Goal: Task Accomplishment & Management: Manage account settings

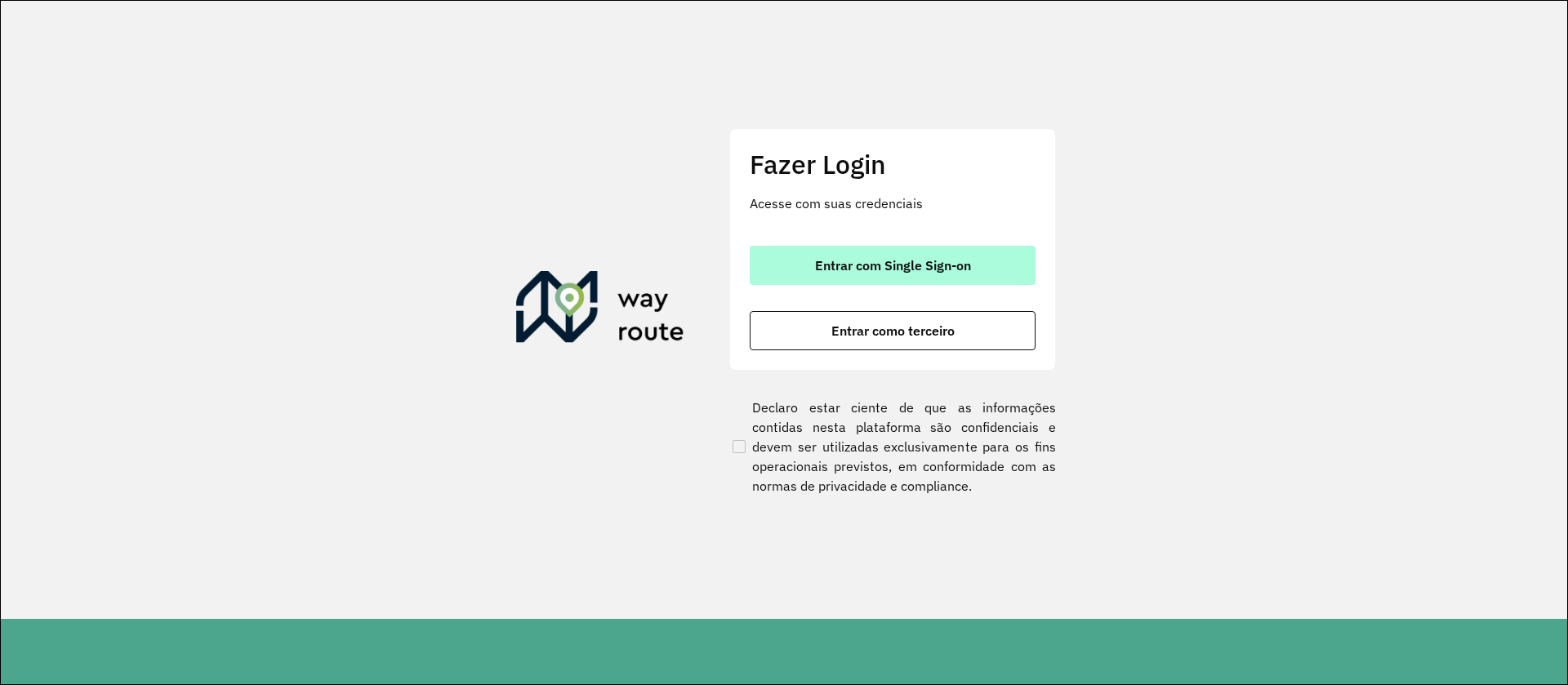
click at [851, 260] on span "Entrar com Single Sign-on" at bounding box center [894, 265] width 156 height 13
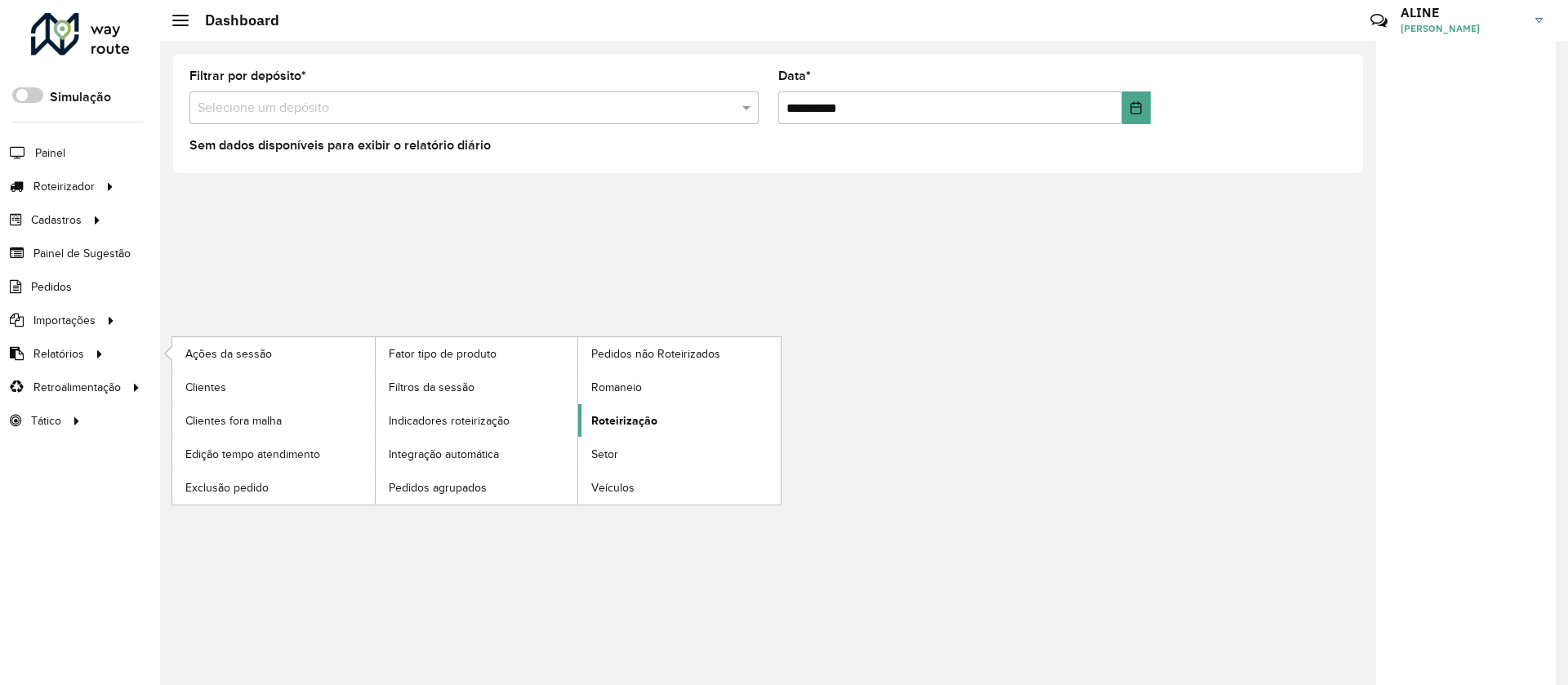
click at [619, 414] on span "Roteirização" at bounding box center [624, 421] width 66 height 17
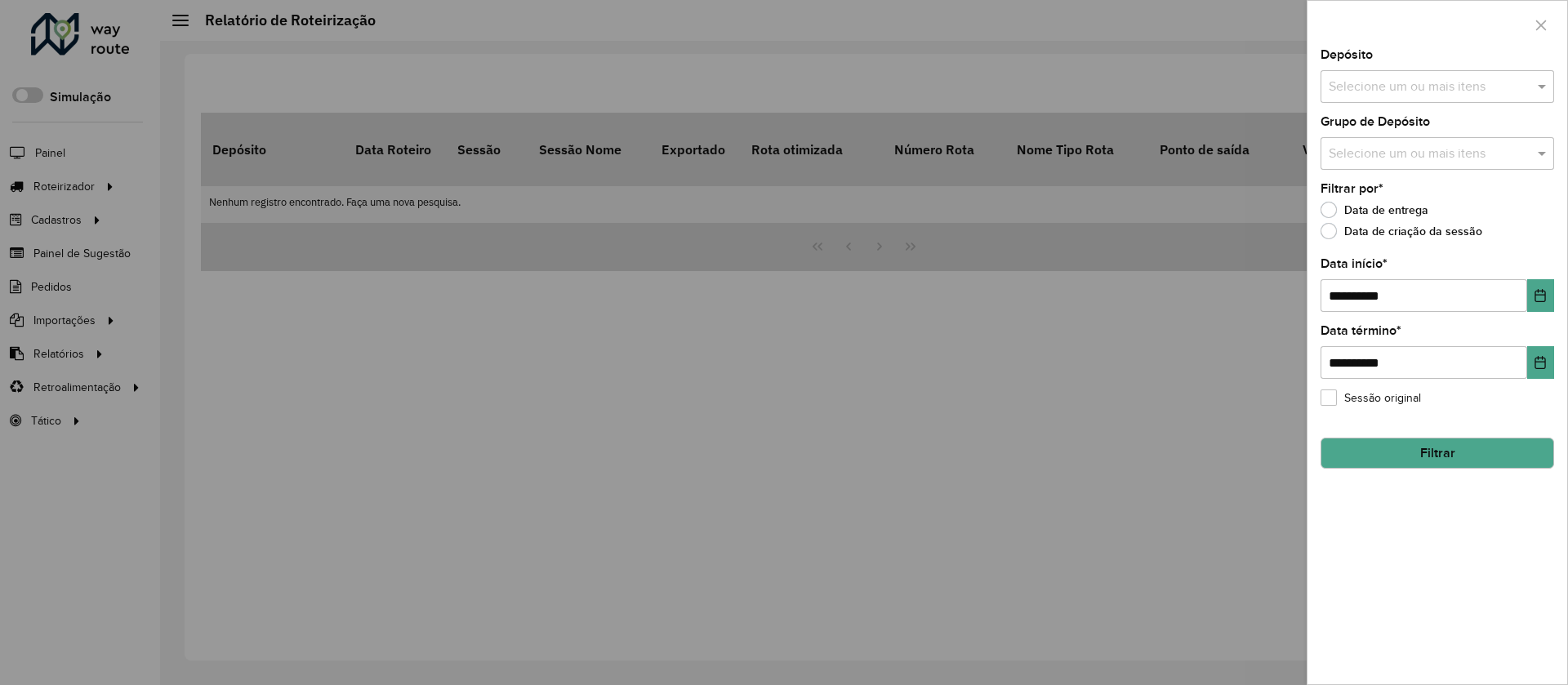
click at [1422, 84] on input "text" at bounding box center [1429, 87] width 209 height 20
type input "******"
click at [1377, 188] on div "CDD Ilheus" at bounding box center [1437, 196] width 232 height 28
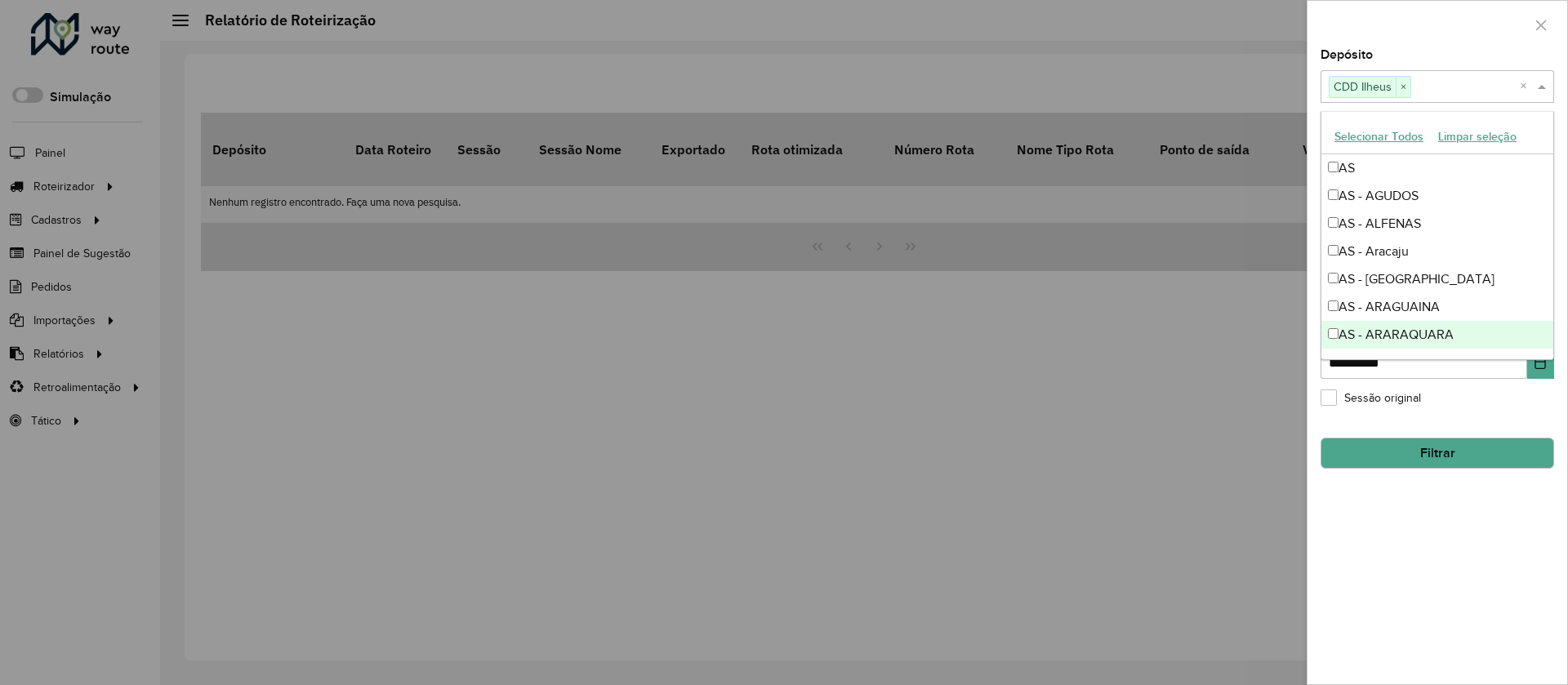
click at [1481, 532] on div "**********" at bounding box center [1437, 366] width 259 height 635
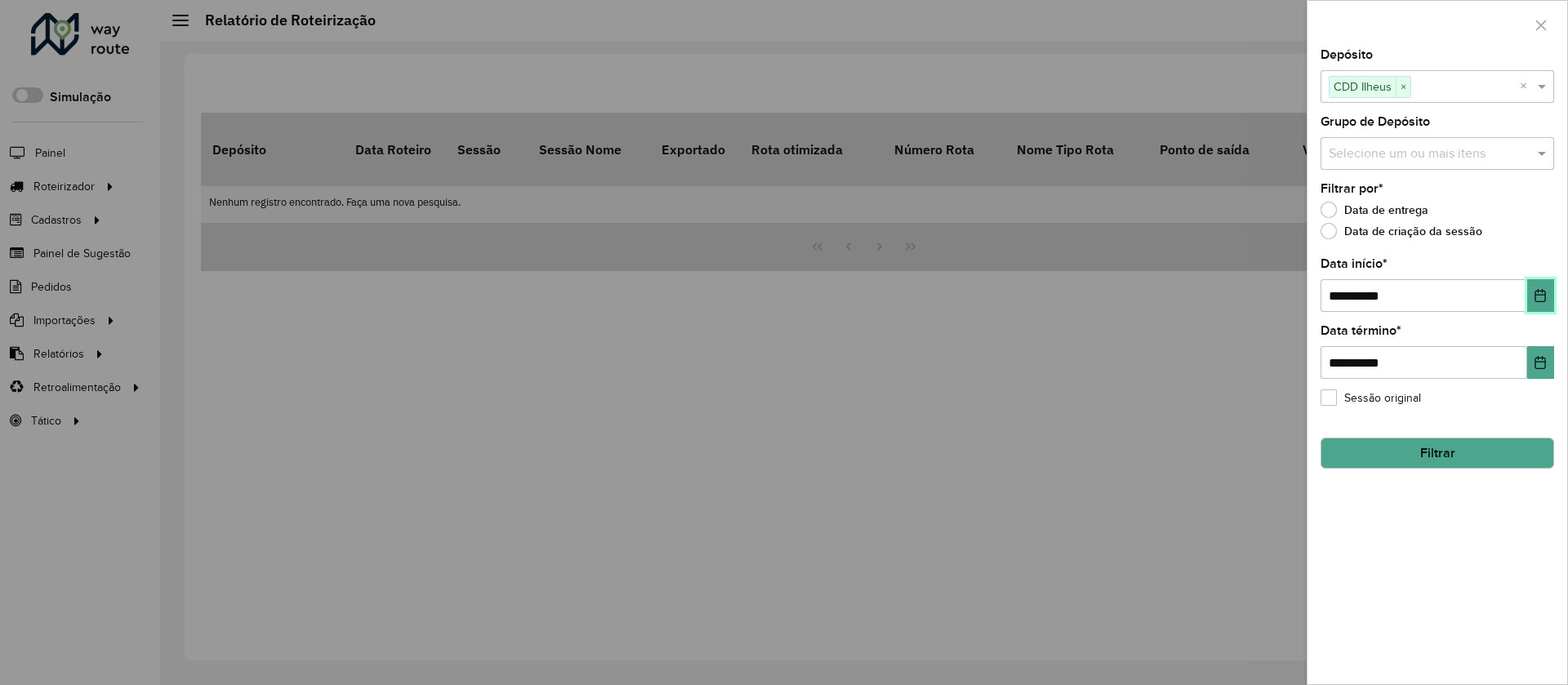
click at [1538, 291] on icon "Choose Date" at bounding box center [1541, 295] width 10 height 13
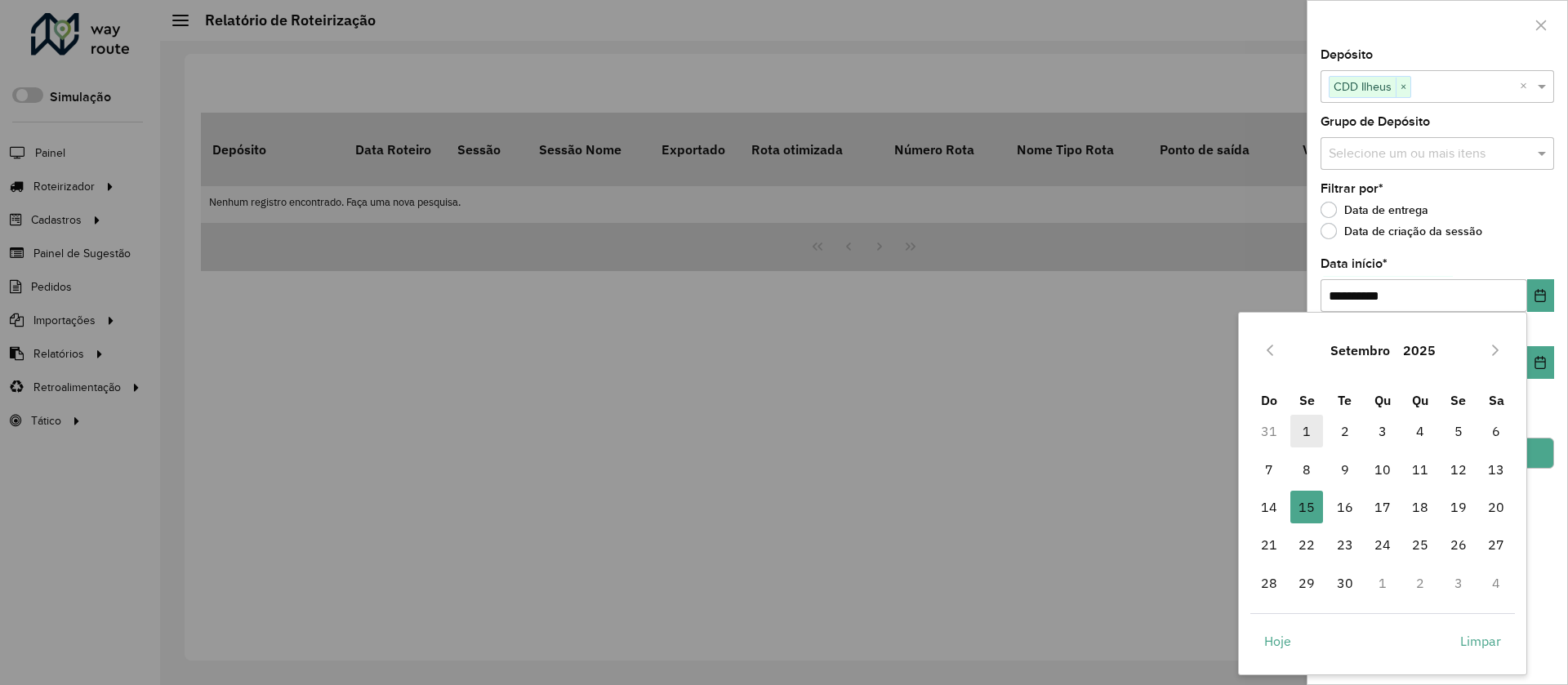
click at [1308, 426] on span "1" at bounding box center [1307, 431] width 33 height 33
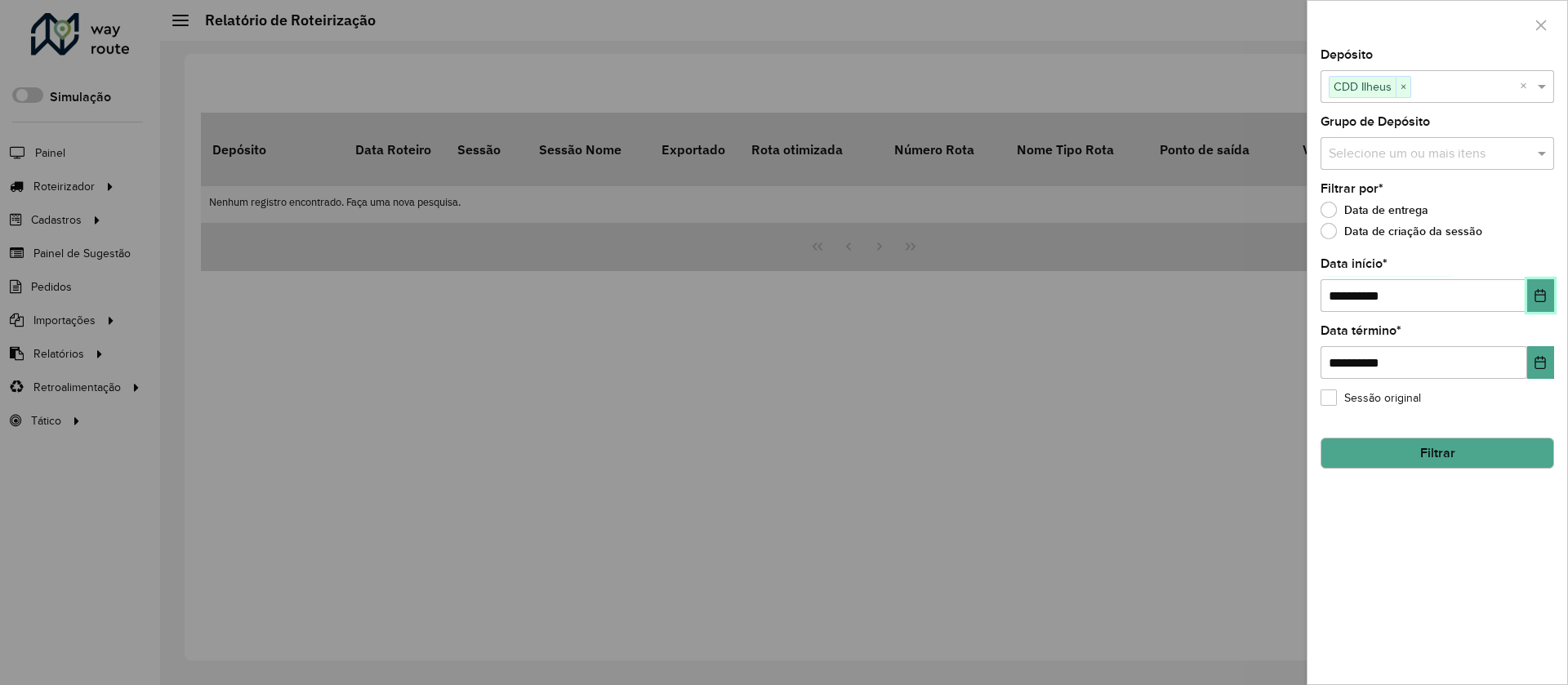
click at [1537, 292] on icon "Choose Date" at bounding box center [1540, 295] width 13 height 13
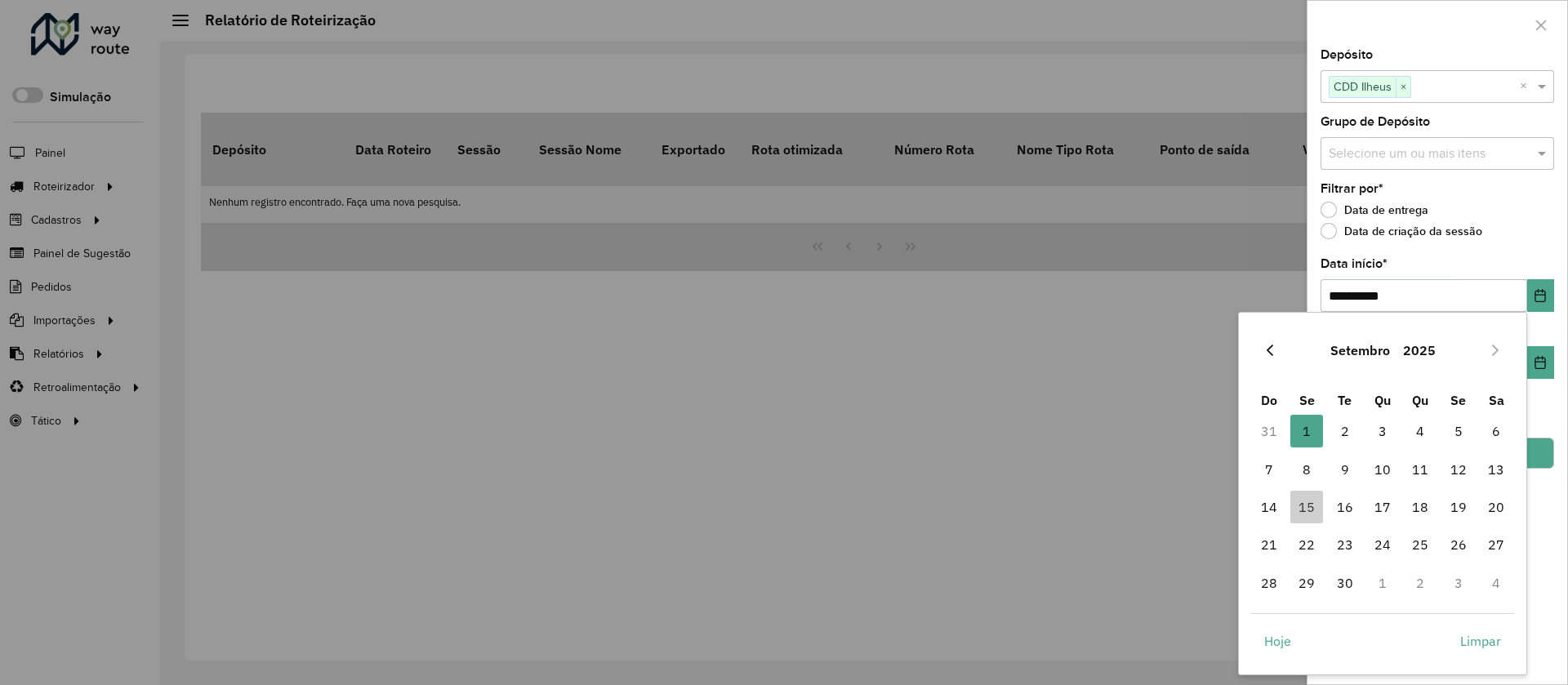
click at [1271, 352] on icon "Previous Month" at bounding box center [1269, 350] width 13 height 13
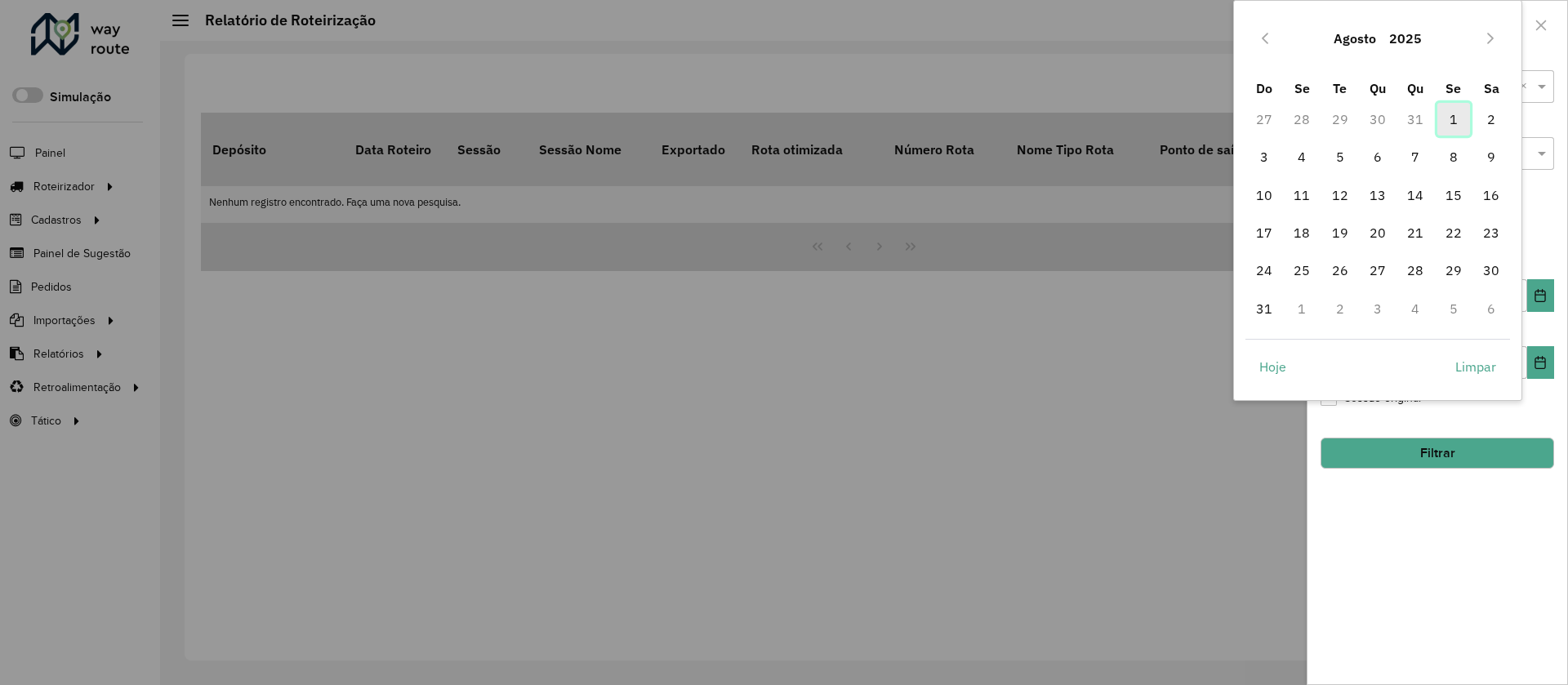
click at [1446, 117] on span "1" at bounding box center [1454, 119] width 33 height 33
type input "**********"
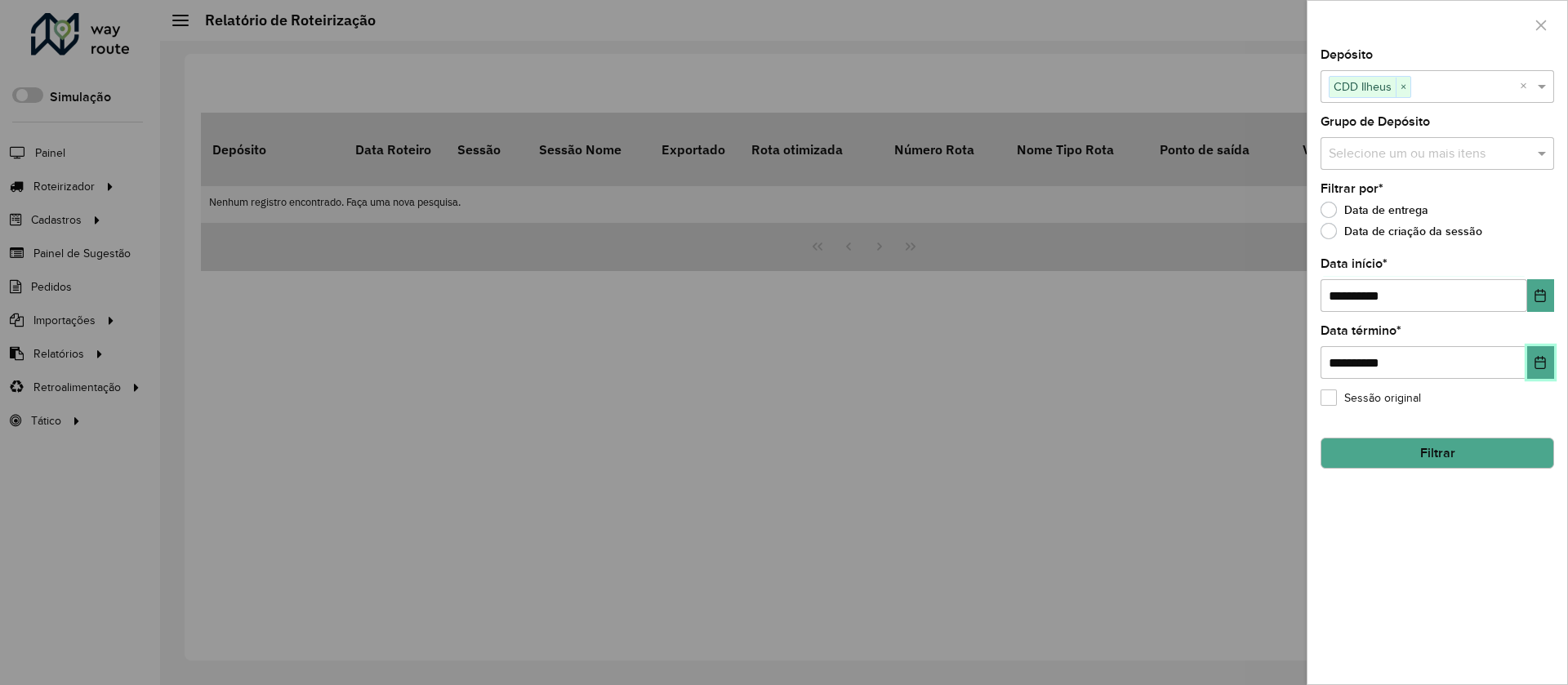
click at [1541, 354] on button "Choose Date" at bounding box center [1540, 363] width 27 height 33
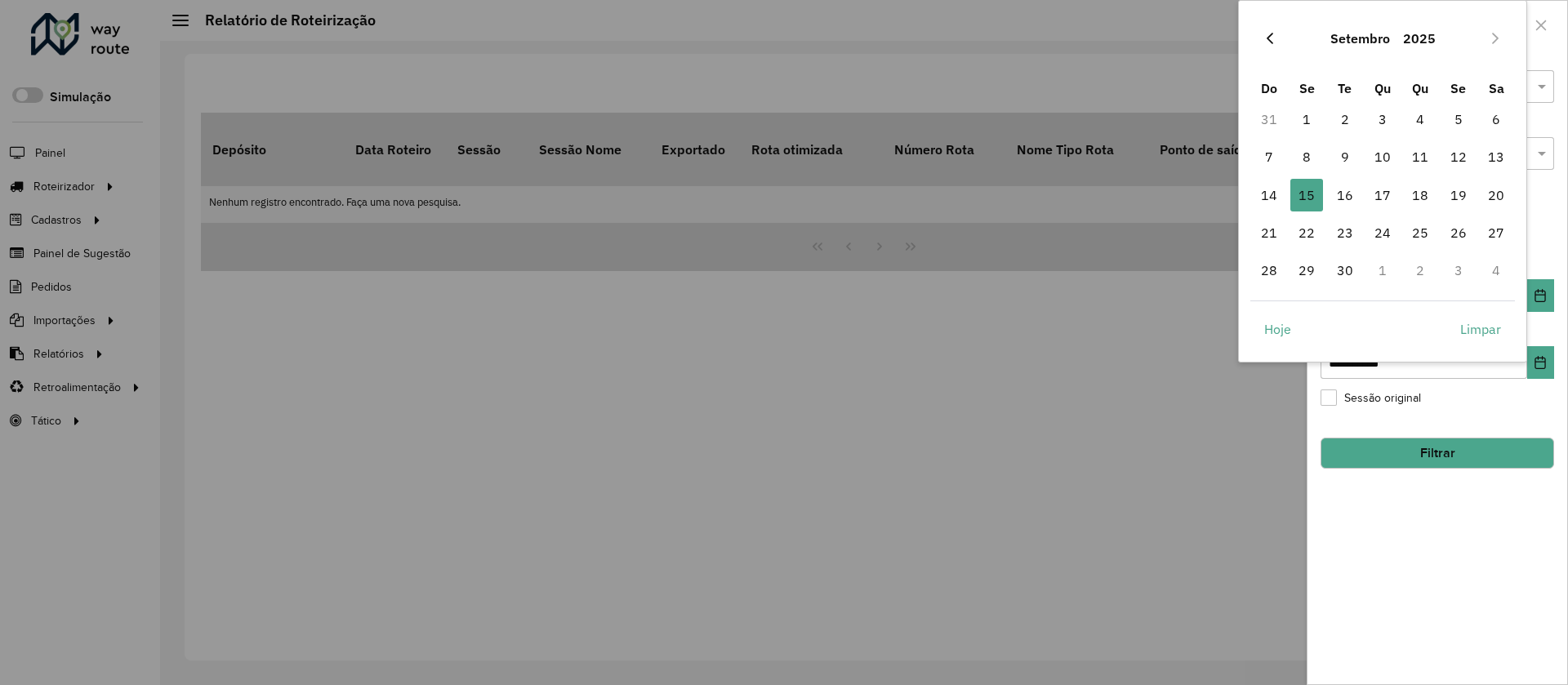
click at [1266, 37] on icon "Previous Month" at bounding box center [1269, 38] width 13 height 13
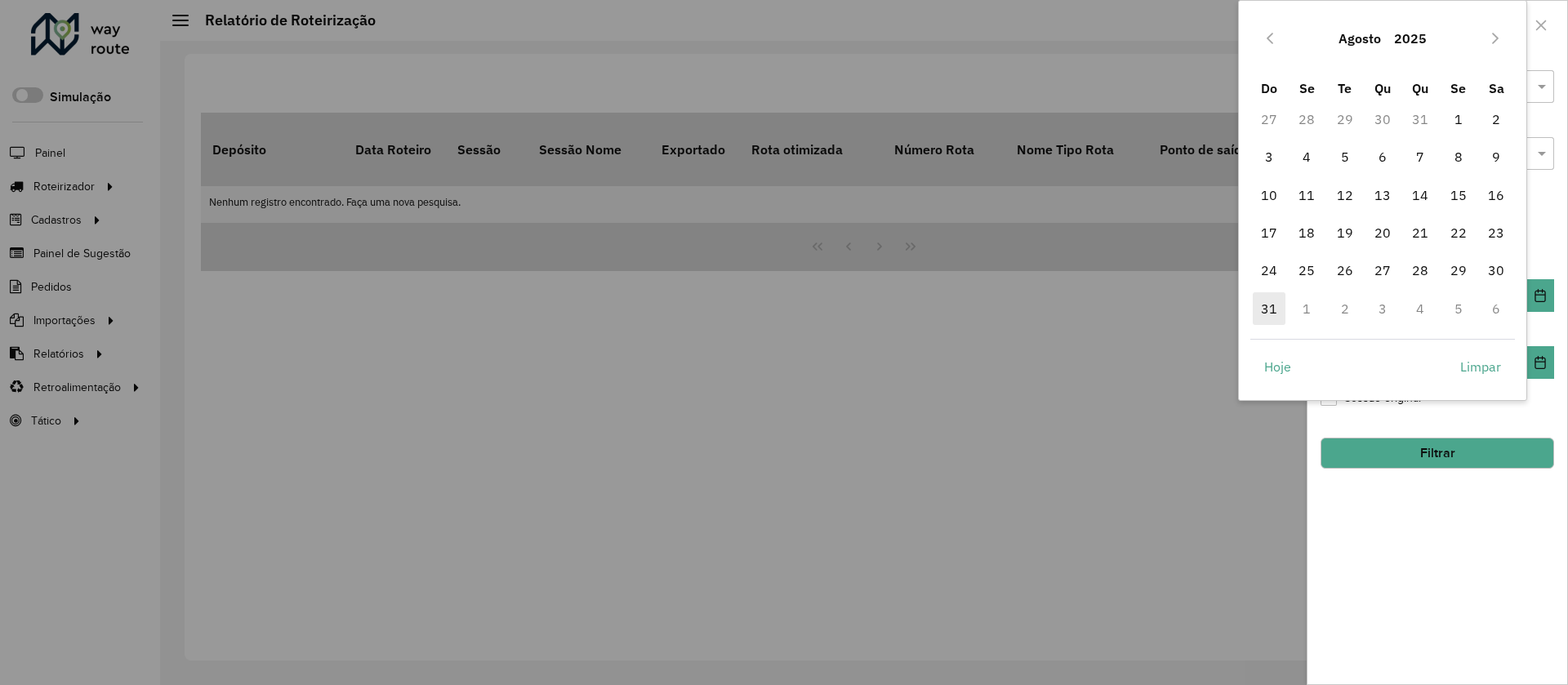
click at [1272, 305] on span "31" at bounding box center [1269, 309] width 33 height 33
type input "**********"
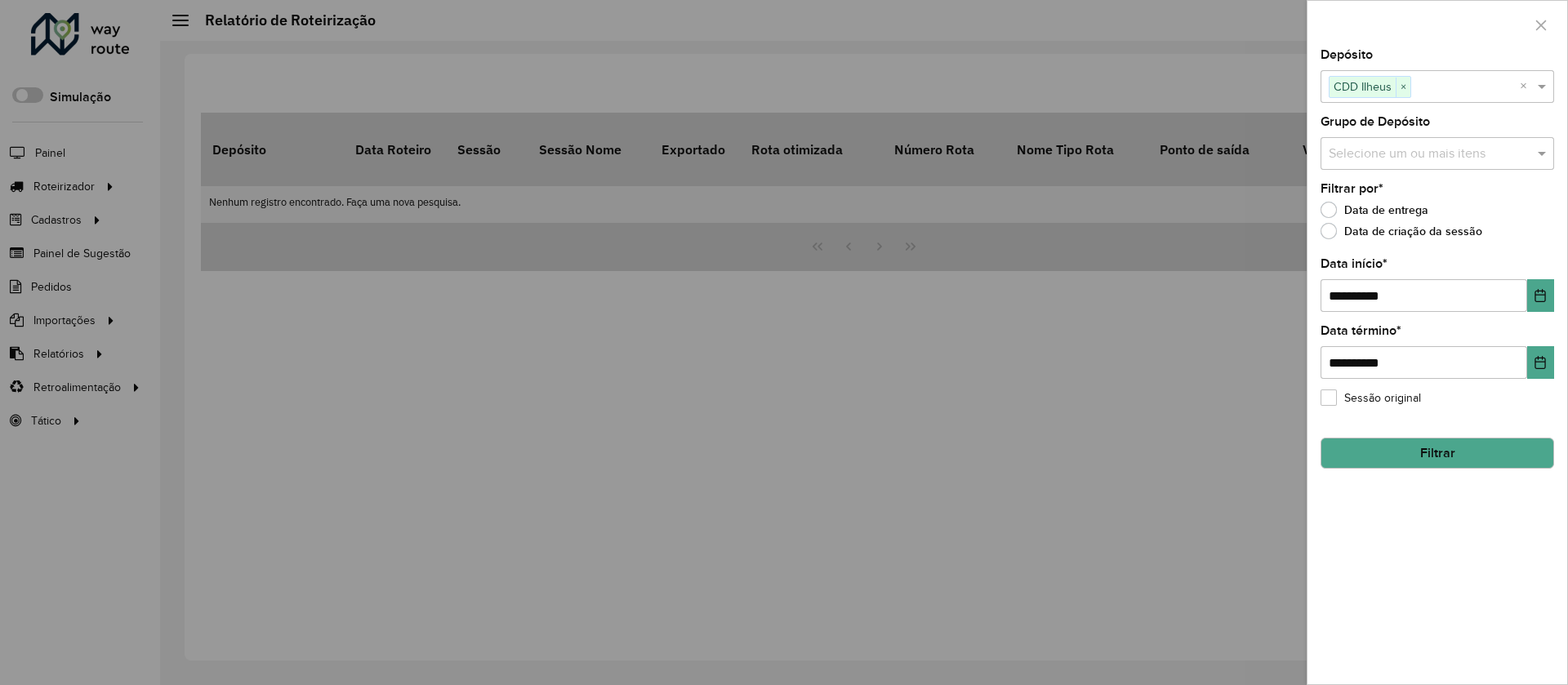
click at [1452, 451] on button "Filtrar" at bounding box center [1437, 453] width 234 height 31
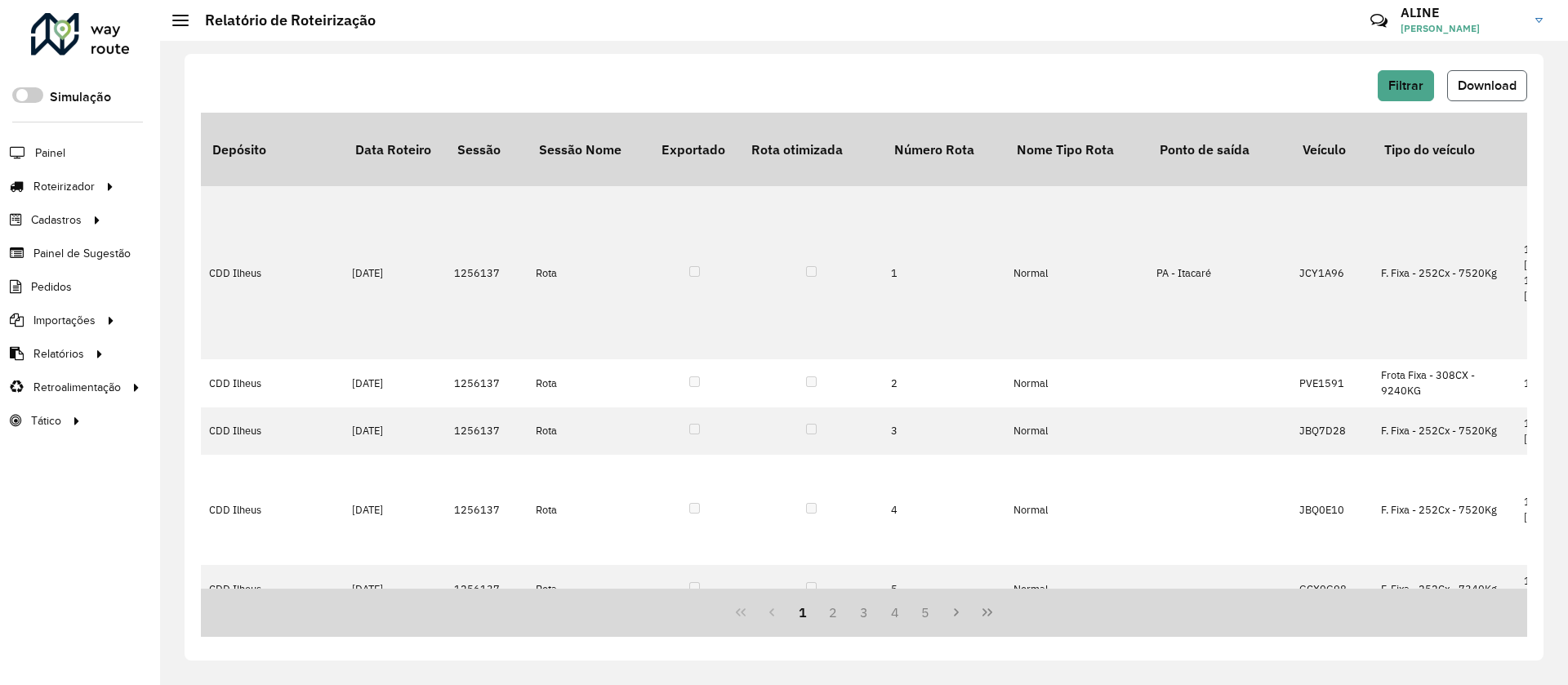
click at [1498, 75] on button "Download" at bounding box center [1486, 86] width 80 height 31
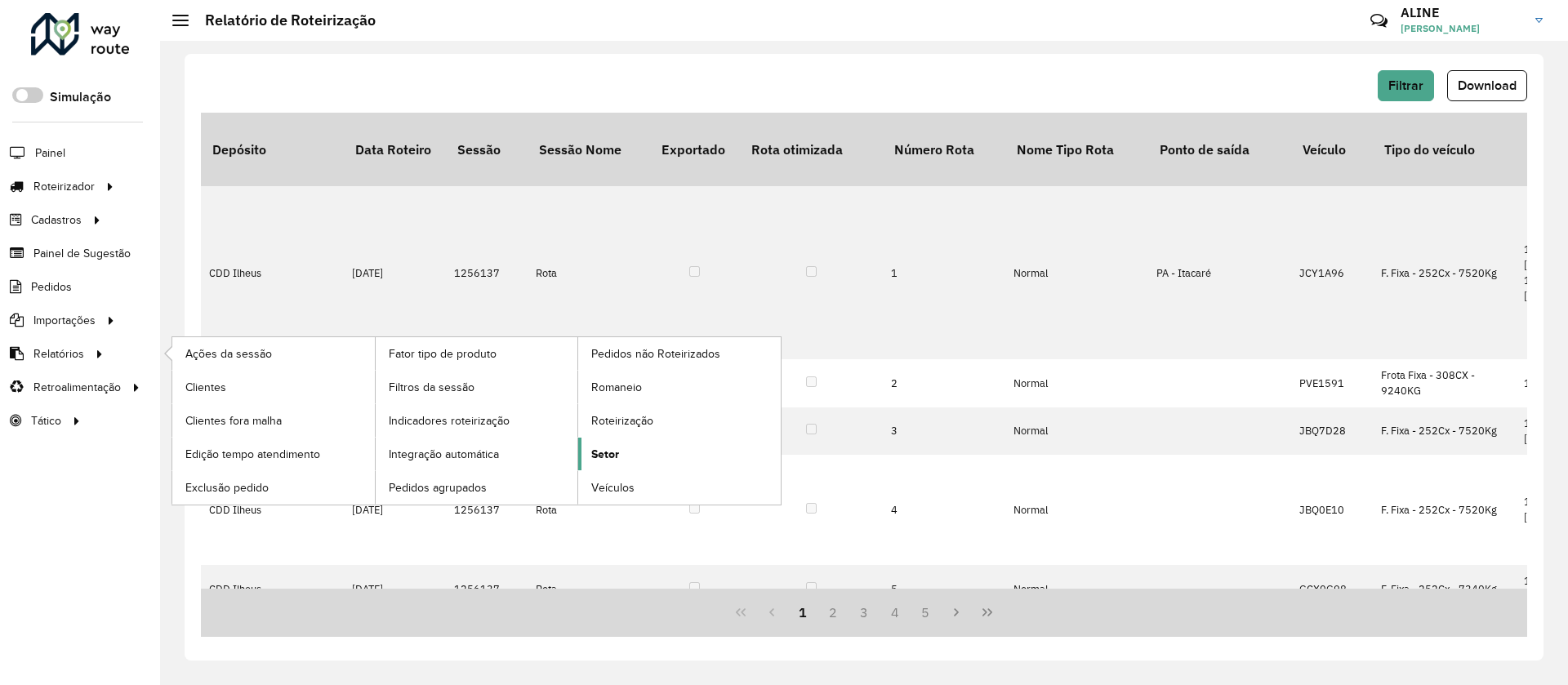
click at [609, 450] on span "Setor" at bounding box center [605, 455] width 27 height 17
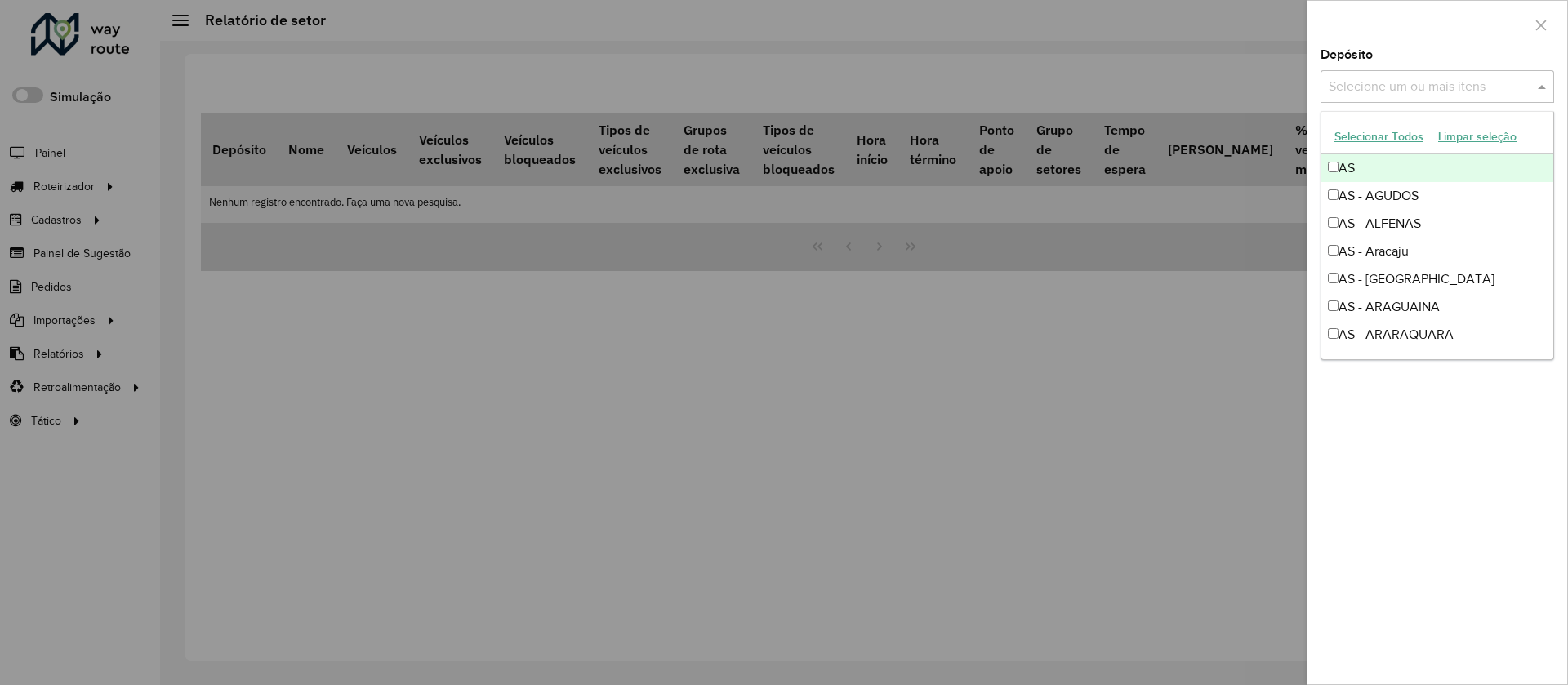
click at [1436, 83] on input "text" at bounding box center [1429, 87] width 209 height 20
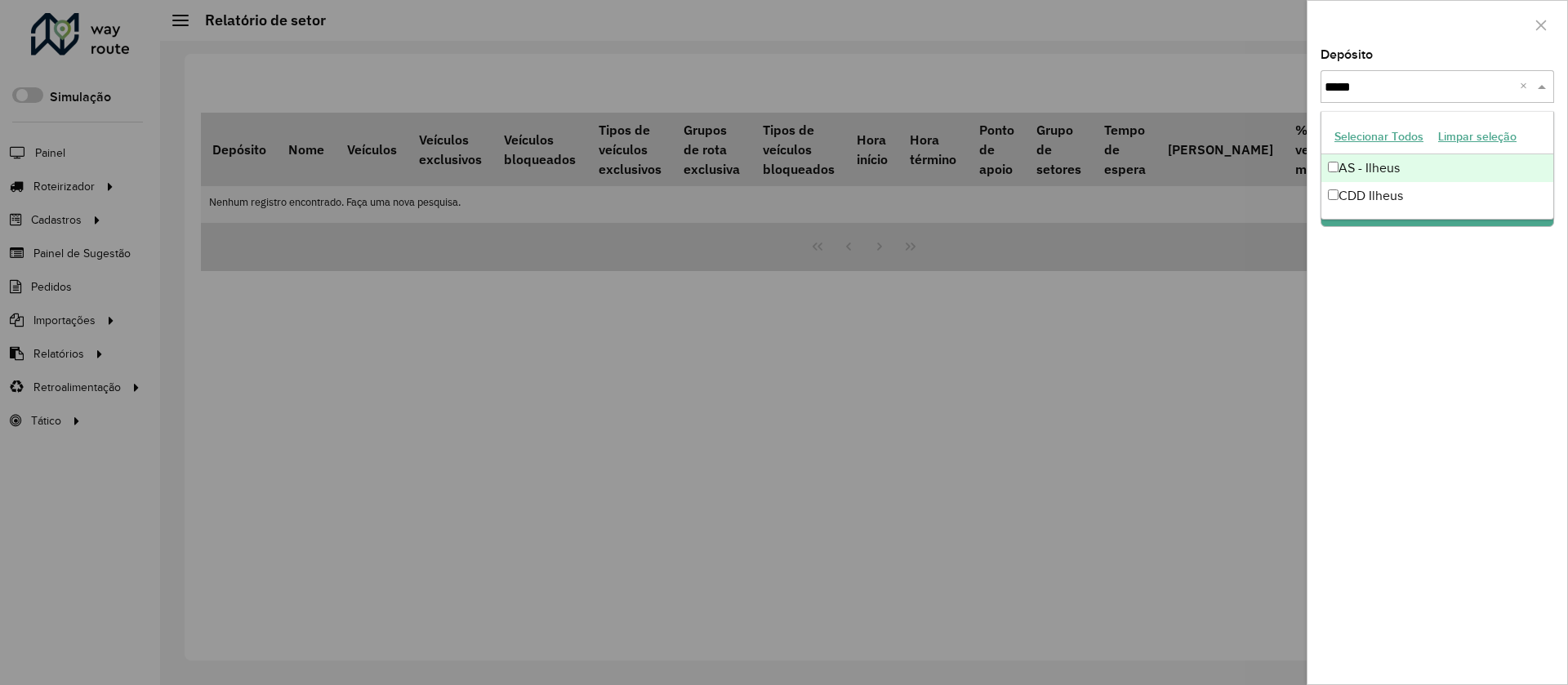
type input "******"
click at [1393, 185] on div "CDD Ilheus" at bounding box center [1437, 196] width 232 height 28
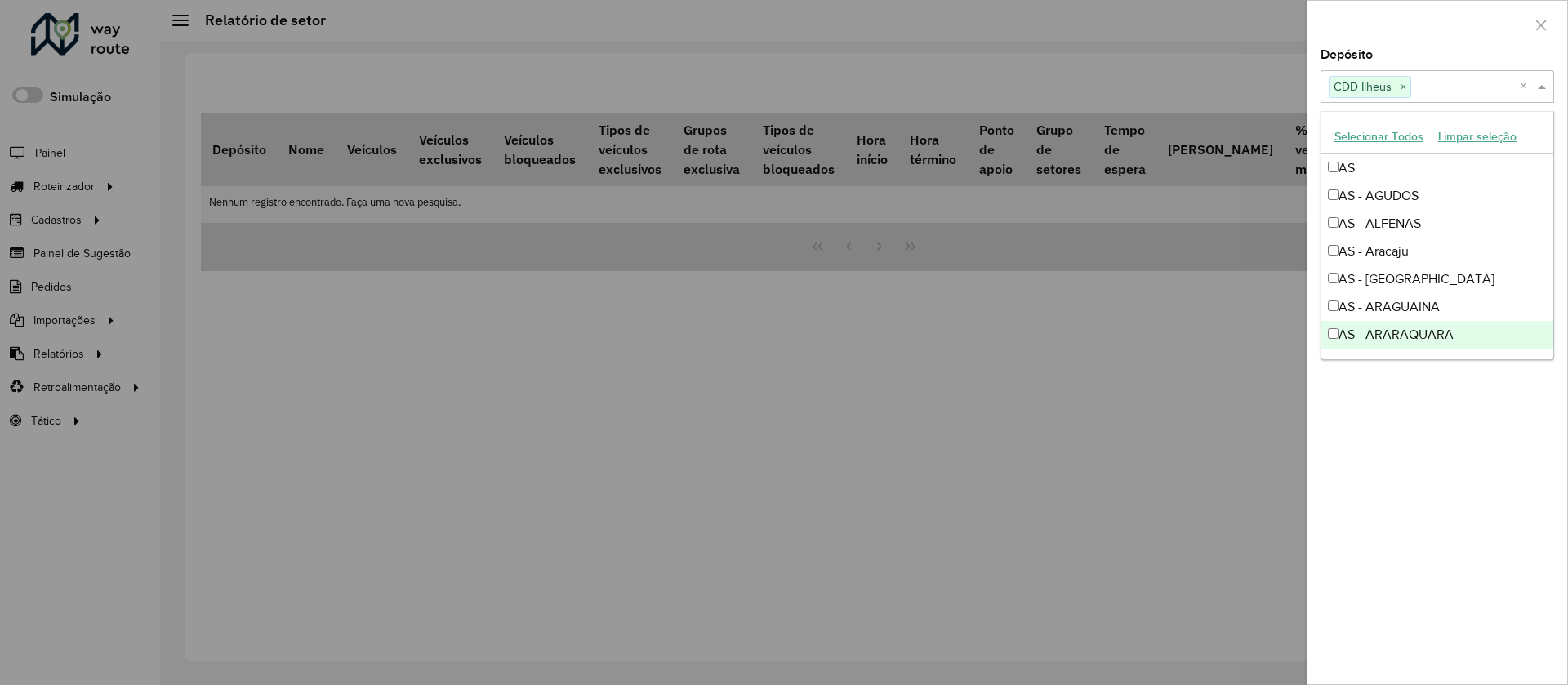
click at [1491, 452] on div "Depósito Selecione um ou mais itens CDD Ilheus × × Grupo de Depósito Selecione …" at bounding box center [1437, 366] width 259 height 635
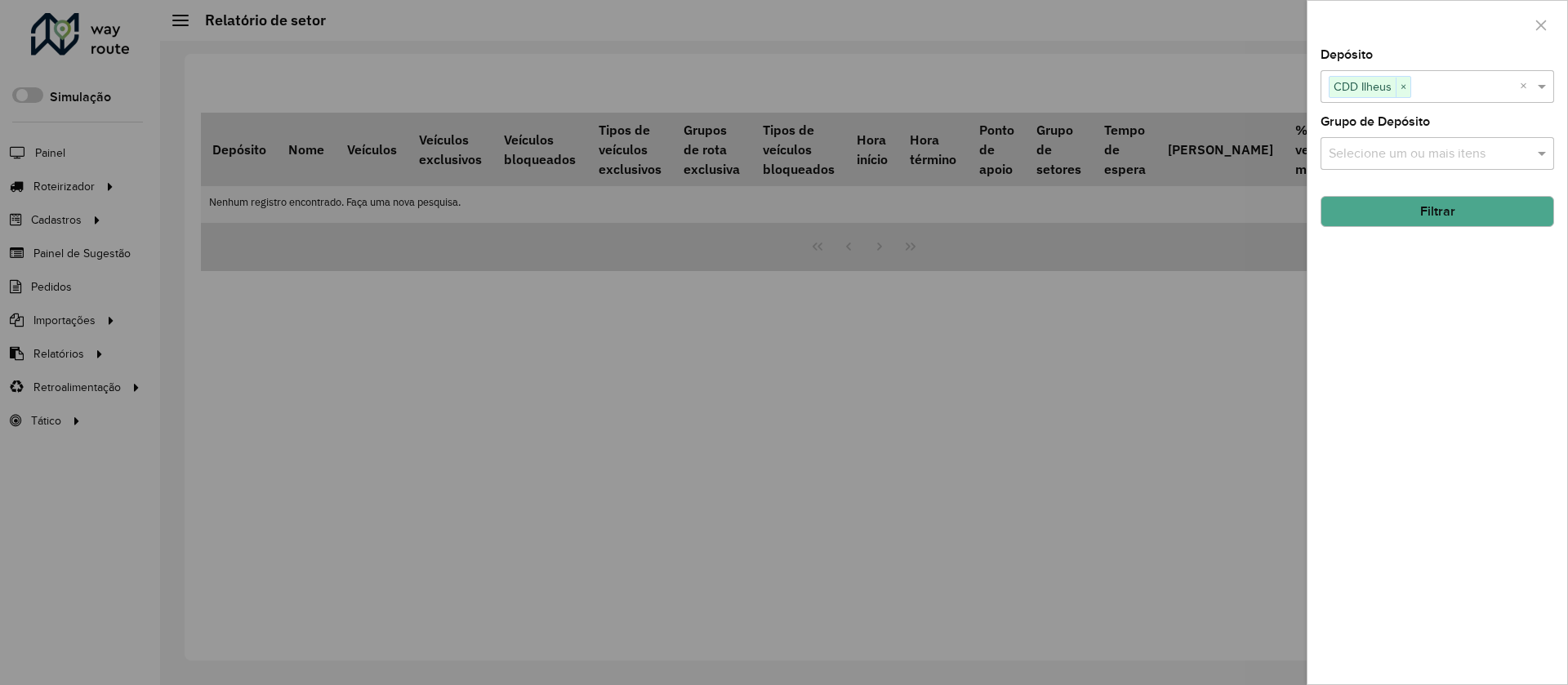
click at [1473, 200] on button "Filtrar" at bounding box center [1437, 211] width 234 height 31
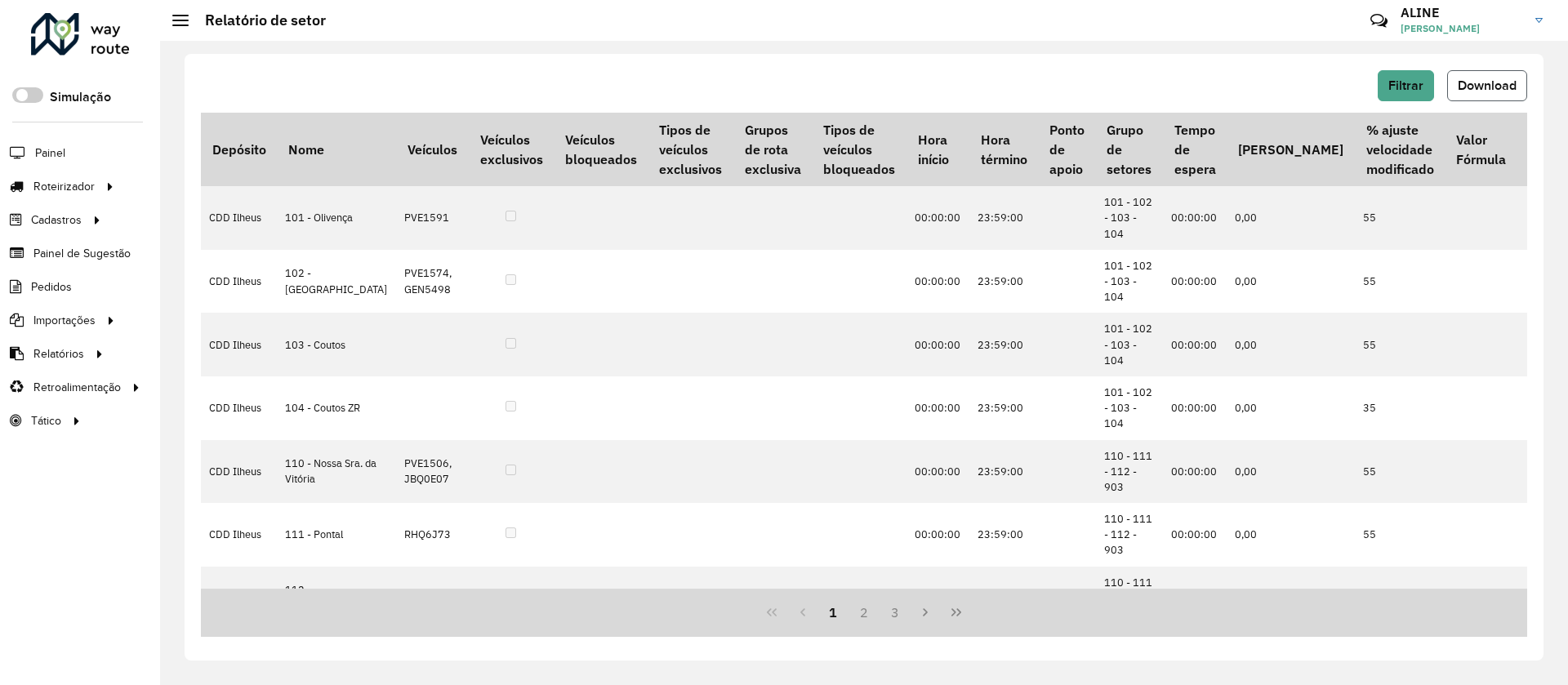
click at [1493, 83] on span "Download" at bounding box center [1486, 85] width 58 height 14
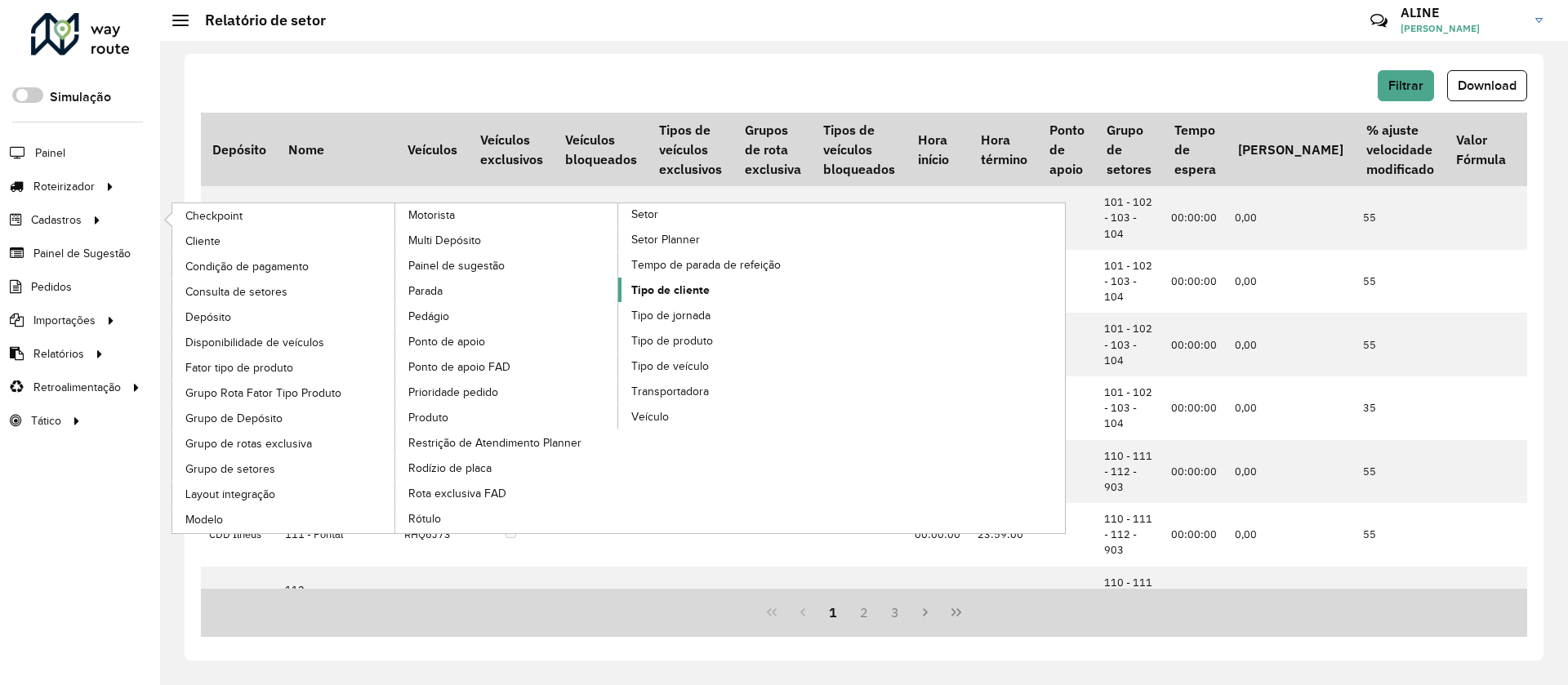
click at [686, 284] on span "Tipo de cliente" at bounding box center [670, 291] width 78 height 17
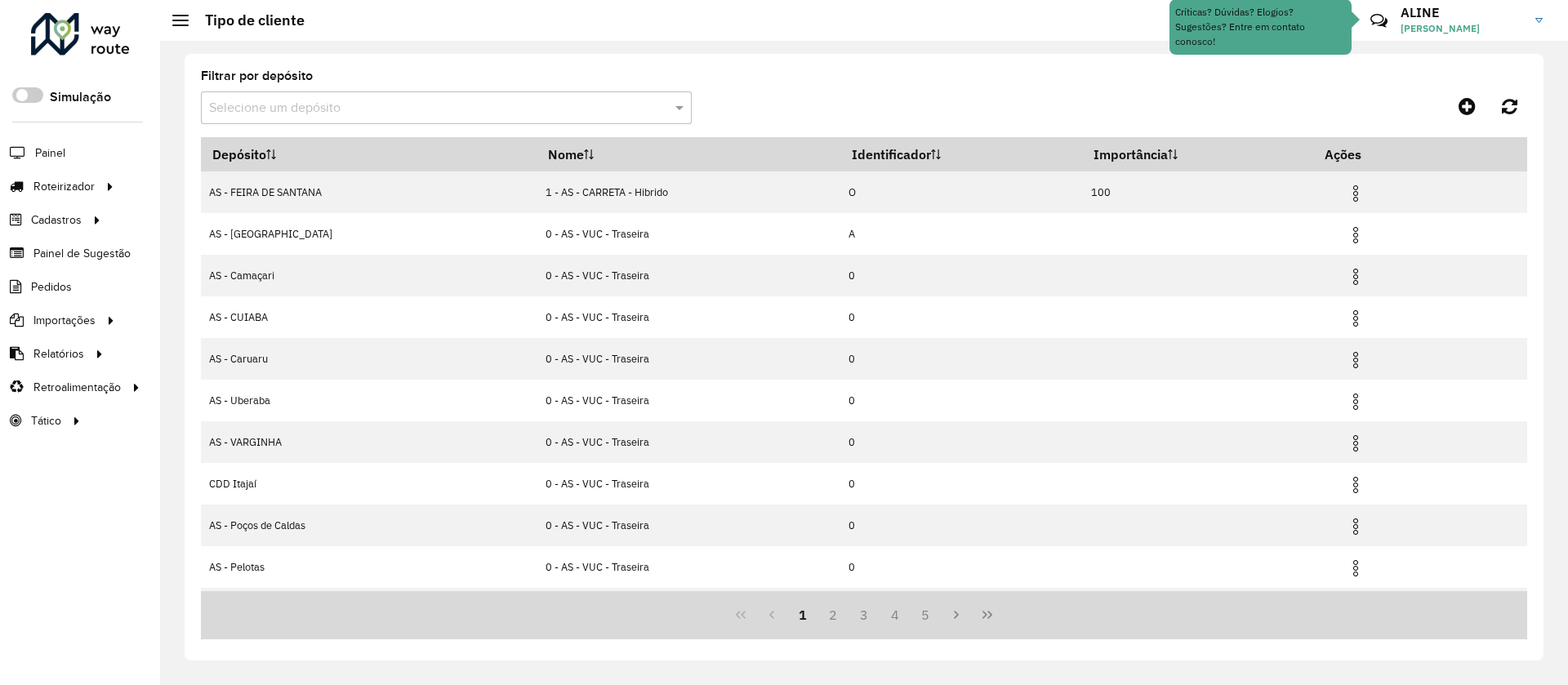
click at [534, 108] on input "text" at bounding box center [430, 108] width 442 height 20
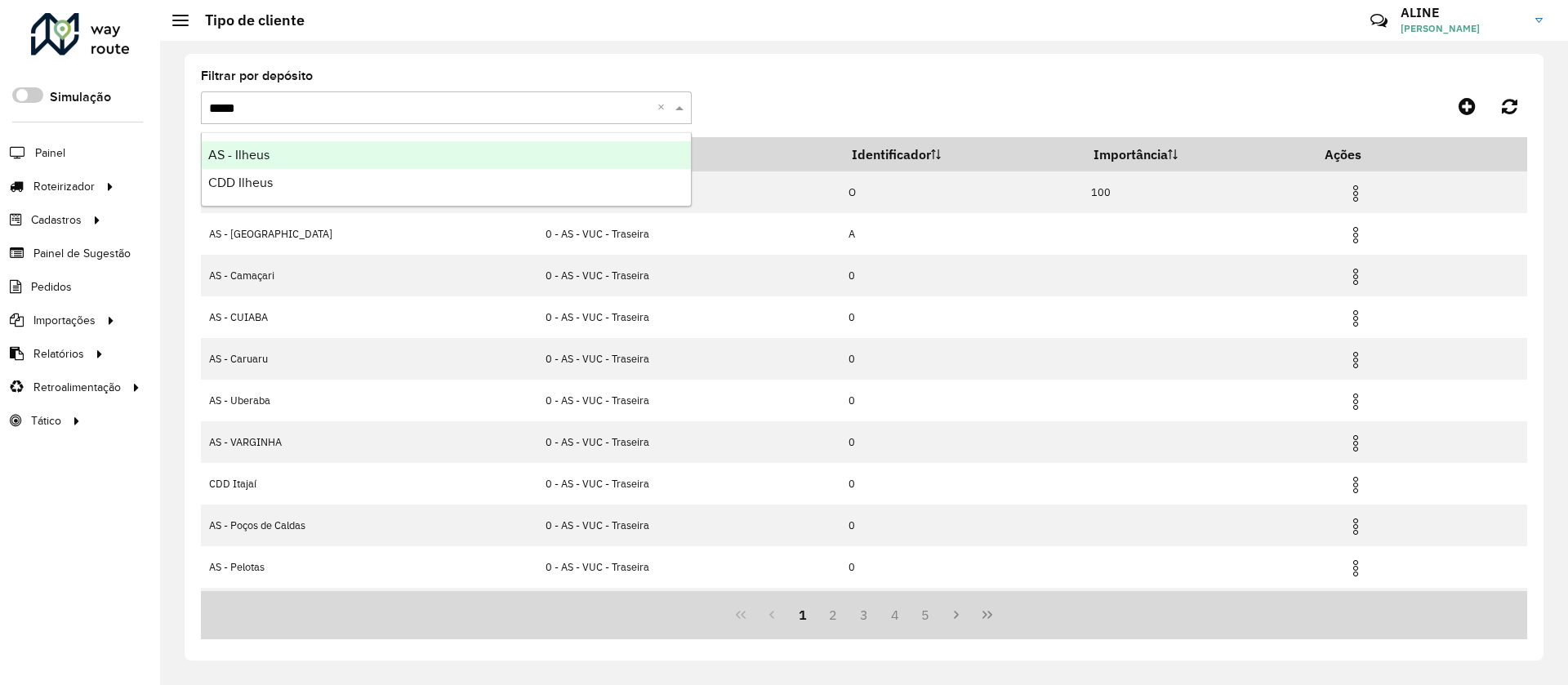
type input "******"
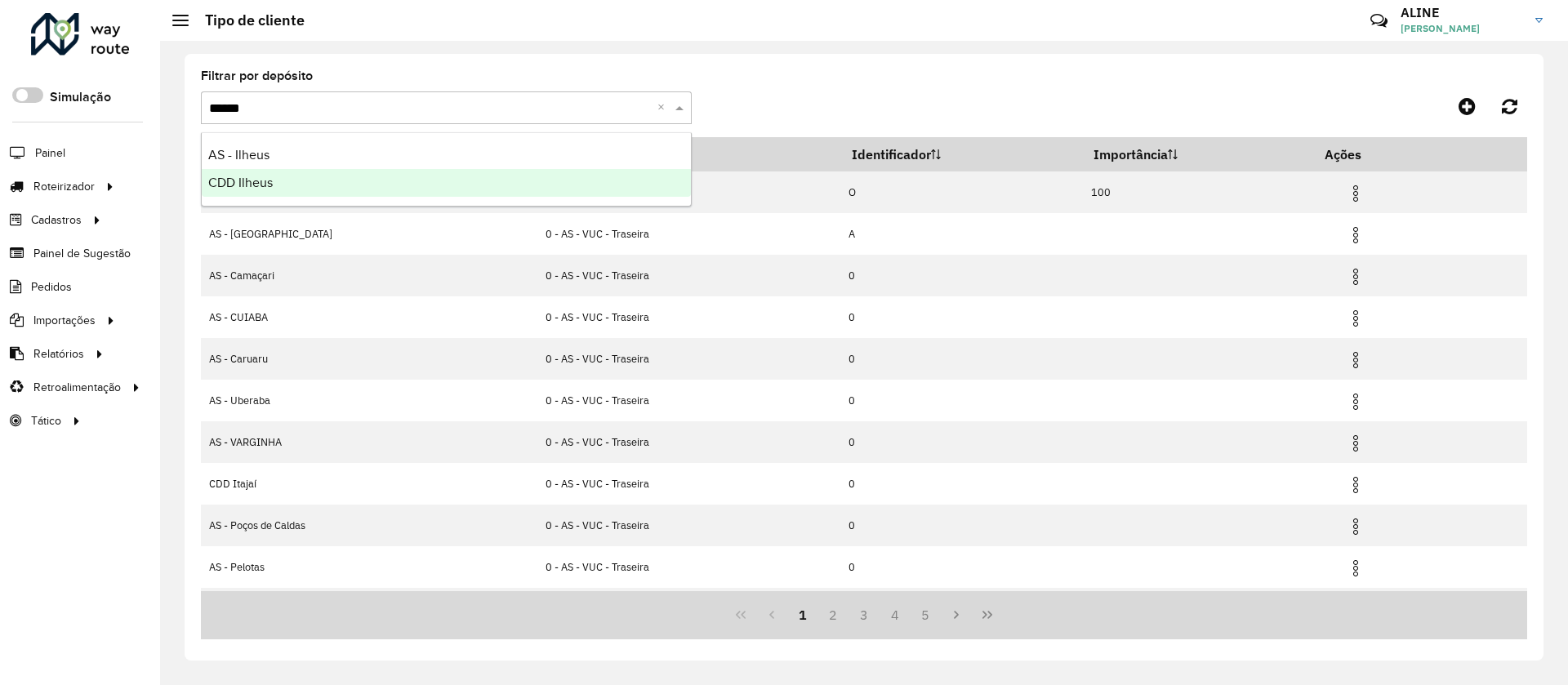
click at [242, 177] on span "CDD Ilheus" at bounding box center [240, 182] width 64 height 14
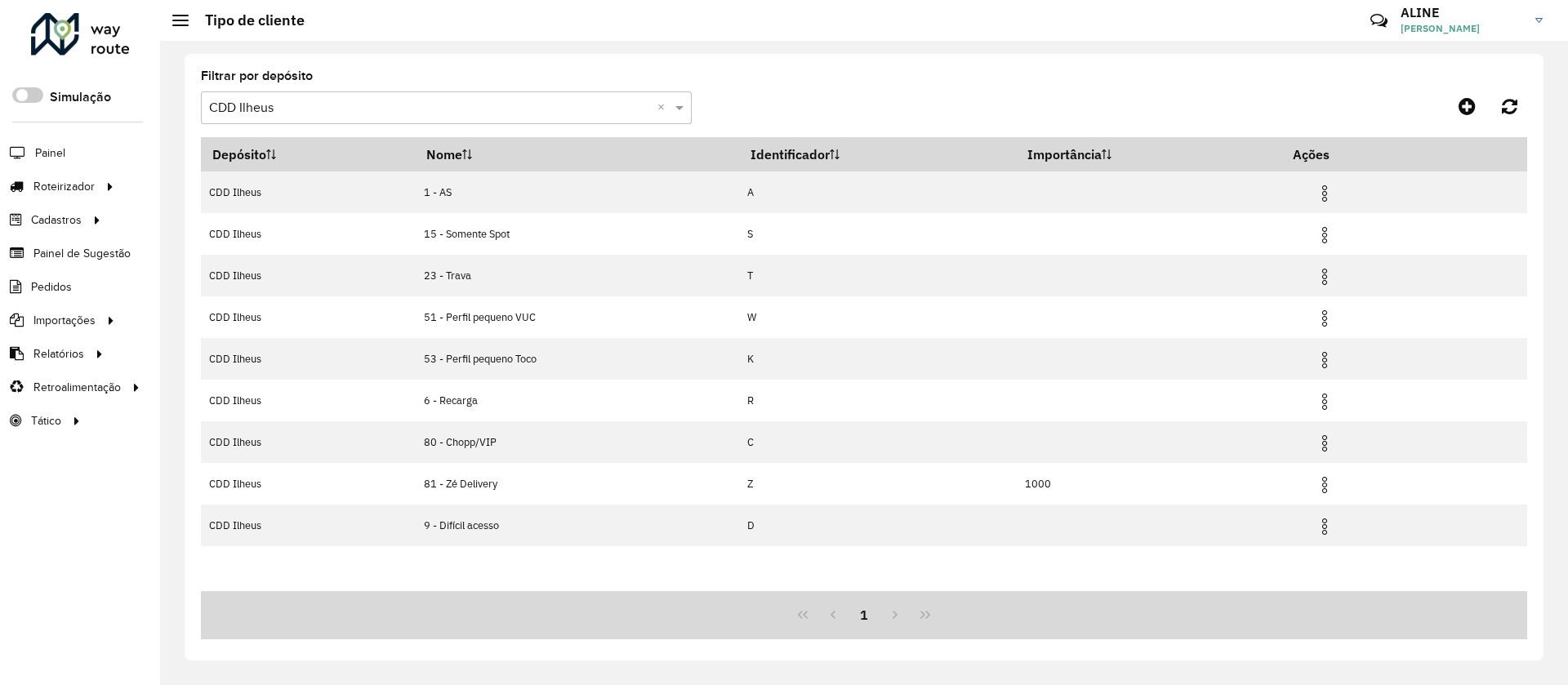
click at [306, 107] on input "text" at bounding box center [430, 108] width 442 height 20
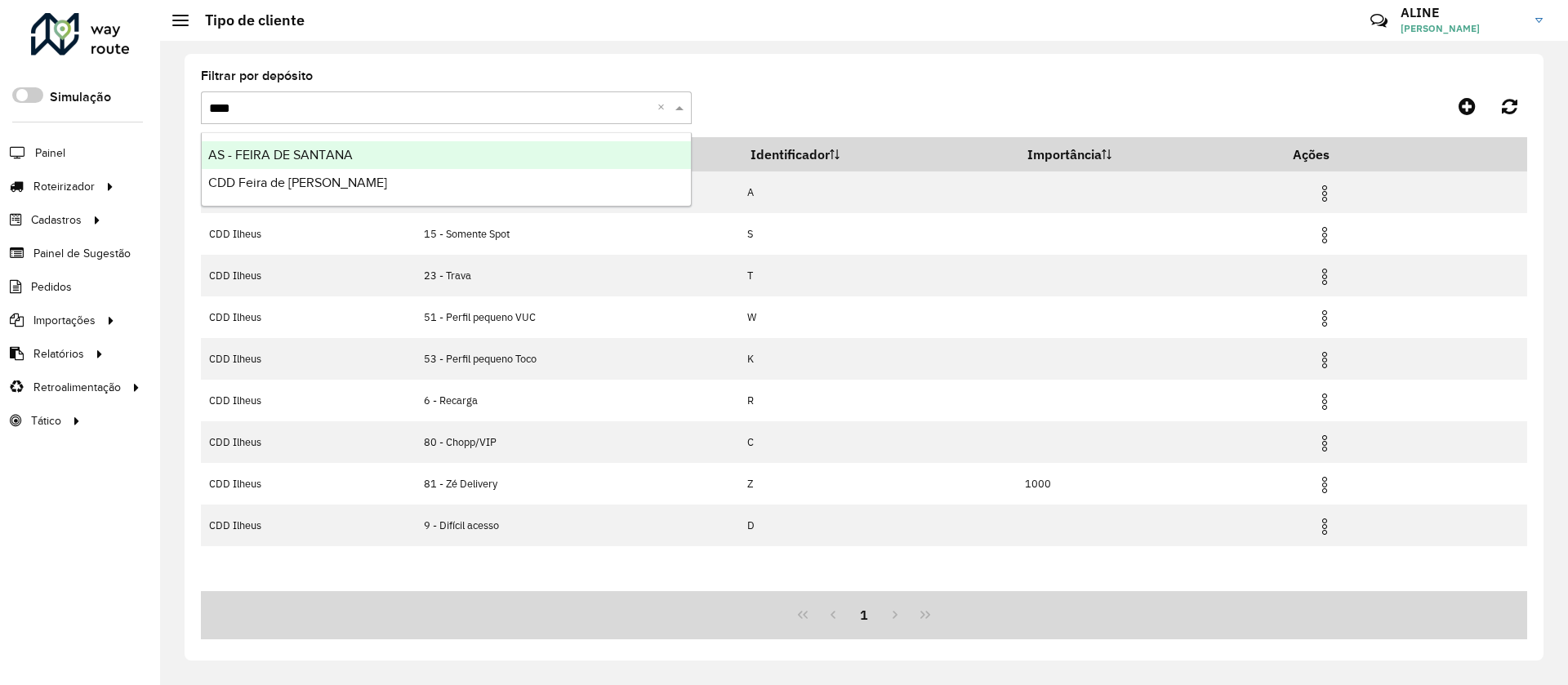
type input "*****"
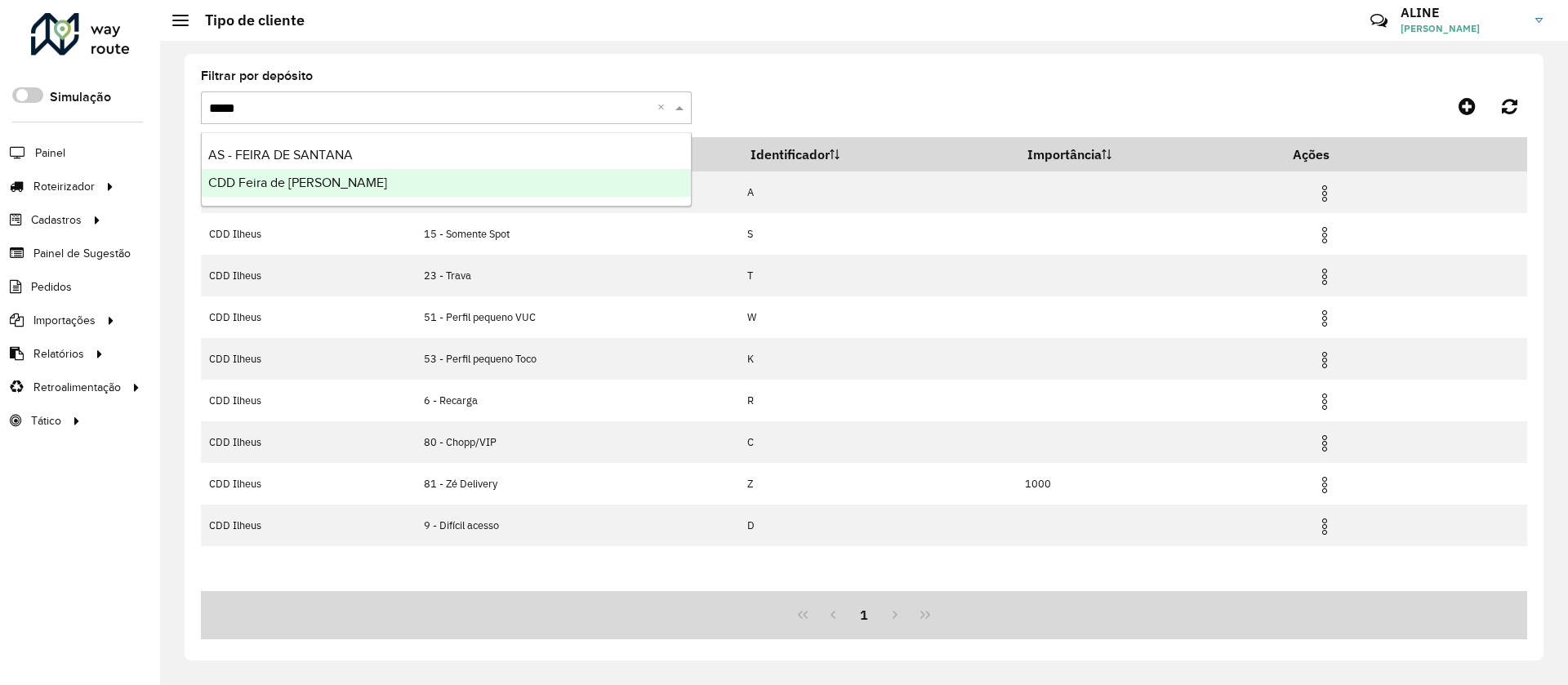
click at [254, 187] on span "CDD Feira de Santana" at bounding box center [297, 182] width 179 height 14
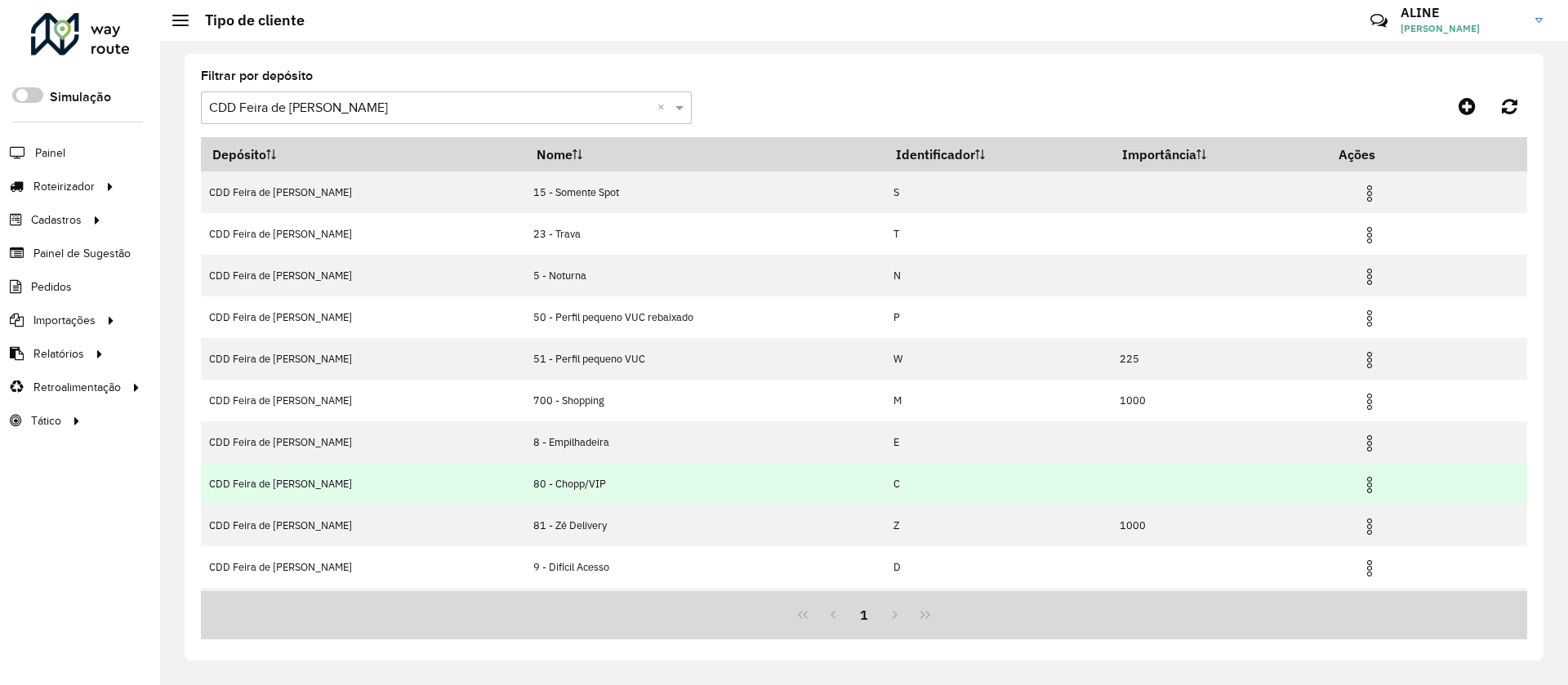
scroll to position [39, 0]
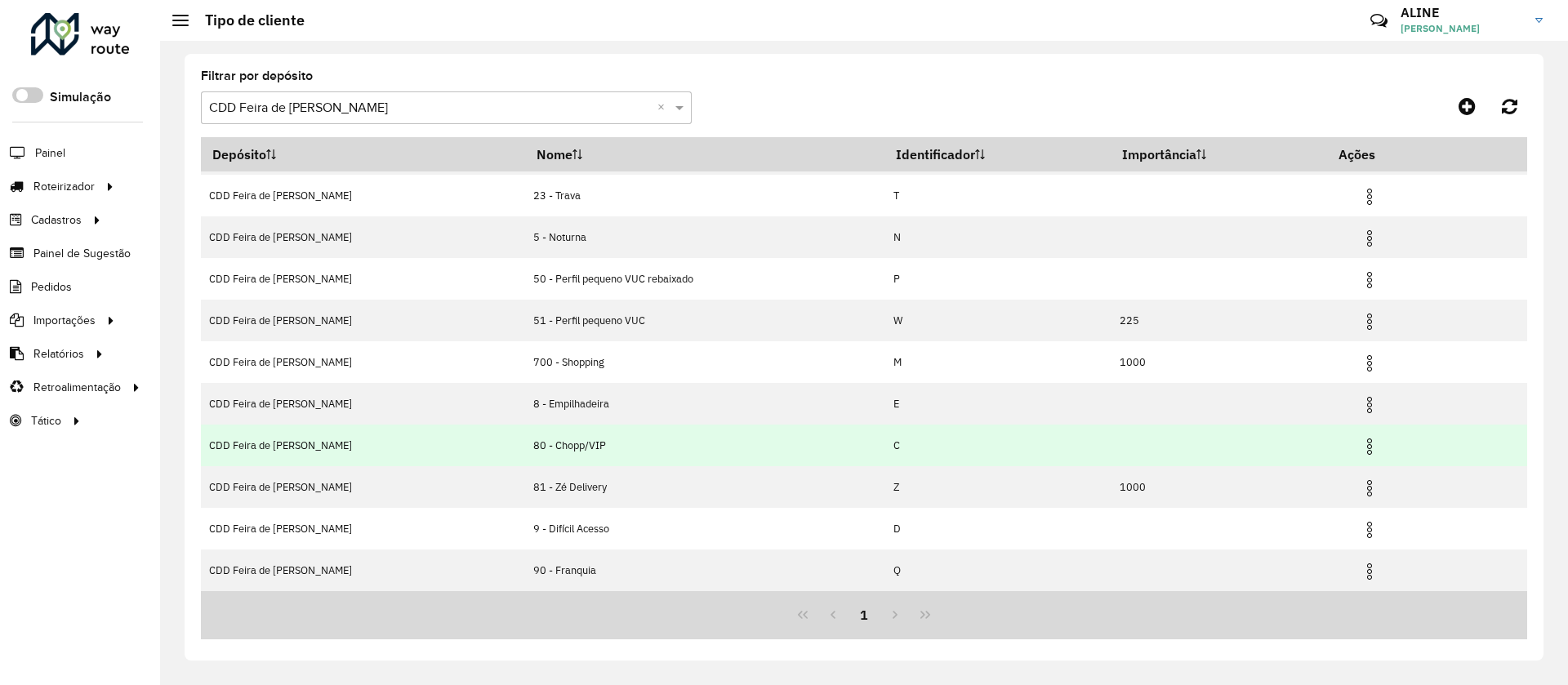
click at [1359, 443] on img at bounding box center [1369, 446] width 20 height 20
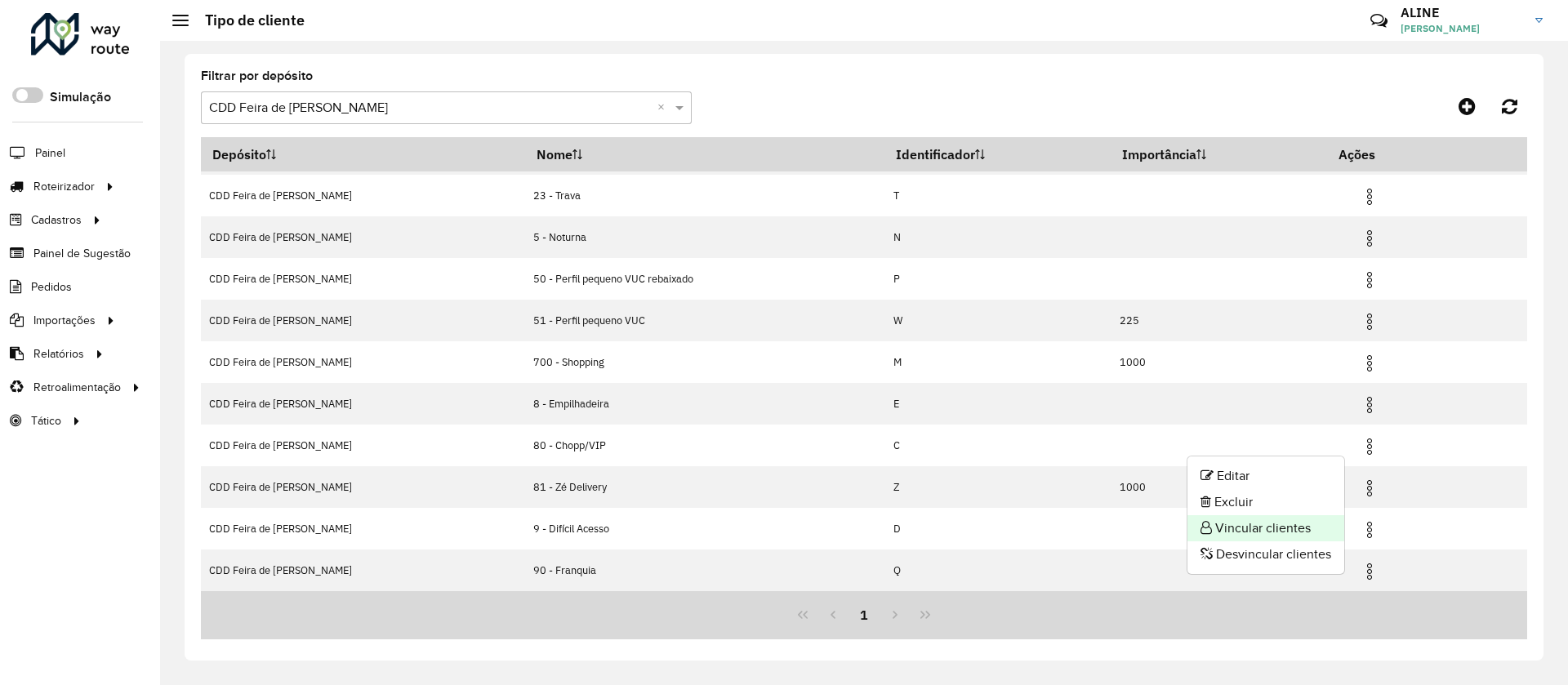
click at [1266, 524] on li "Vincular clientes" at bounding box center [1266, 529] width 156 height 26
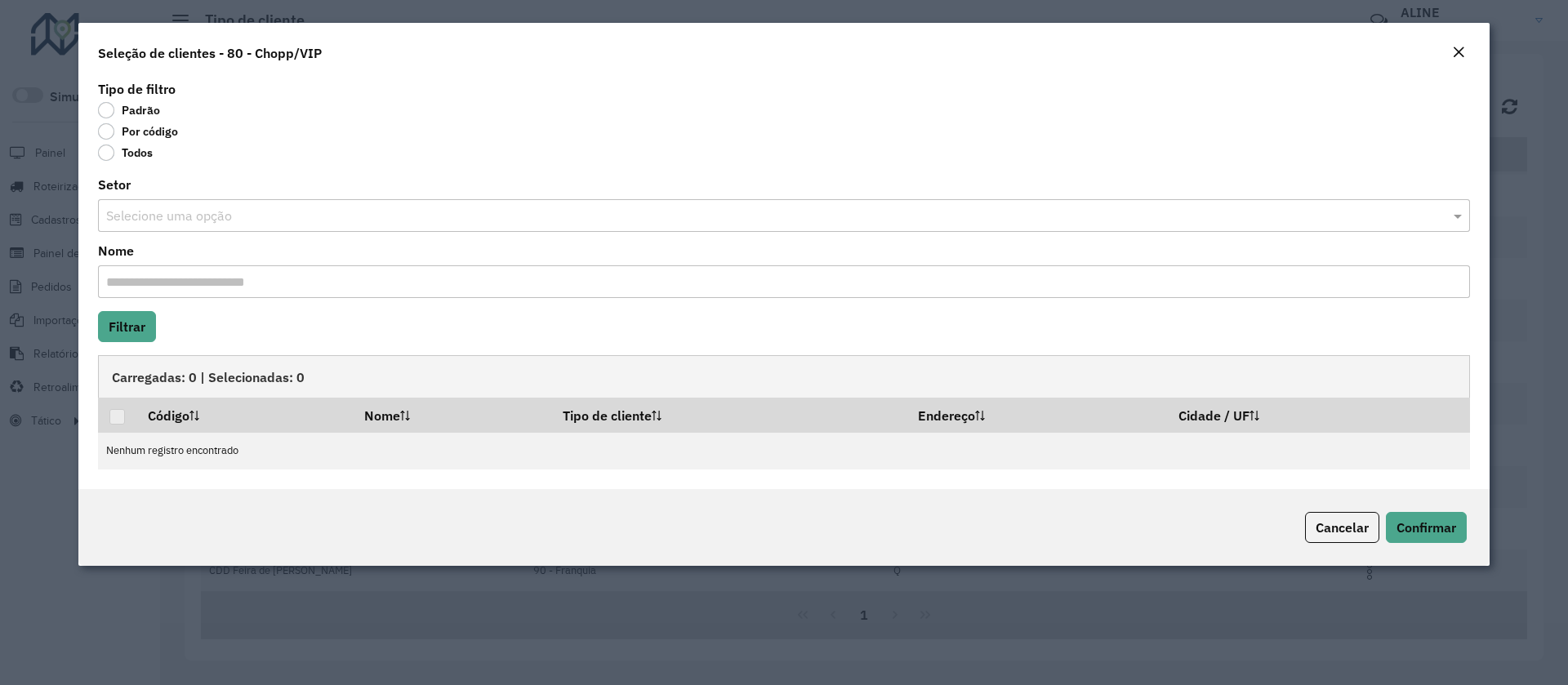
click at [107, 129] on label "Por código" at bounding box center [137, 131] width 80 height 16
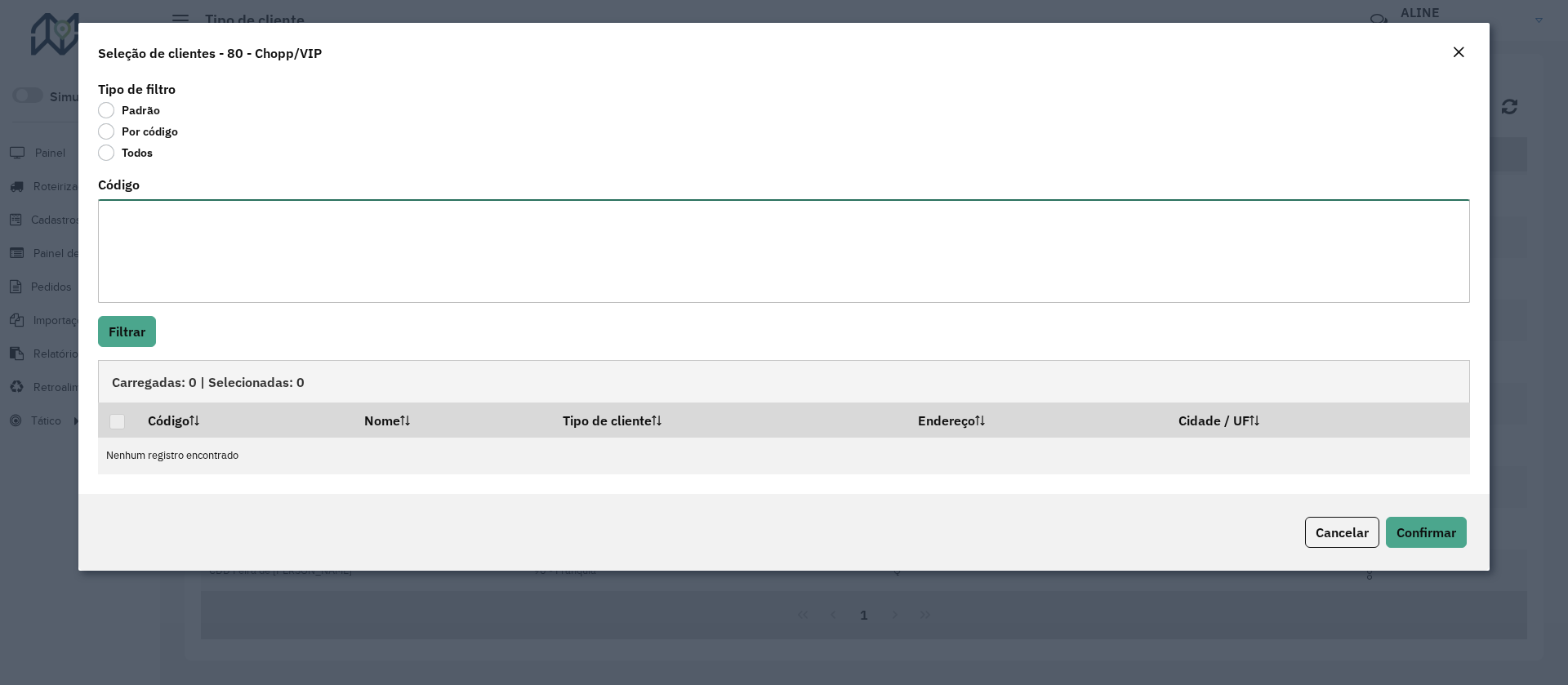
click at [207, 225] on textarea "Código" at bounding box center [784, 251] width 1372 height 104
paste textarea "*** *** *** *** **** **** **** **** **** **** **** **** **** **** **** **** ***…"
type textarea "*** *** *** *** **** **** **** **** **** **** **** **** **** **** **** **** ***…"
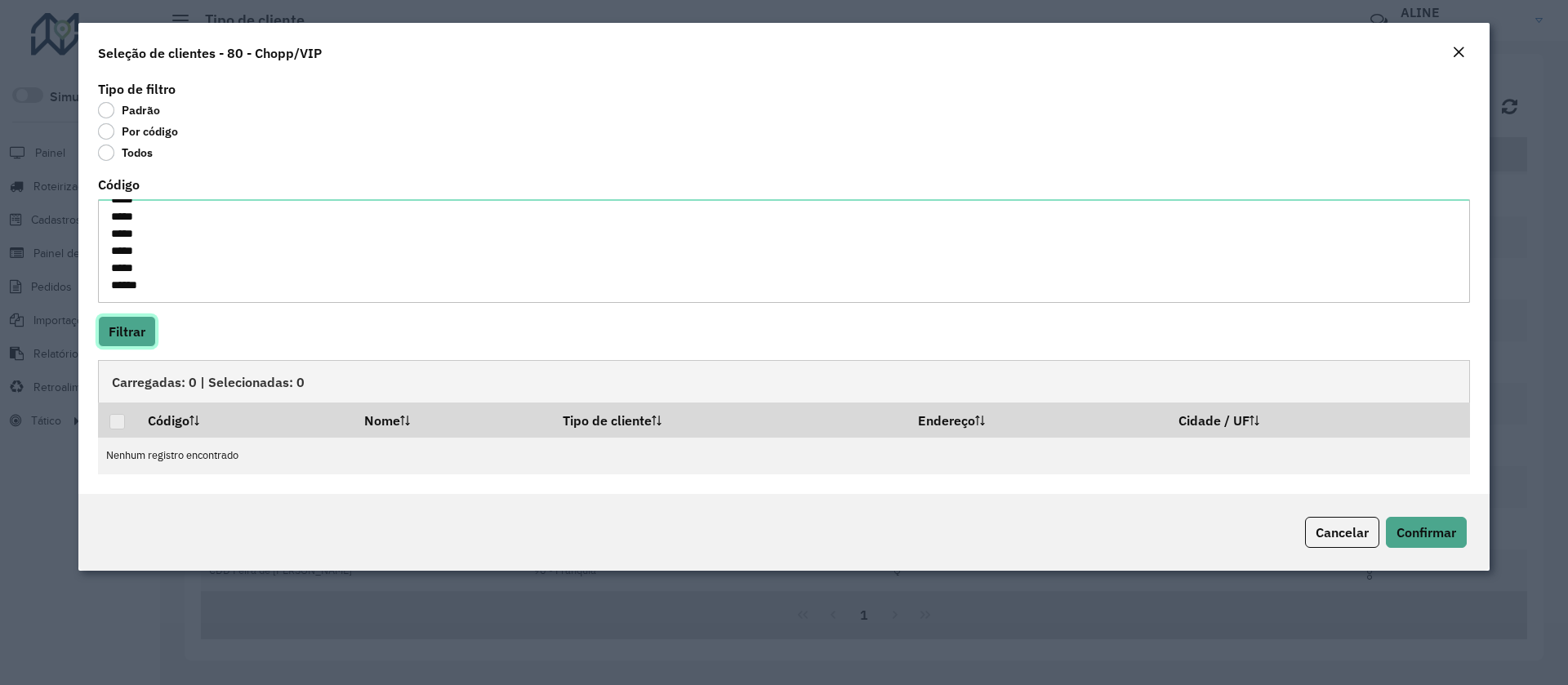
click at [125, 327] on button "Filtrar" at bounding box center [126, 332] width 58 height 31
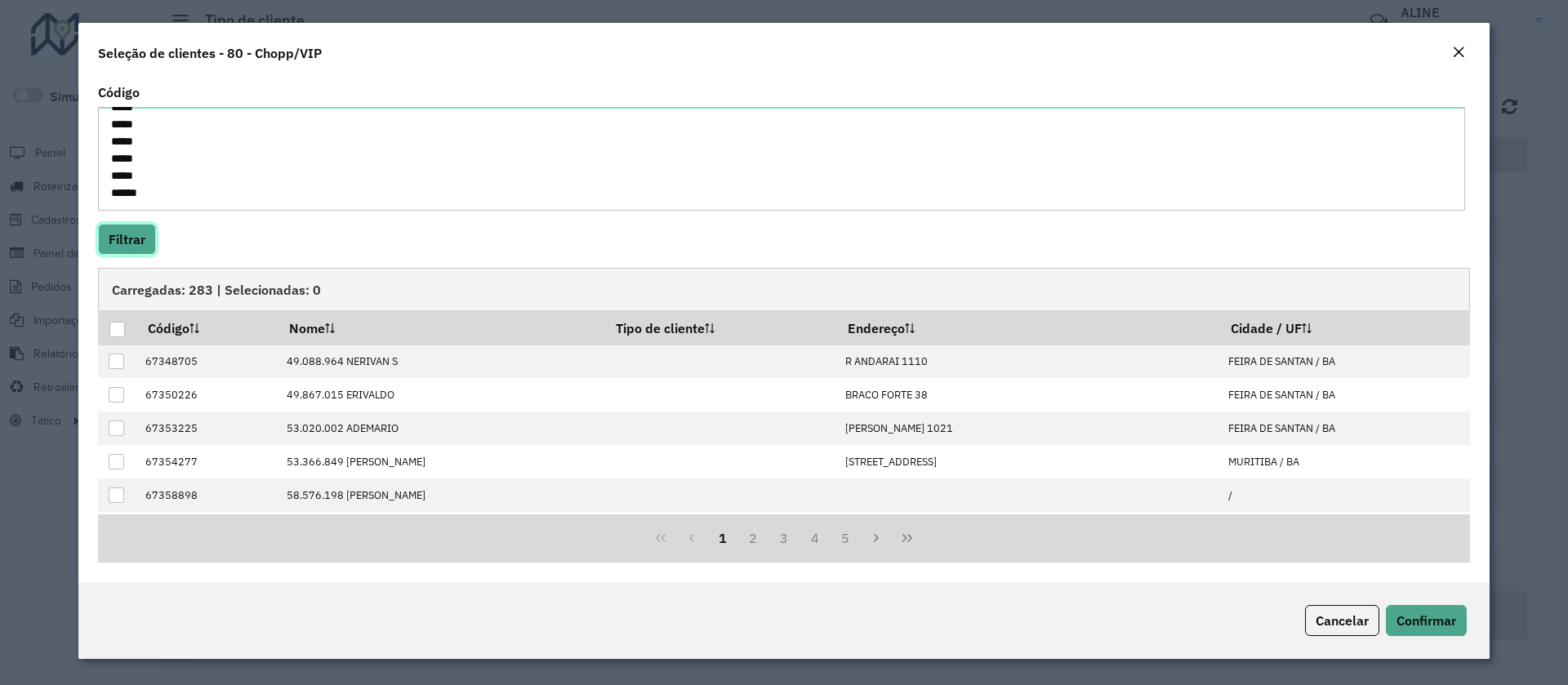
scroll to position [0, 0]
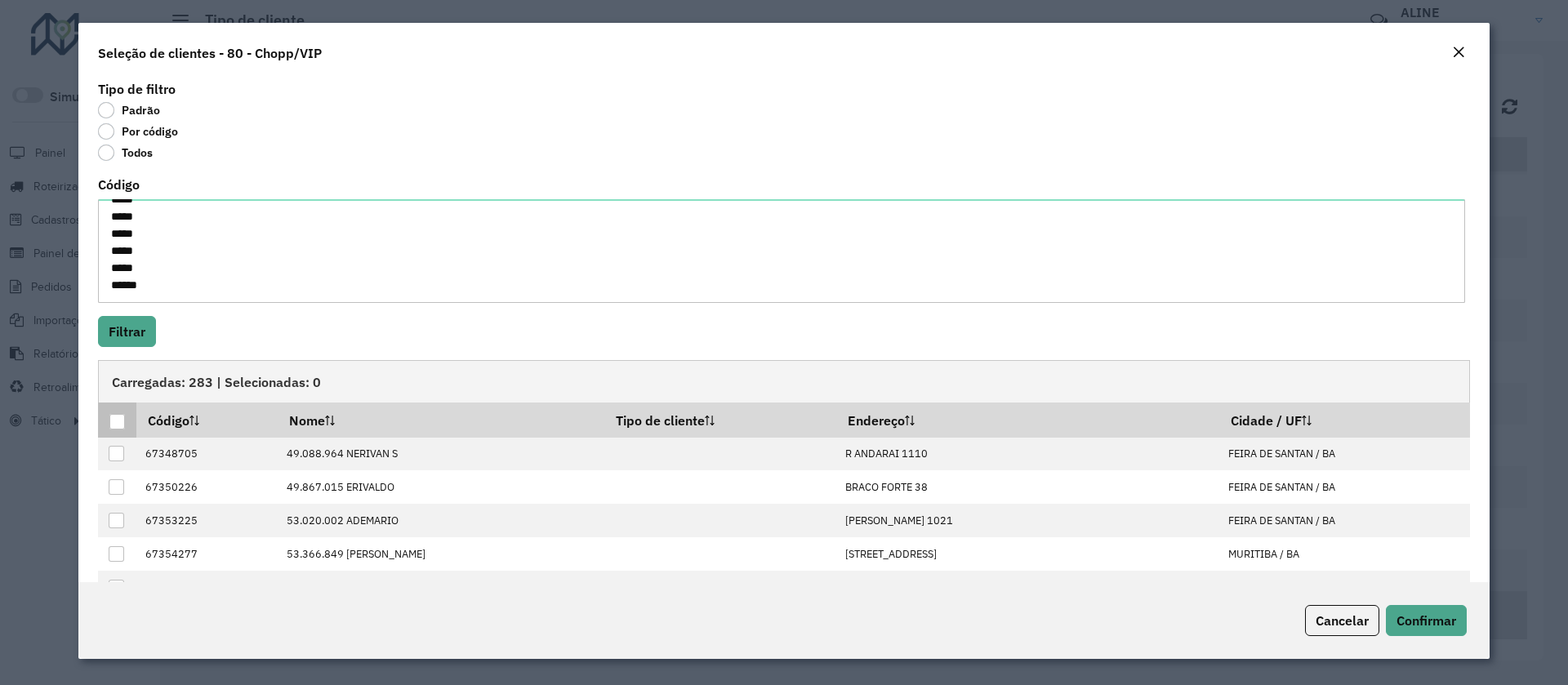
click at [114, 420] on div at bounding box center [117, 422] width 15 height 15
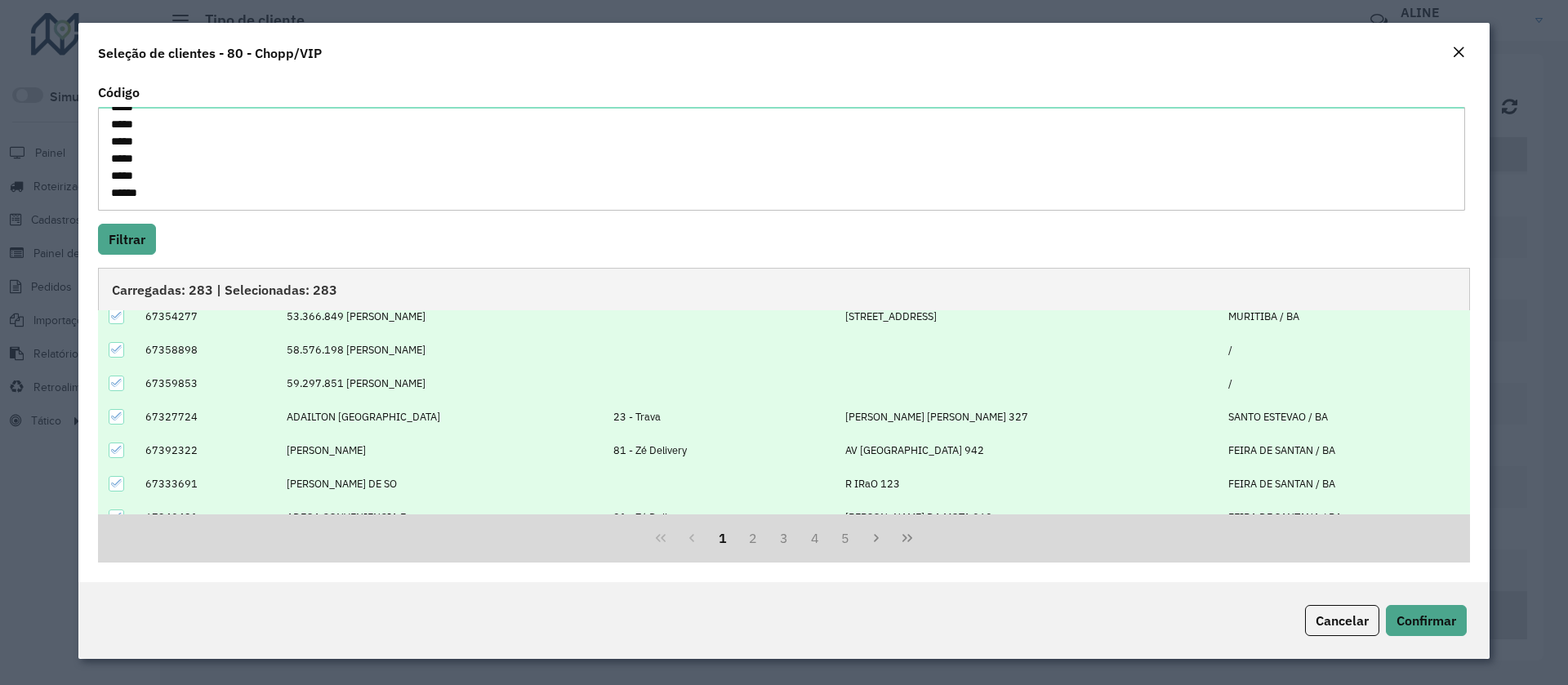
scroll to position [165, 0]
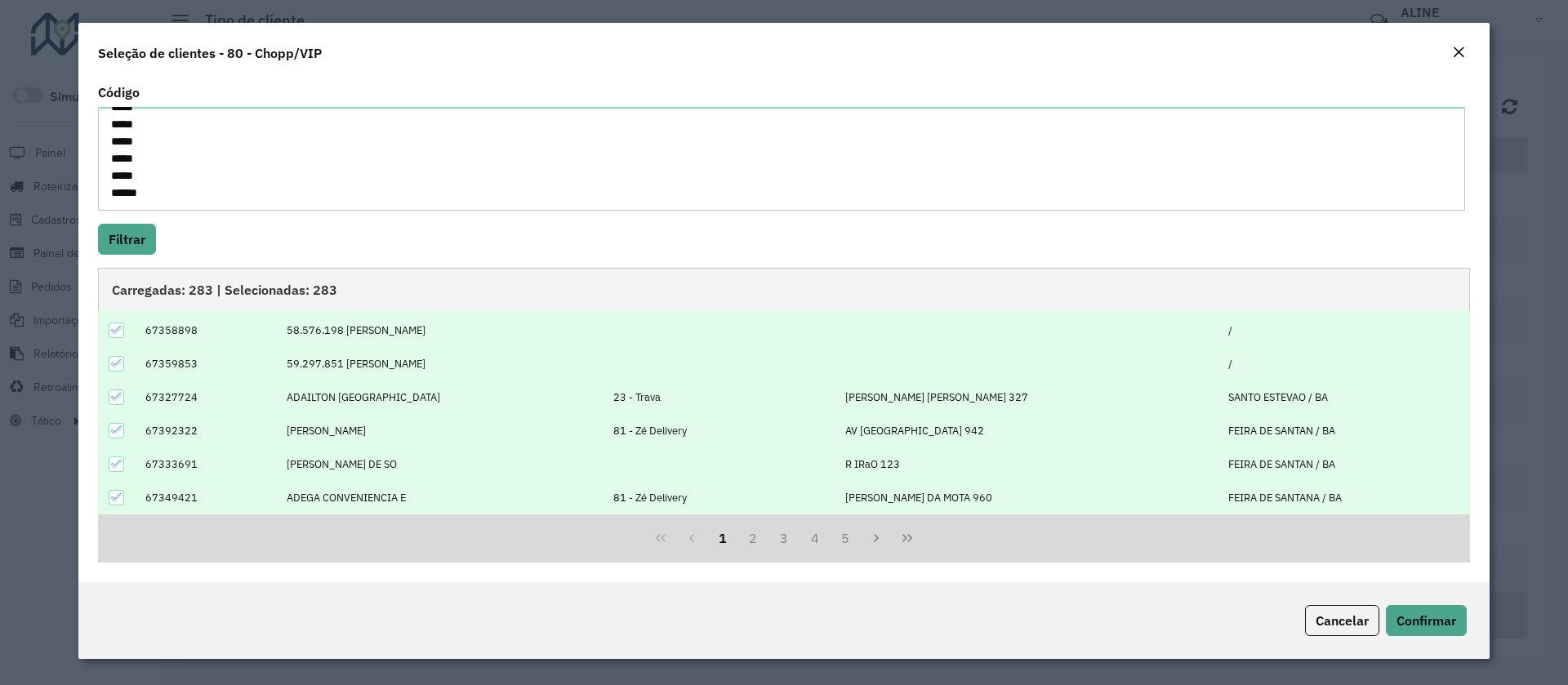
click at [117, 433] on icon at bounding box center [116, 430] width 11 height 11
click at [112, 498] on icon at bounding box center [116, 498] width 10 height 8
click at [119, 397] on icon at bounding box center [116, 397] width 10 height 8
click at [750, 540] on button "2" at bounding box center [753, 538] width 31 height 31
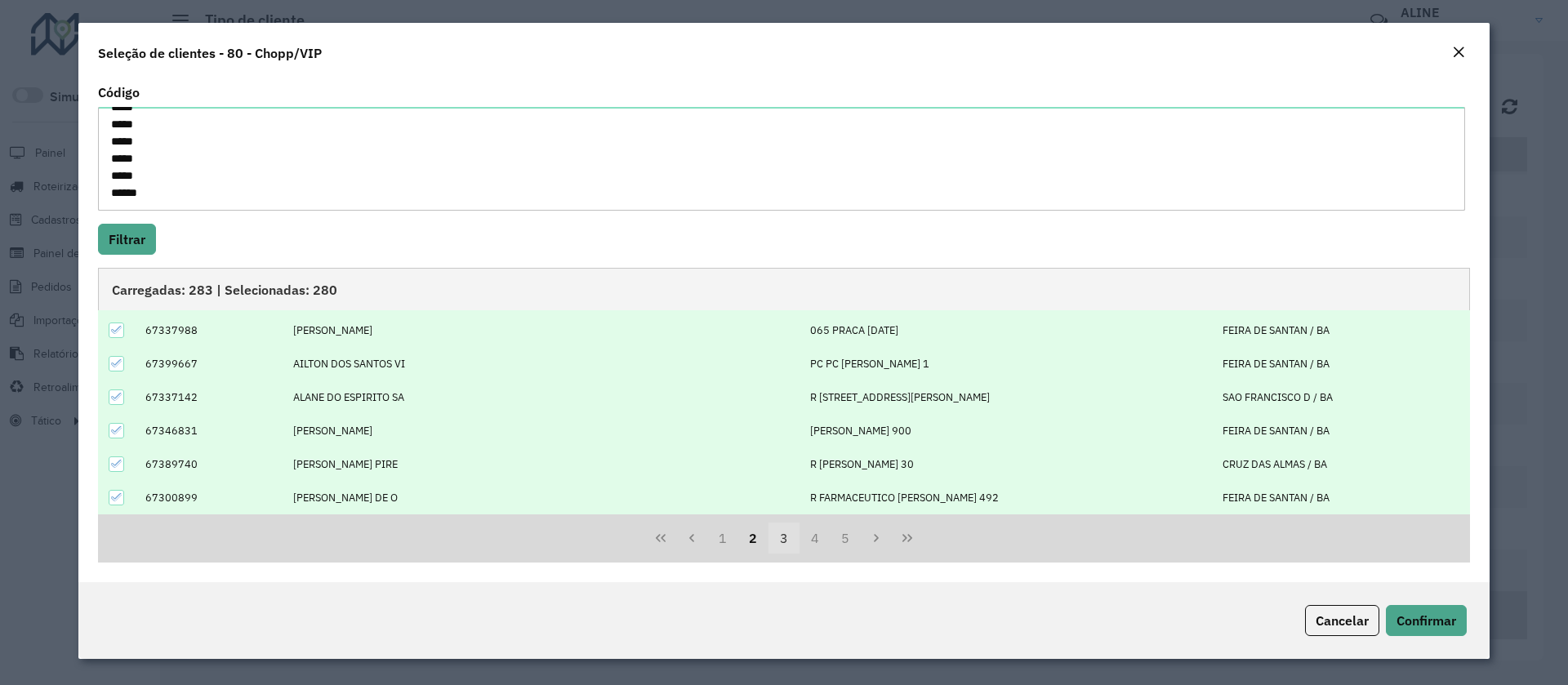
click at [783, 534] on button "3" at bounding box center [784, 538] width 31 height 31
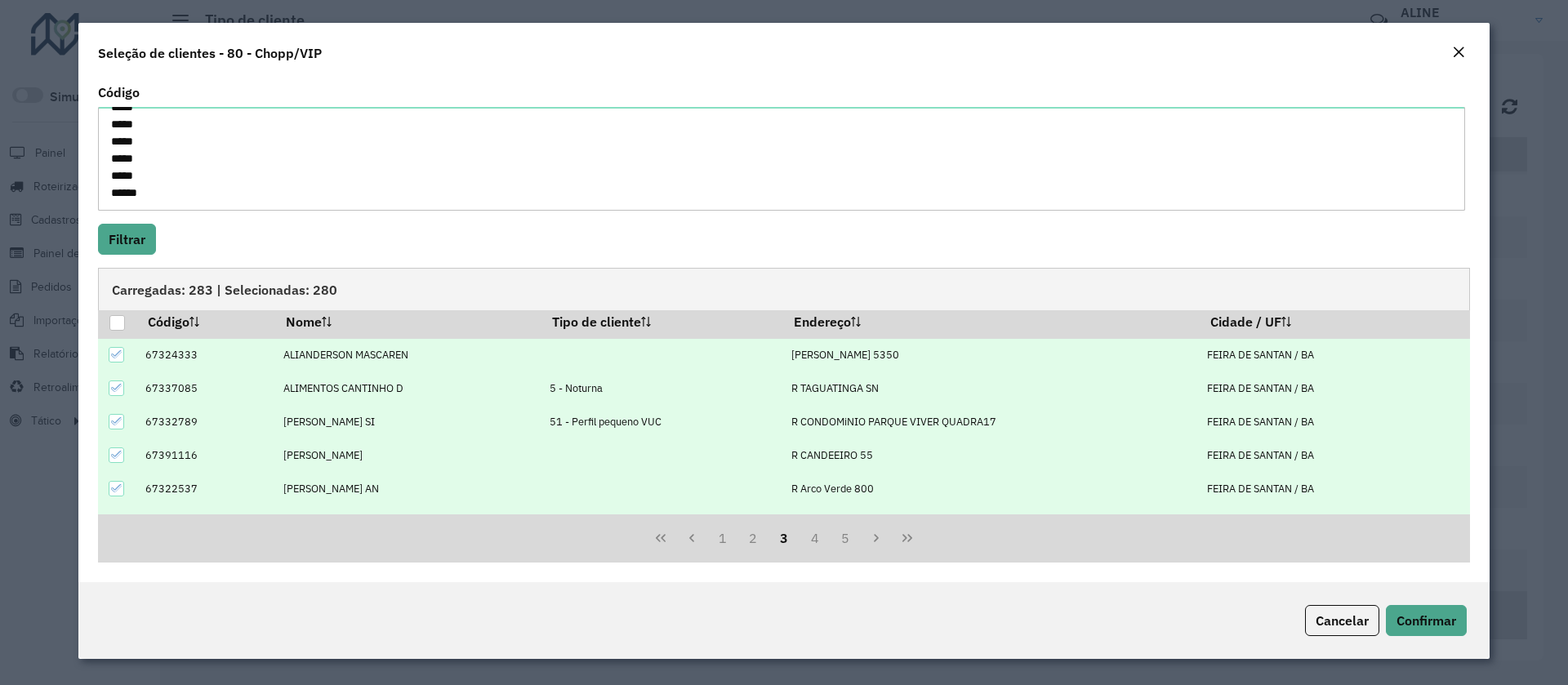
scroll to position [0, 0]
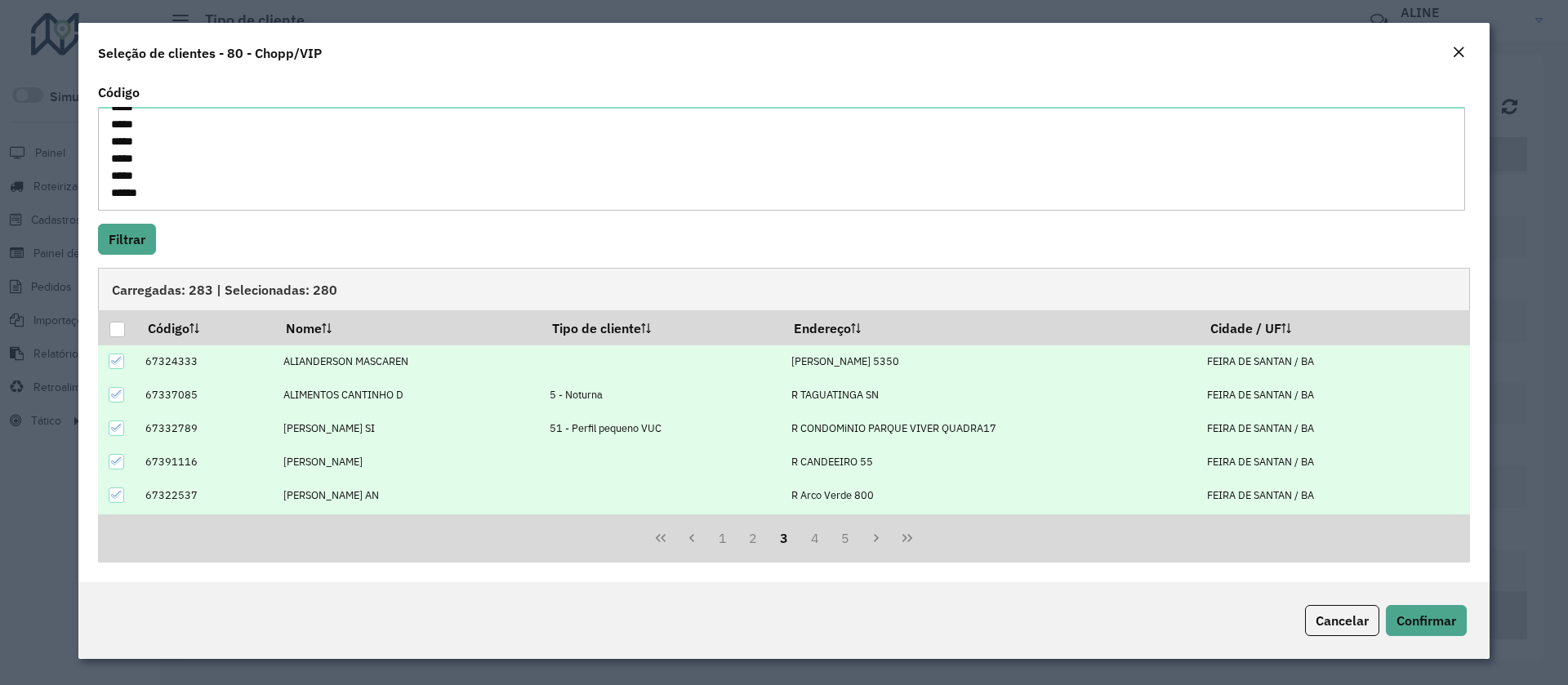
click at [118, 395] on icon at bounding box center [116, 394] width 10 height 8
click at [122, 431] on icon at bounding box center [116, 427] width 11 height 11
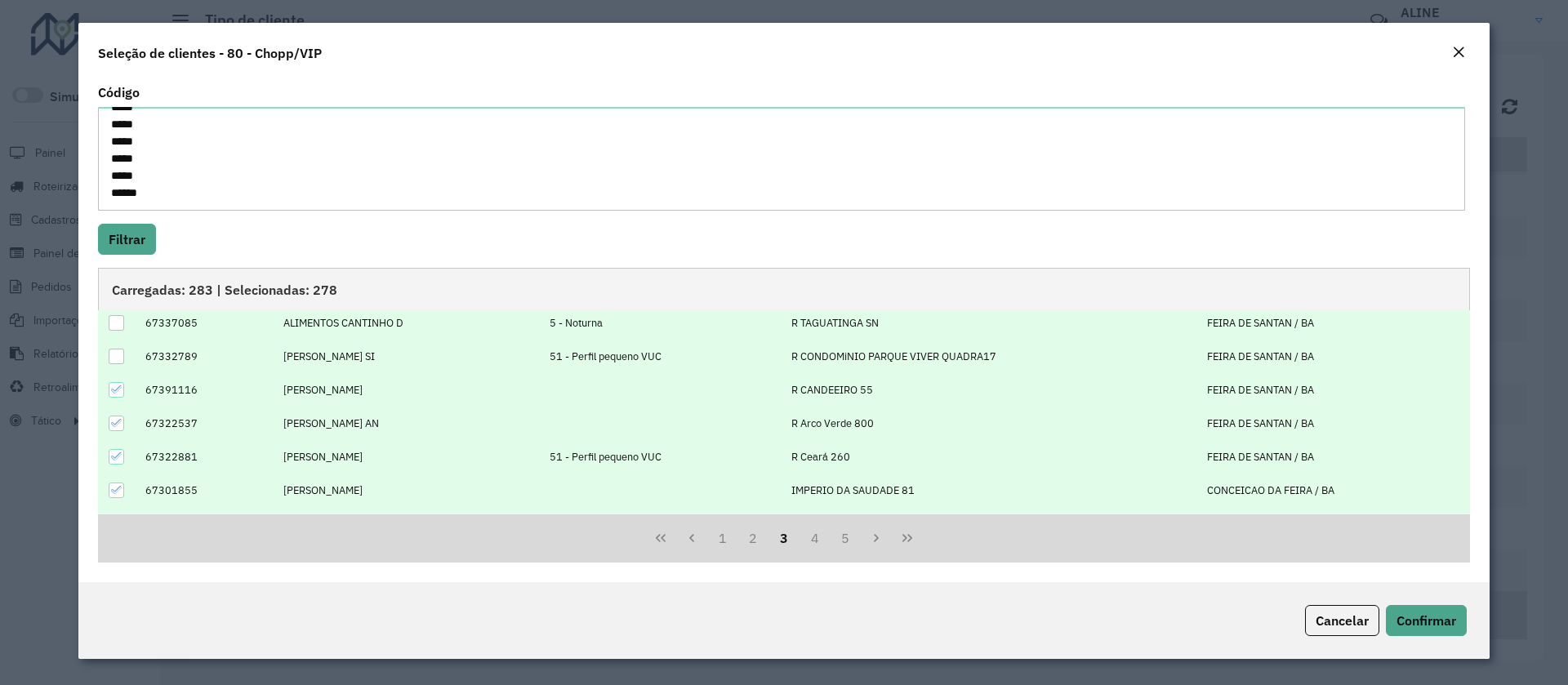
scroll to position [123, 0]
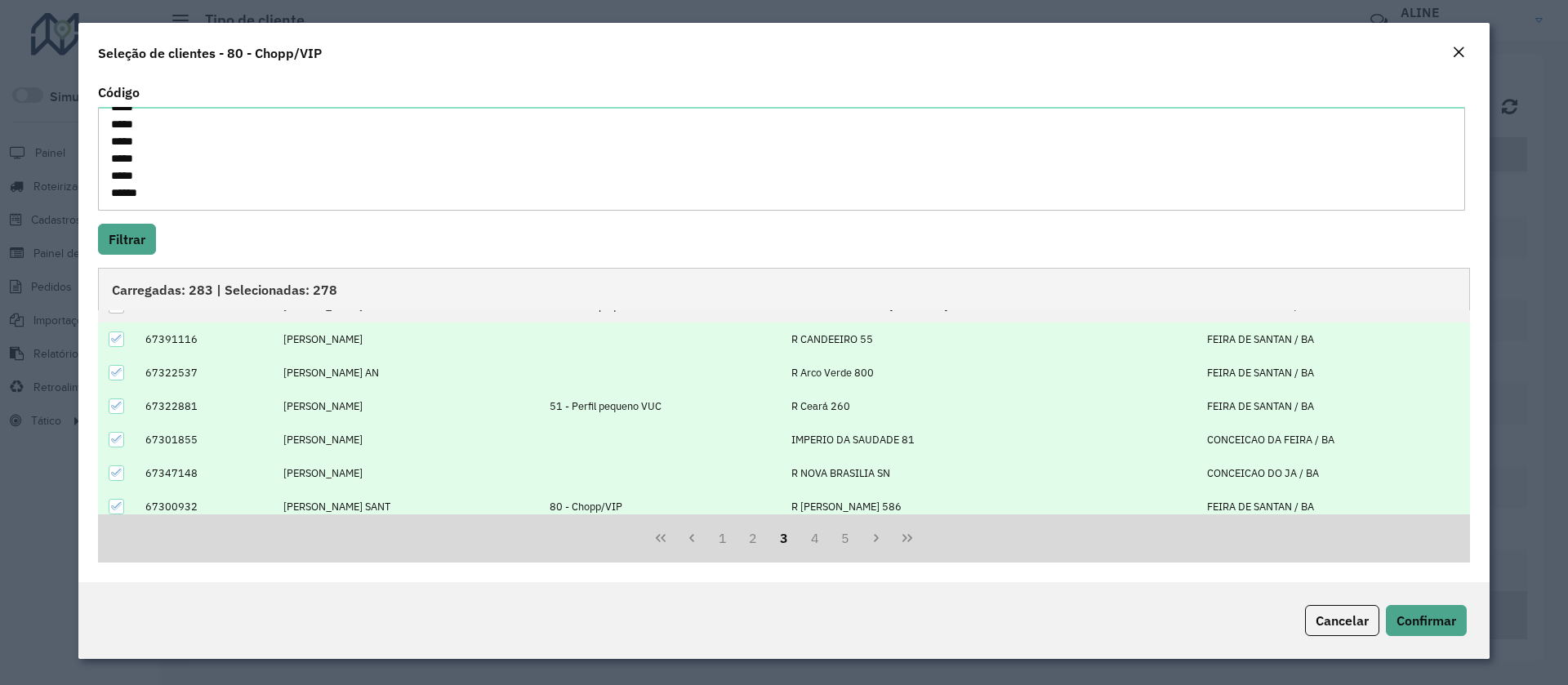
click at [122, 404] on icon at bounding box center [116, 406] width 11 height 11
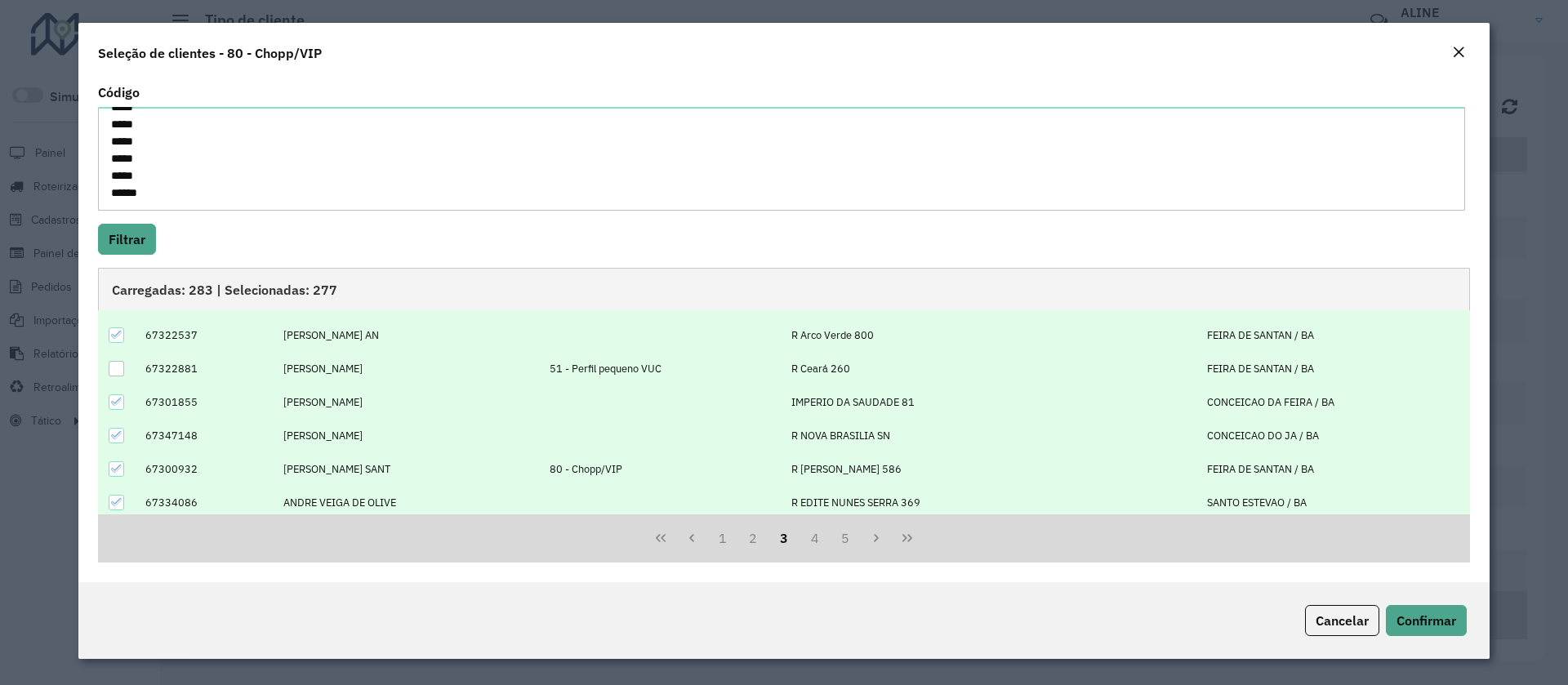
scroll to position [165, 0]
click at [809, 533] on button "4" at bounding box center [815, 538] width 31 height 31
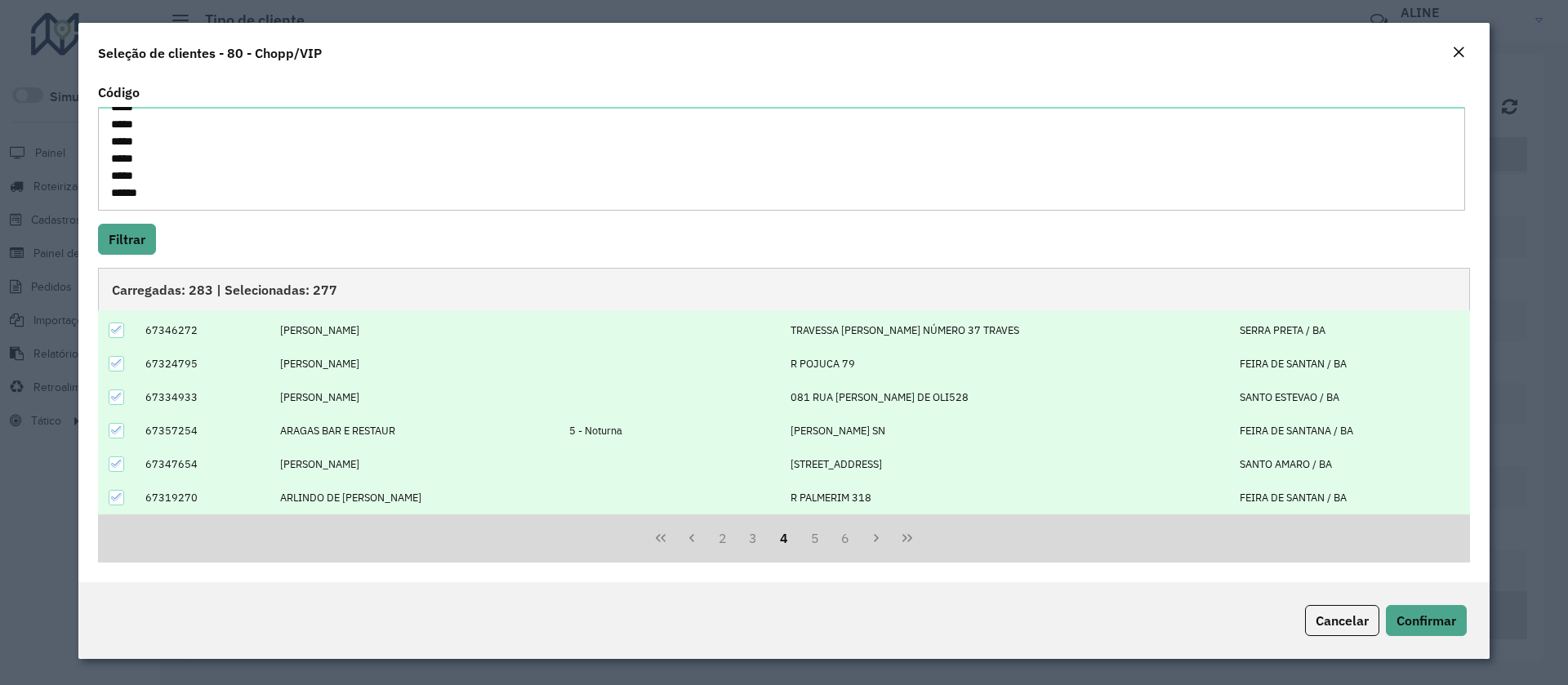
click at [113, 431] on icon at bounding box center [116, 430] width 11 height 11
click at [814, 535] on button "5" at bounding box center [815, 538] width 31 height 31
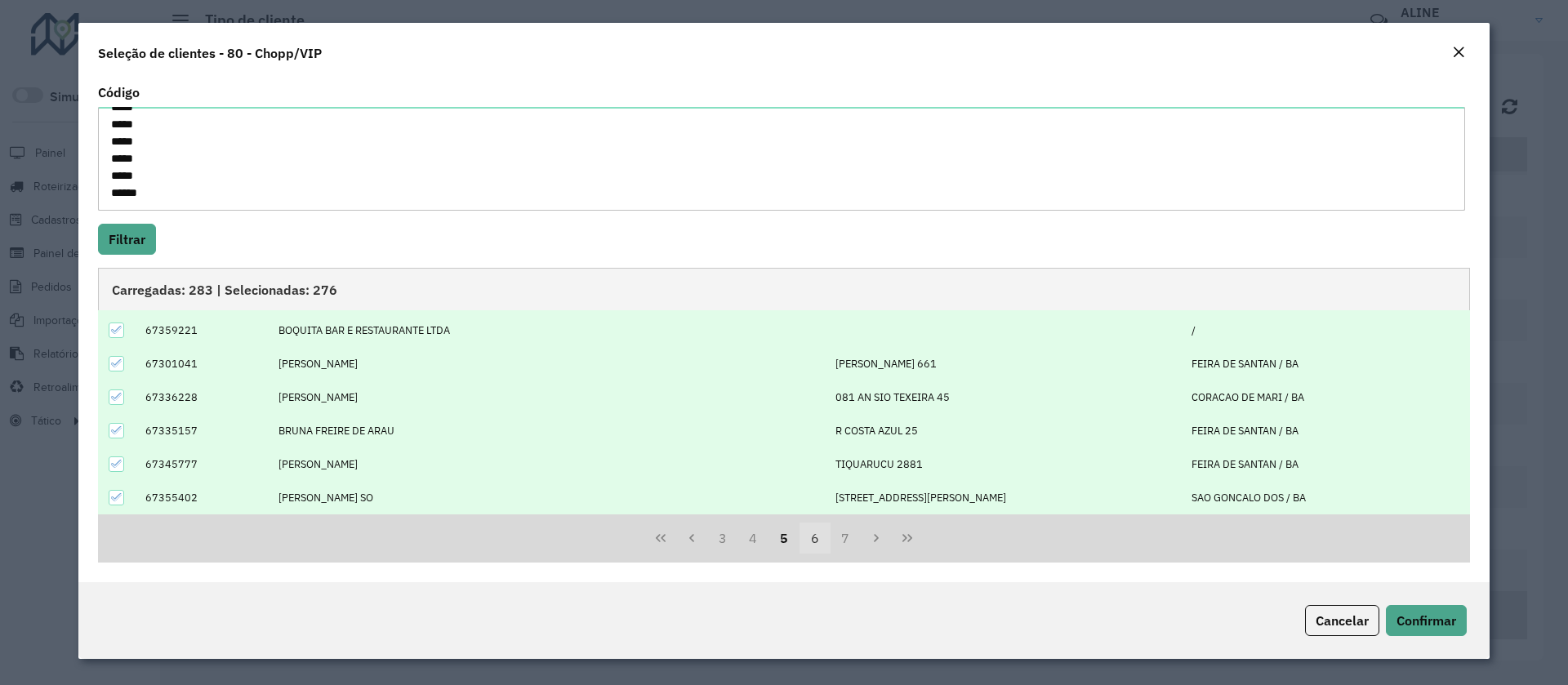
click at [810, 532] on button "6" at bounding box center [815, 538] width 31 height 31
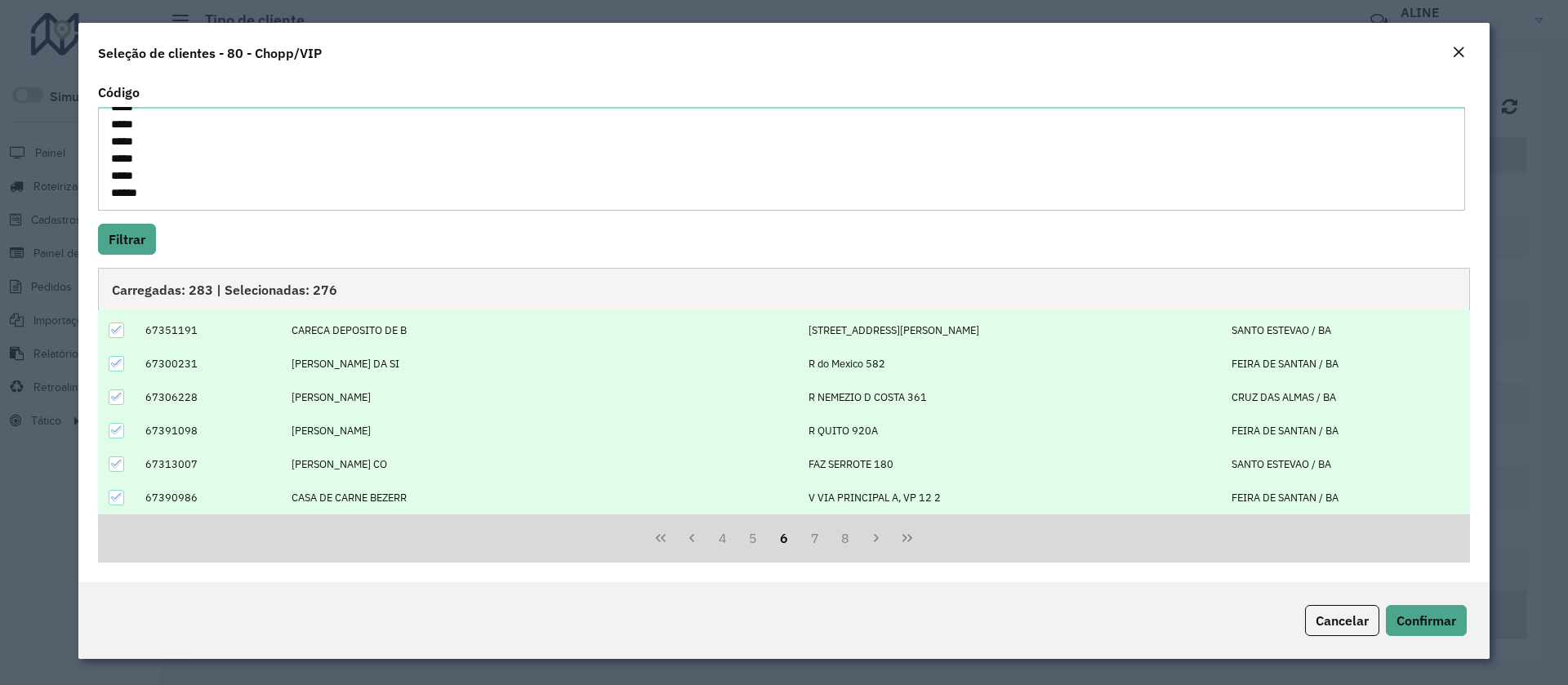
scroll to position [0, 0]
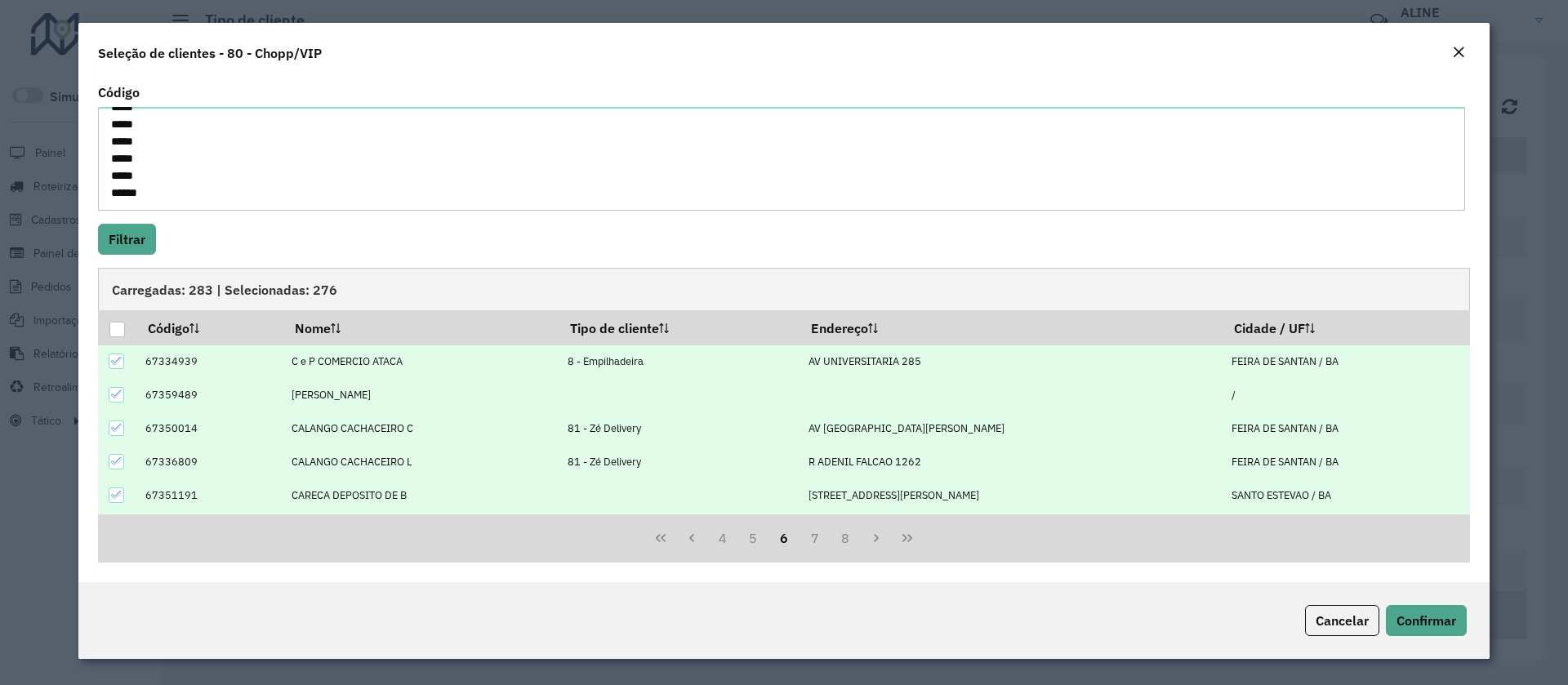
click at [116, 355] on icon at bounding box center [116, 360] width 11 height 11
click at [120, 430] on icon at bounding box center [116, 427] width 11 height 11
click at [120, 461] on icon at bounding box center [116, 461] width 11 height 11
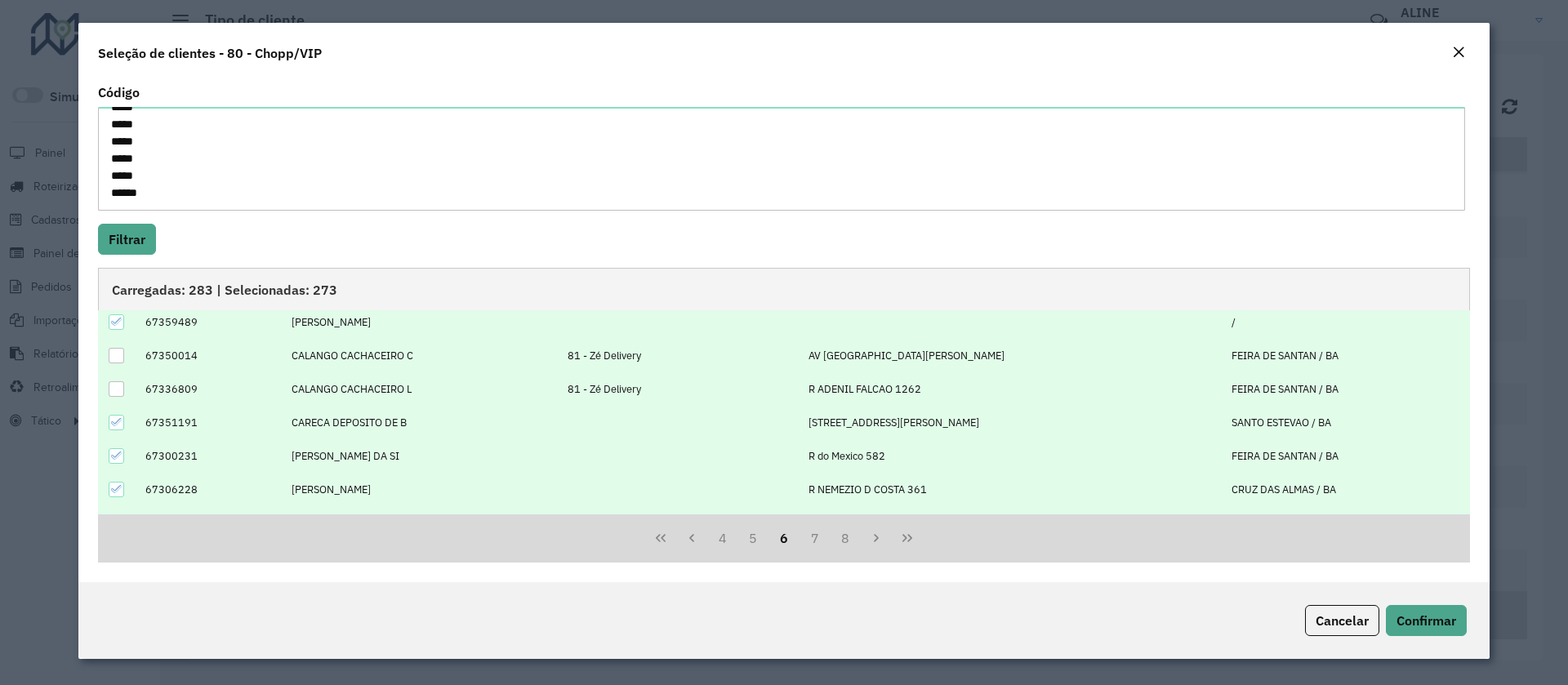
scroll to position [165, 0]
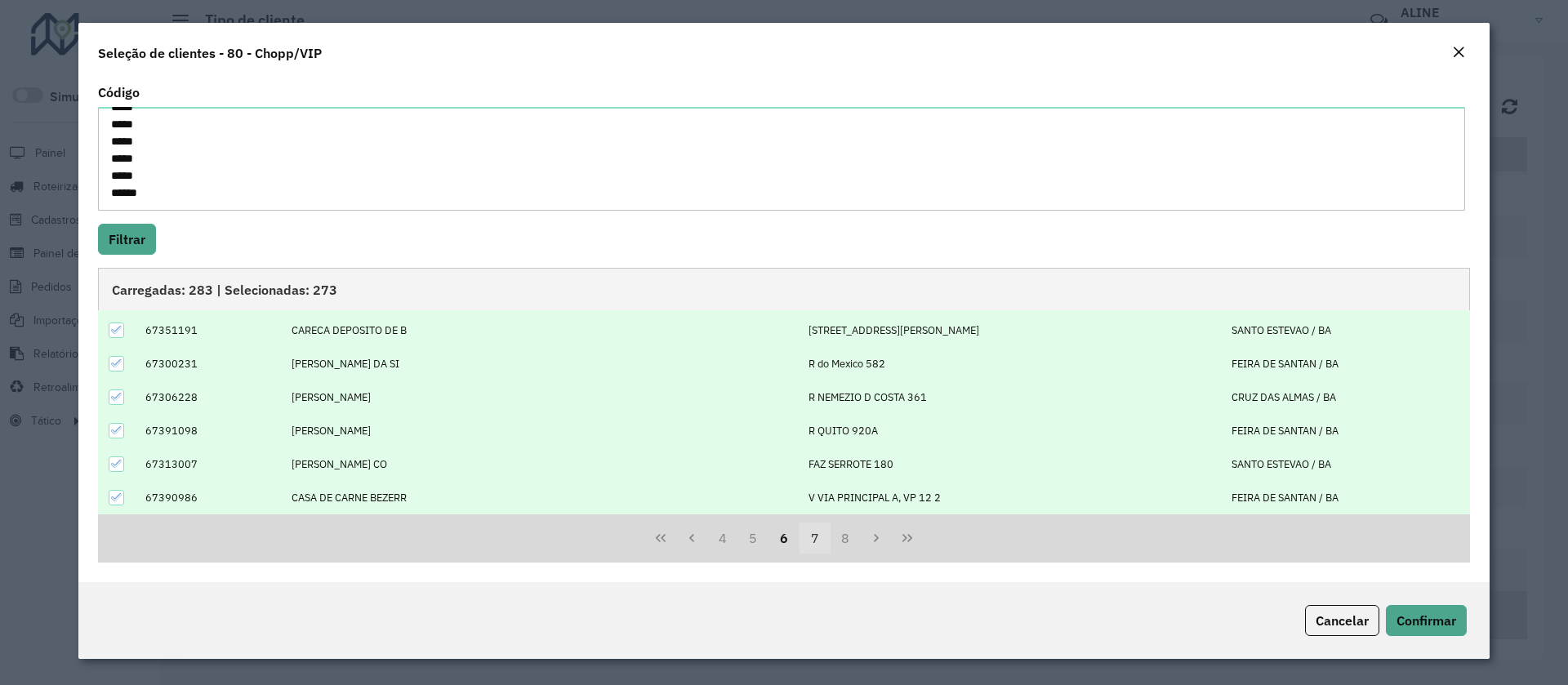
click at [815, 533] on button "7" at bounding box center [815, 538] width 31 height 31
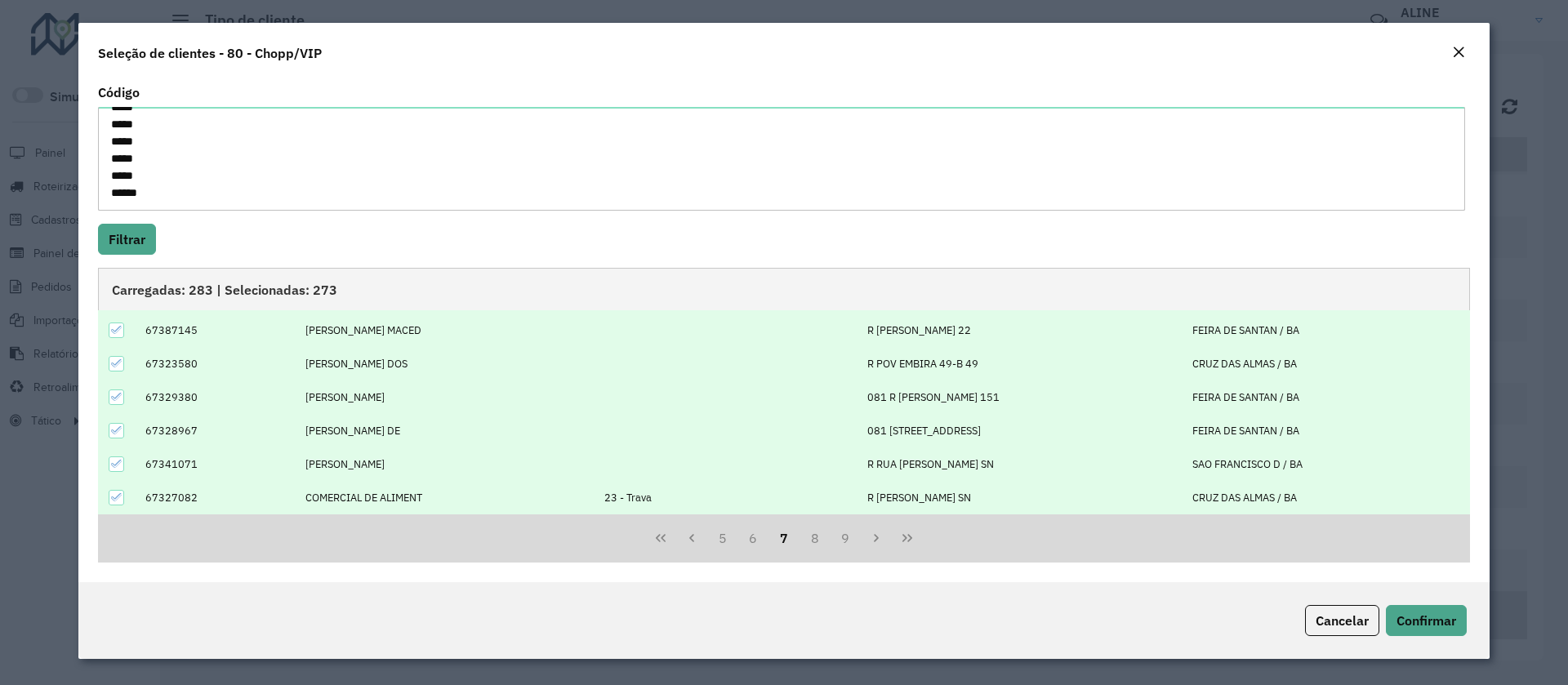
click at [116, 492] on icon at bounding box center [116, 497] width 11 height 11
click at [814, 535] on button "8" at bounding box center [815, 538] width 31 height 31
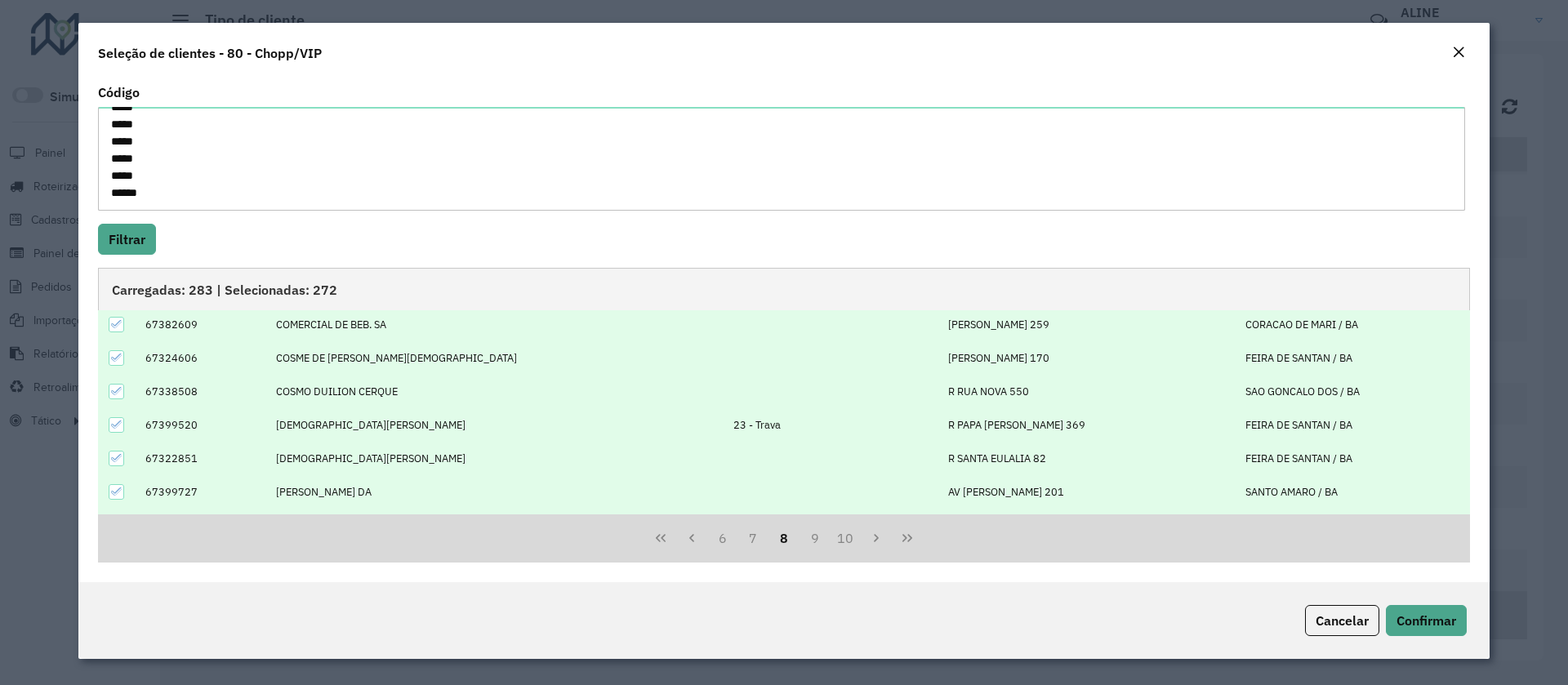
scroll to position [0, 0]
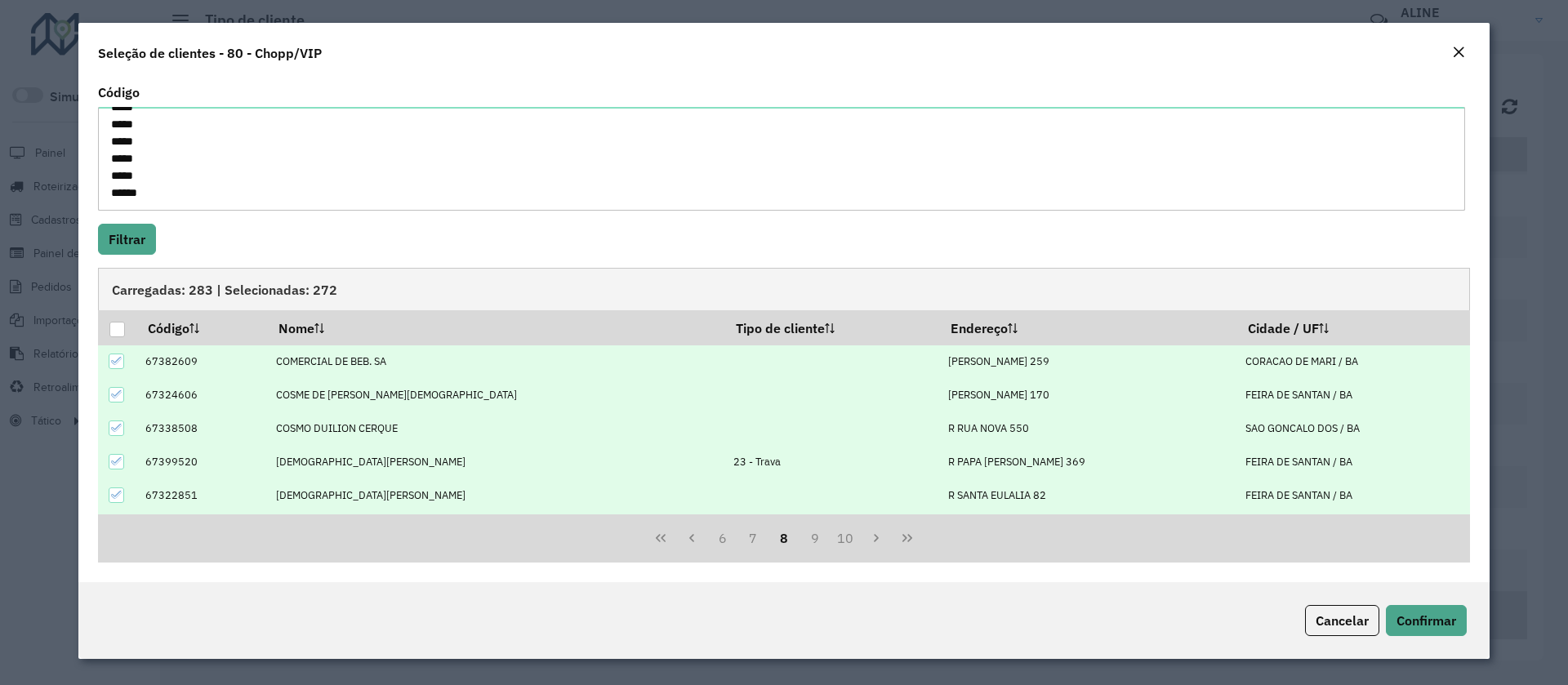
click at [113, 462] on icon at bounding box center [116, 461] width 11 height 11
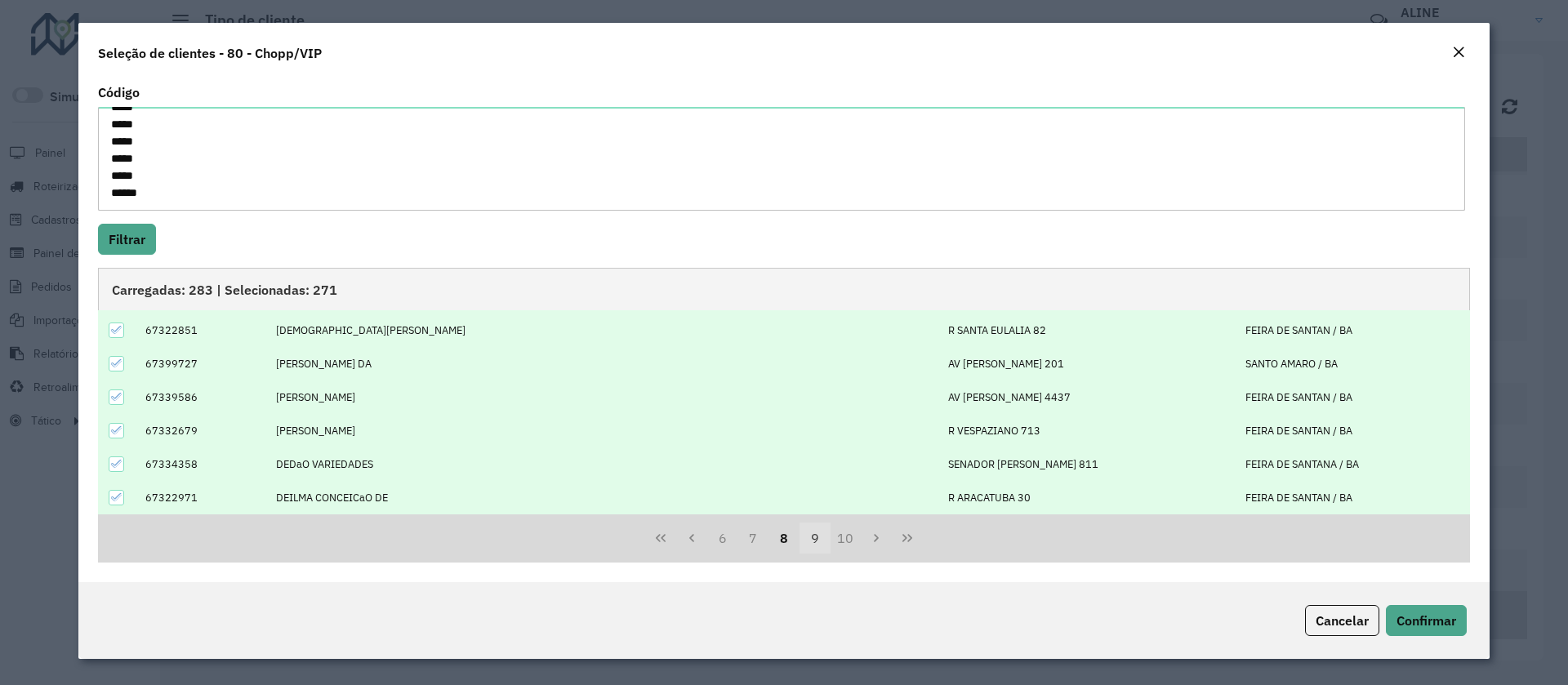
click at [808, 529] on button "9" at bounding box center [815, 538] width 31 height 31
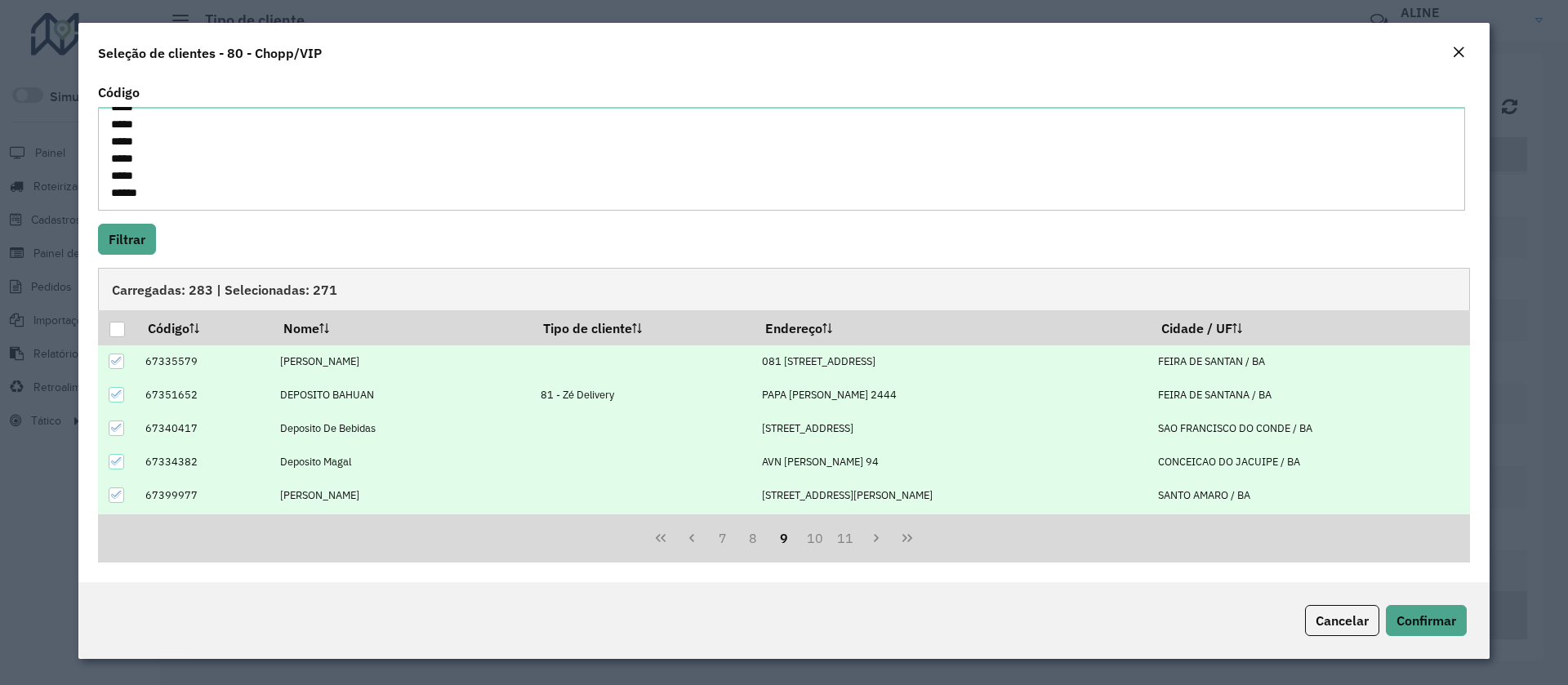
click at [111, 401] on div at bounding box center [116, 394] width 15 height 15
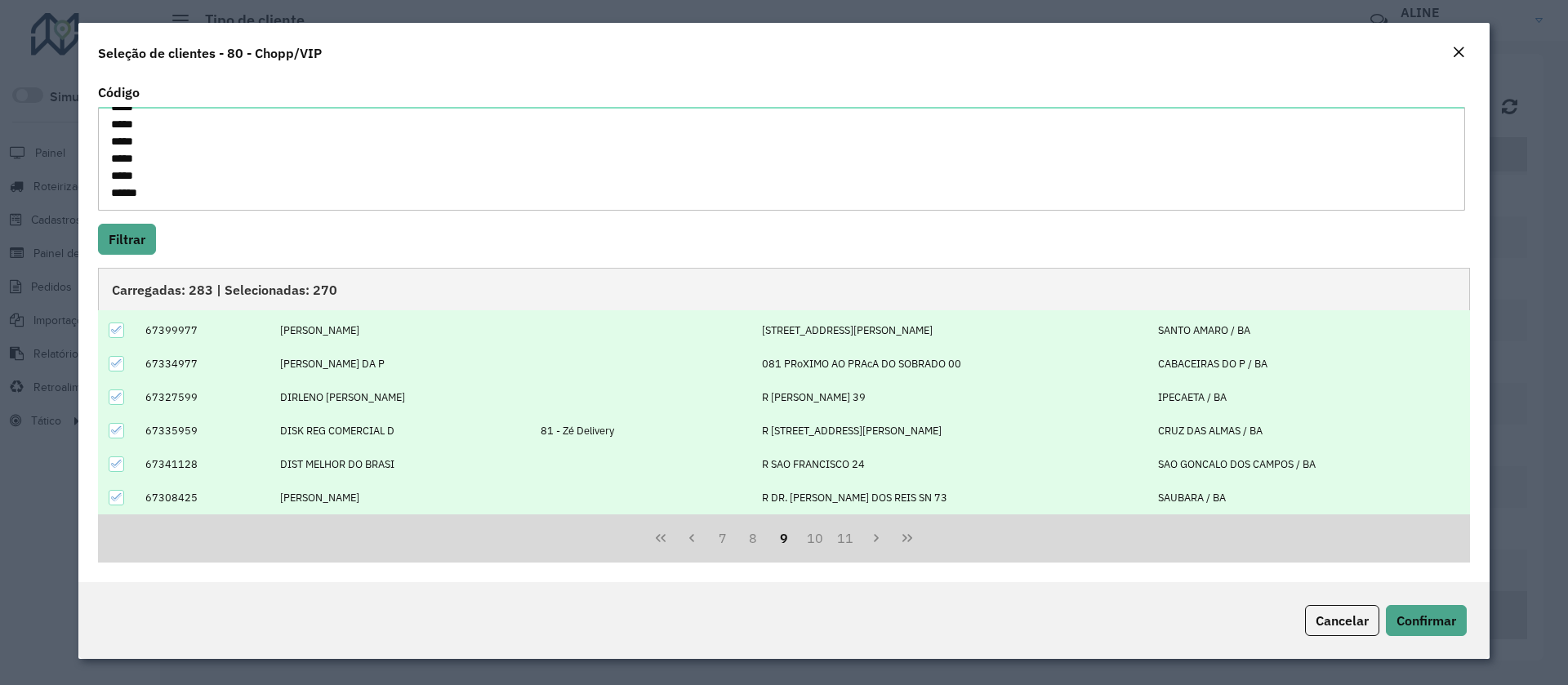
click at [122, 431] on icon at bounding box center [116, 430] width 11 height 11
click at [815, 531] on button "10" at bounding box center [815, 538] width 31 height 31
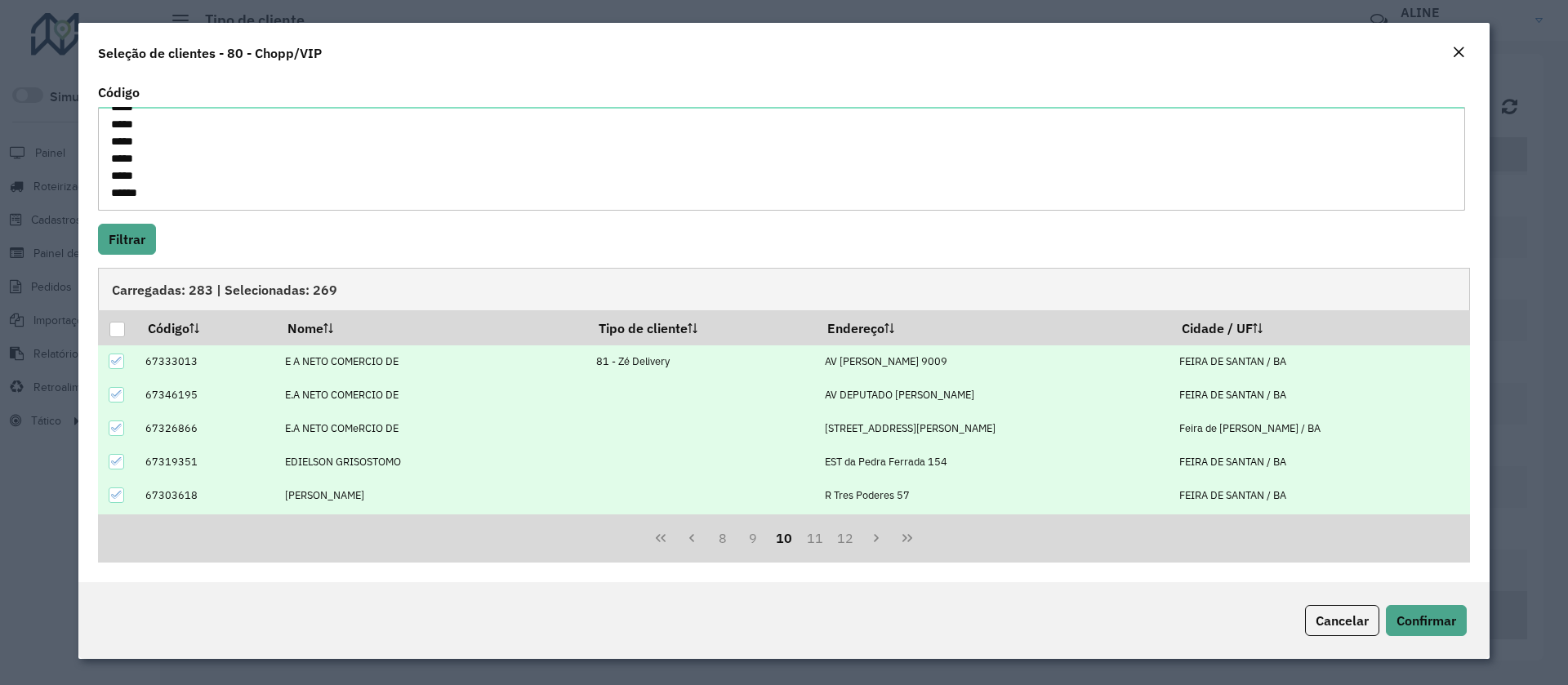
click at [115, 365] on icon at bounding box center [116, 360] width 11 height 11
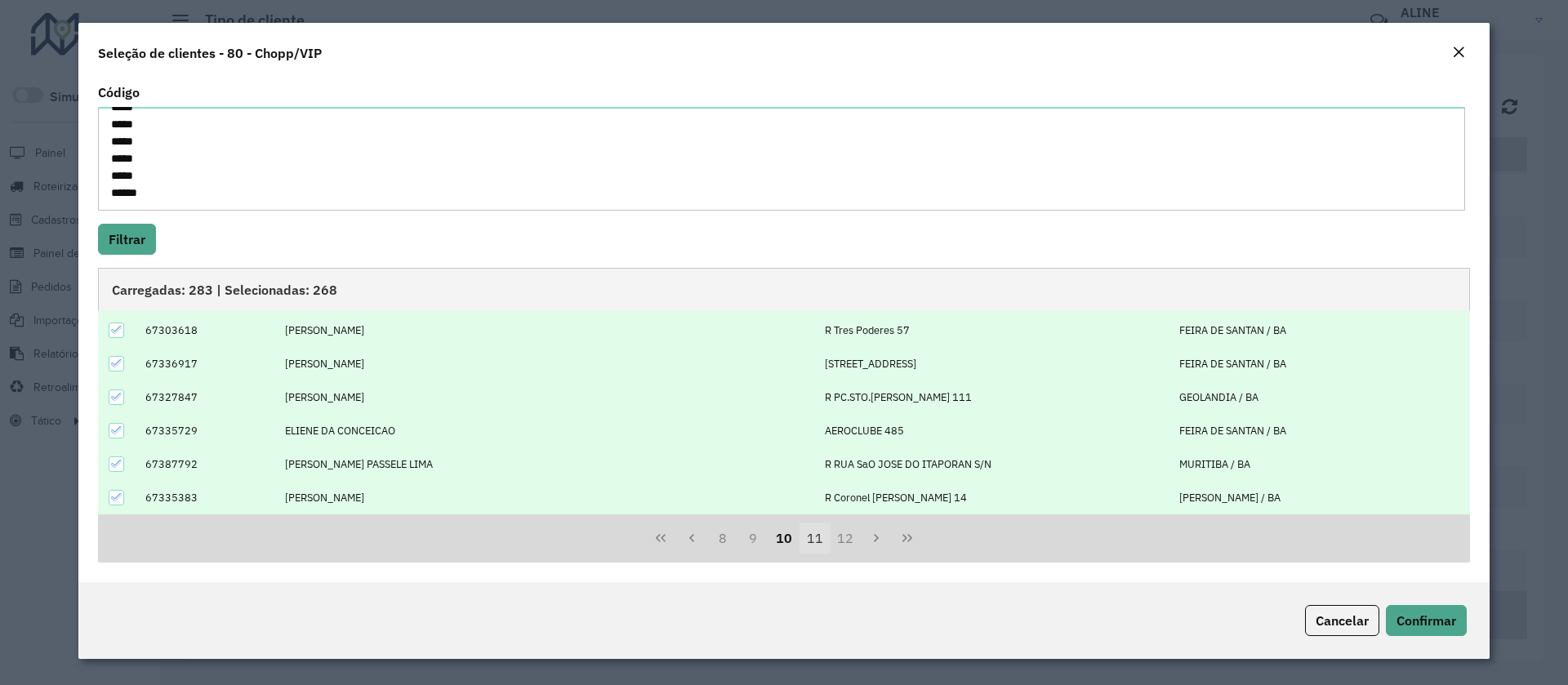
click at [811, 541] on button "11" at bounding box center [815, 538] width 31 height 31
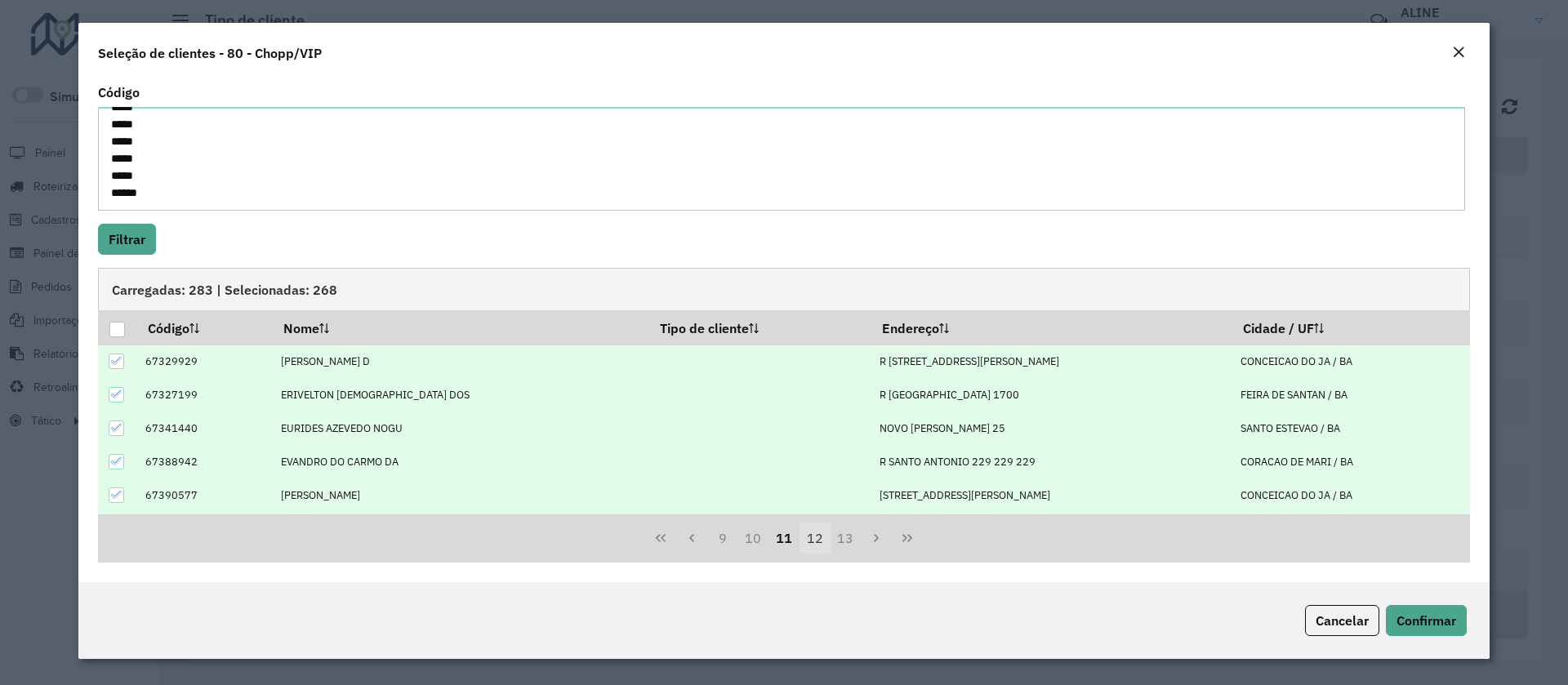
click at [809, 534] on button "12" at bounding box center [815, 538] width 31 height 31
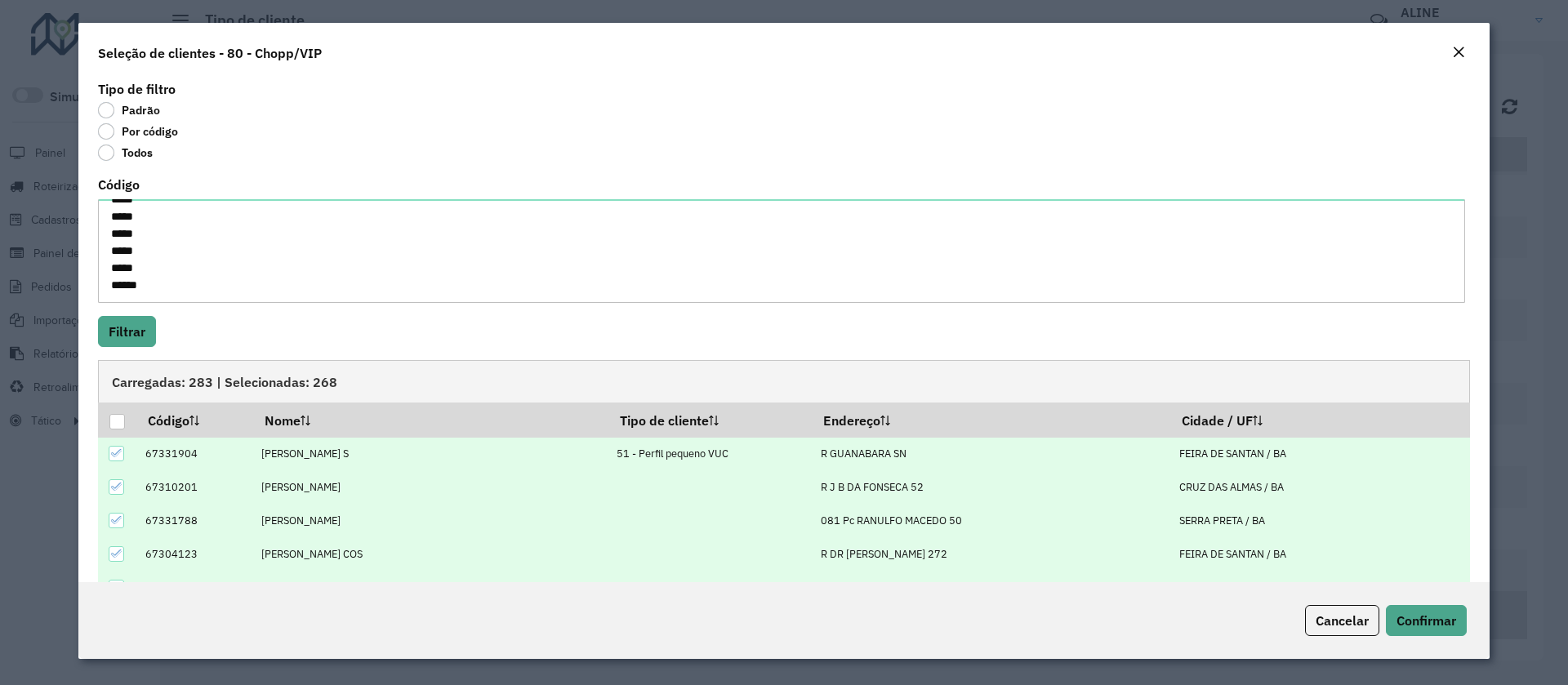
click at [118, 453] on icon at bounding box center [116, 454] width 10 height 8
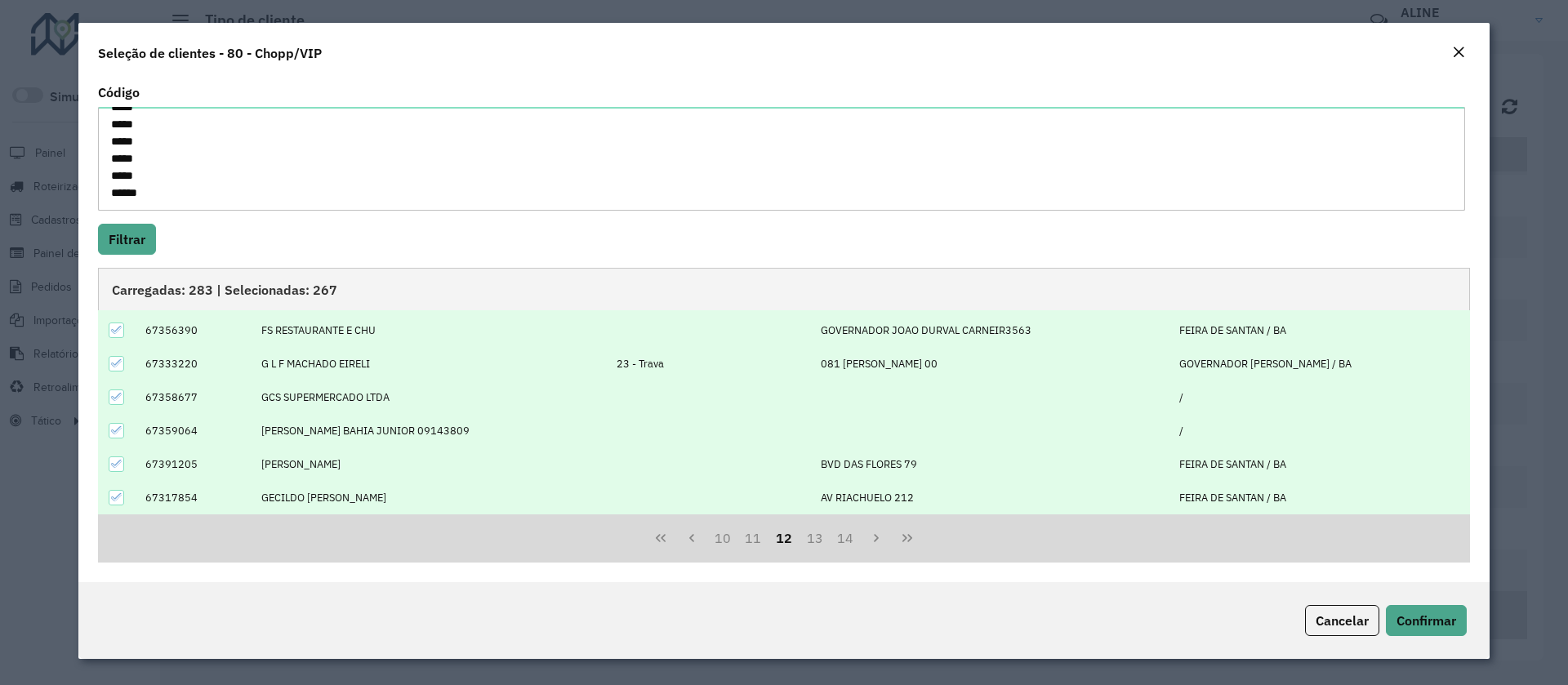
click at [120, 364] on icon at bounding box center [116, 363] width 11 height 11
click at [814, 534] on button "13" at bounding box center [815, 538] width 31 height 31
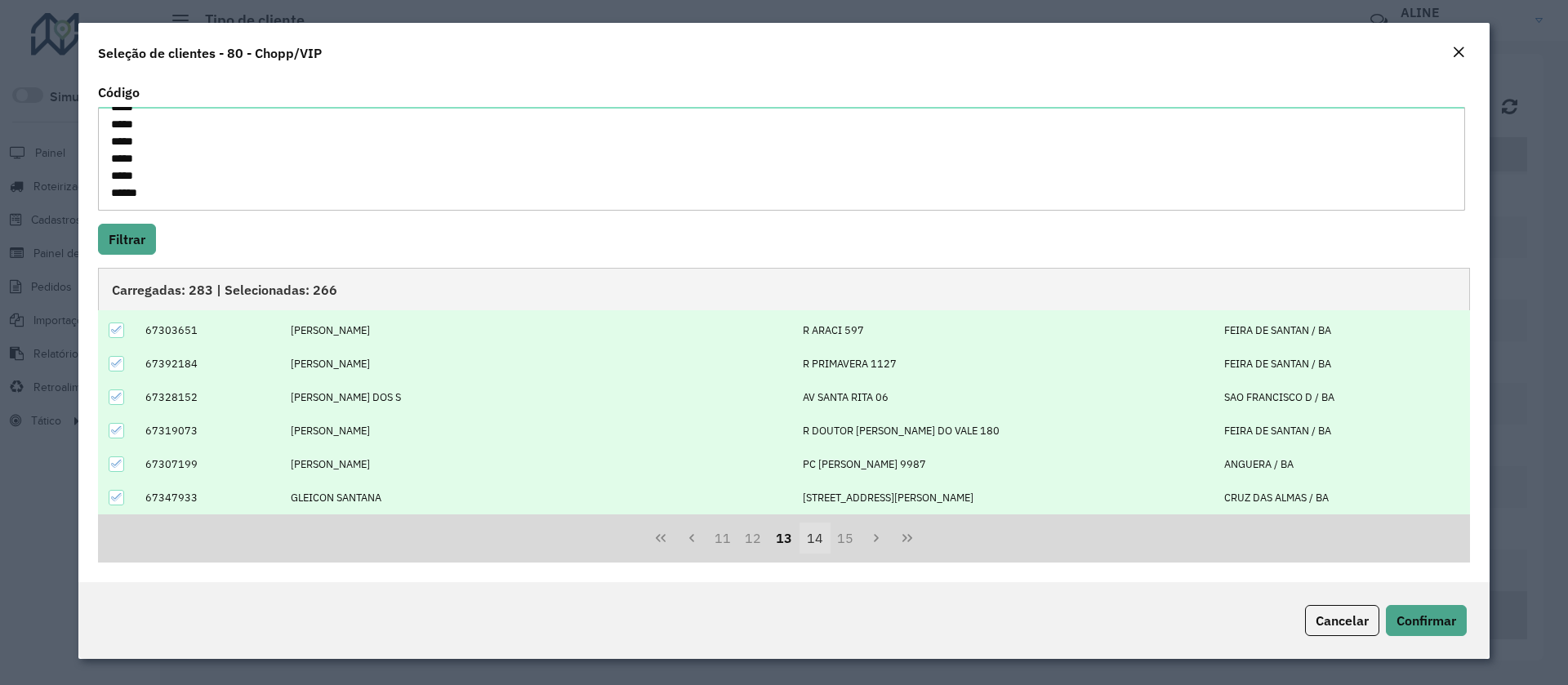
click at [813, 540] on button "14" at bounding box center [815, 538] width 31 height 31
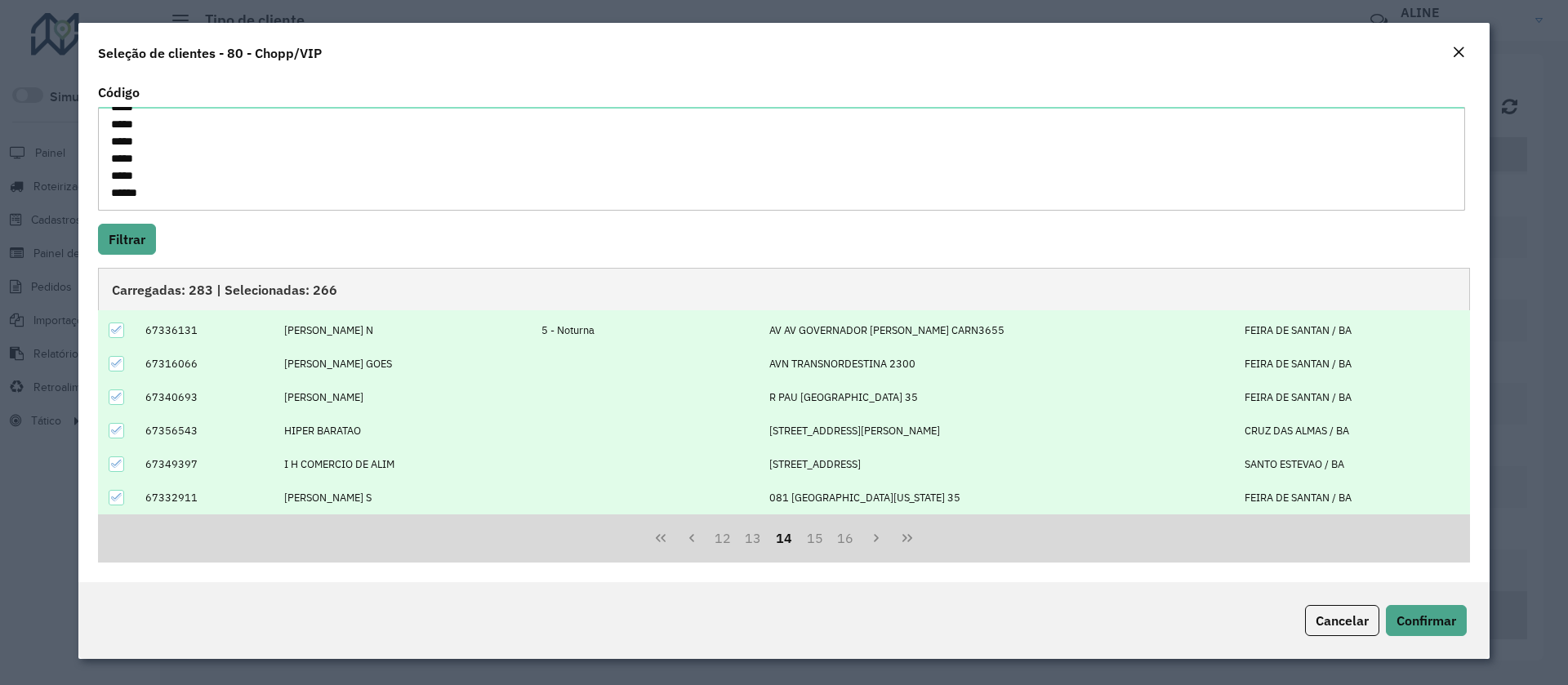
click at [117, 329] on icon at bounding box center [116, 329] width 11 height 11
click at [813, 538] on button "15" at bounding box center [815, 538] width 31 height 31
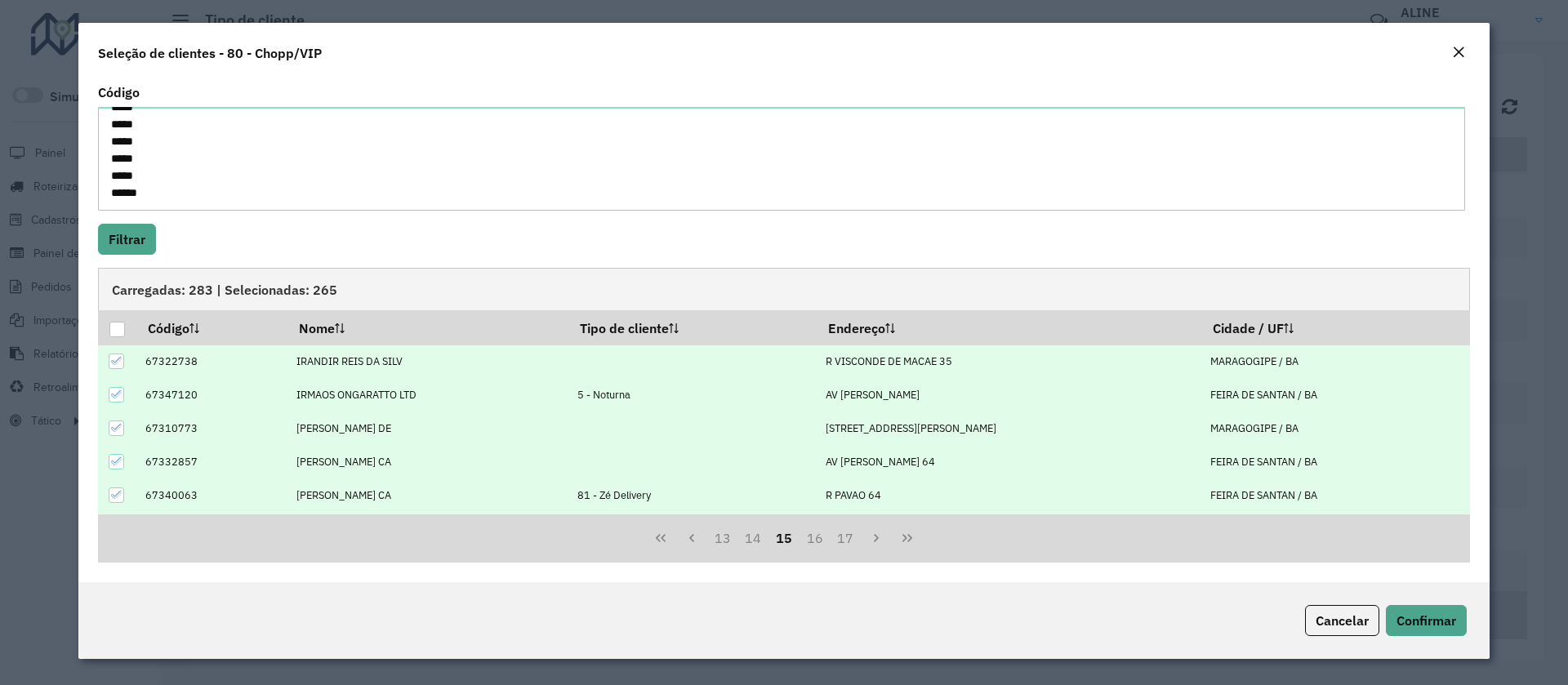
click at [118, 398] on icon at bounding box center [116, 394] width 11 height 11
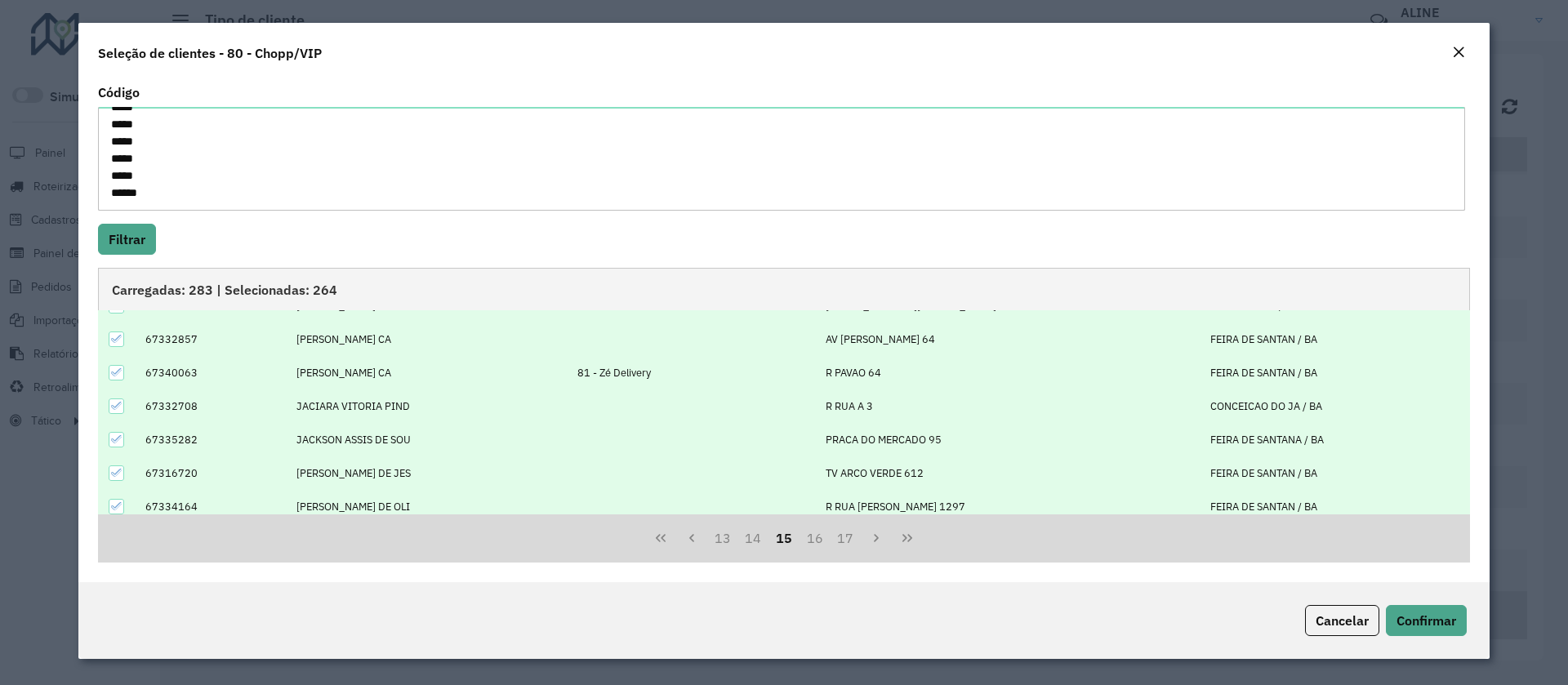
click at [119, 374] on icon at bounding box center [116, 372] width 11 height 11
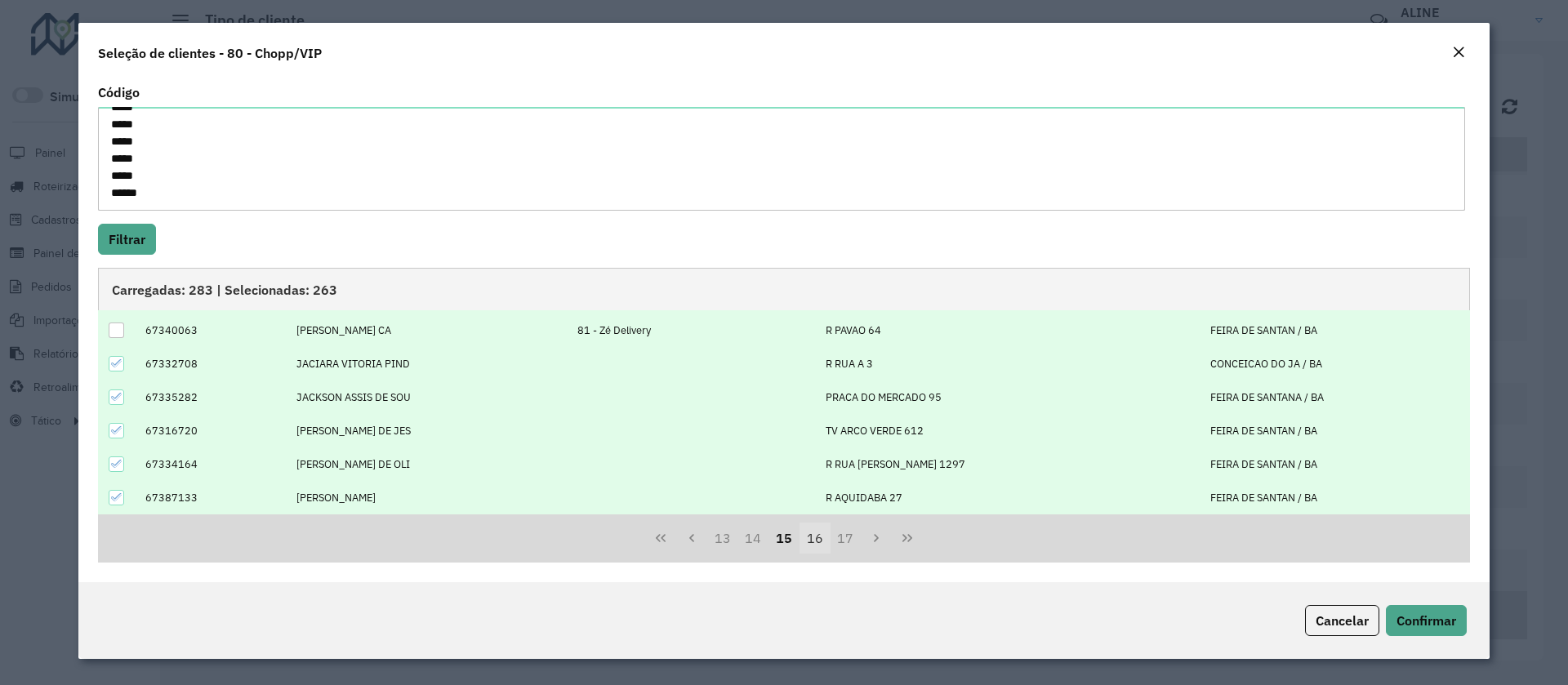
click at [820, 538] on button "16" at bounding box center [815, 538] width 31 height 31
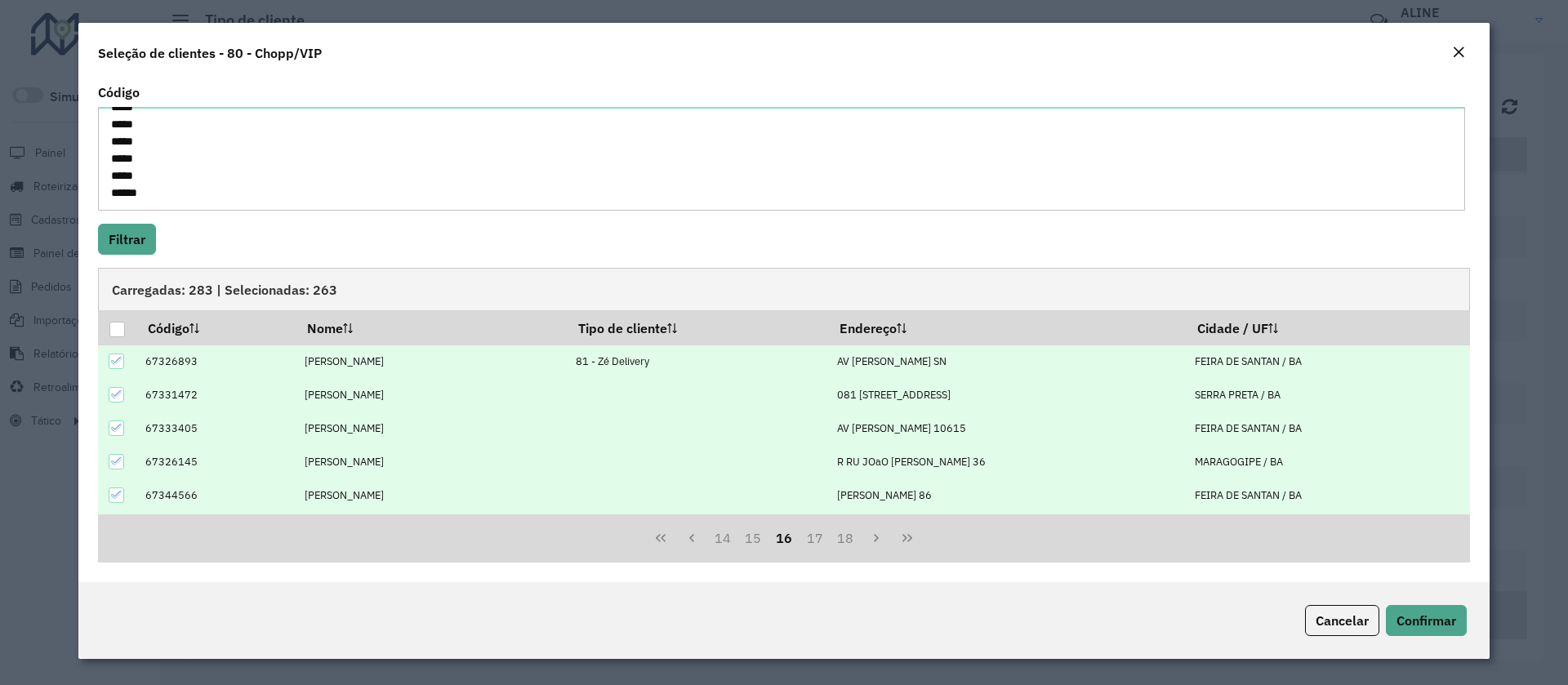
click at [116, 364] on icon at bounding box center [116, 361] width 10 height 8
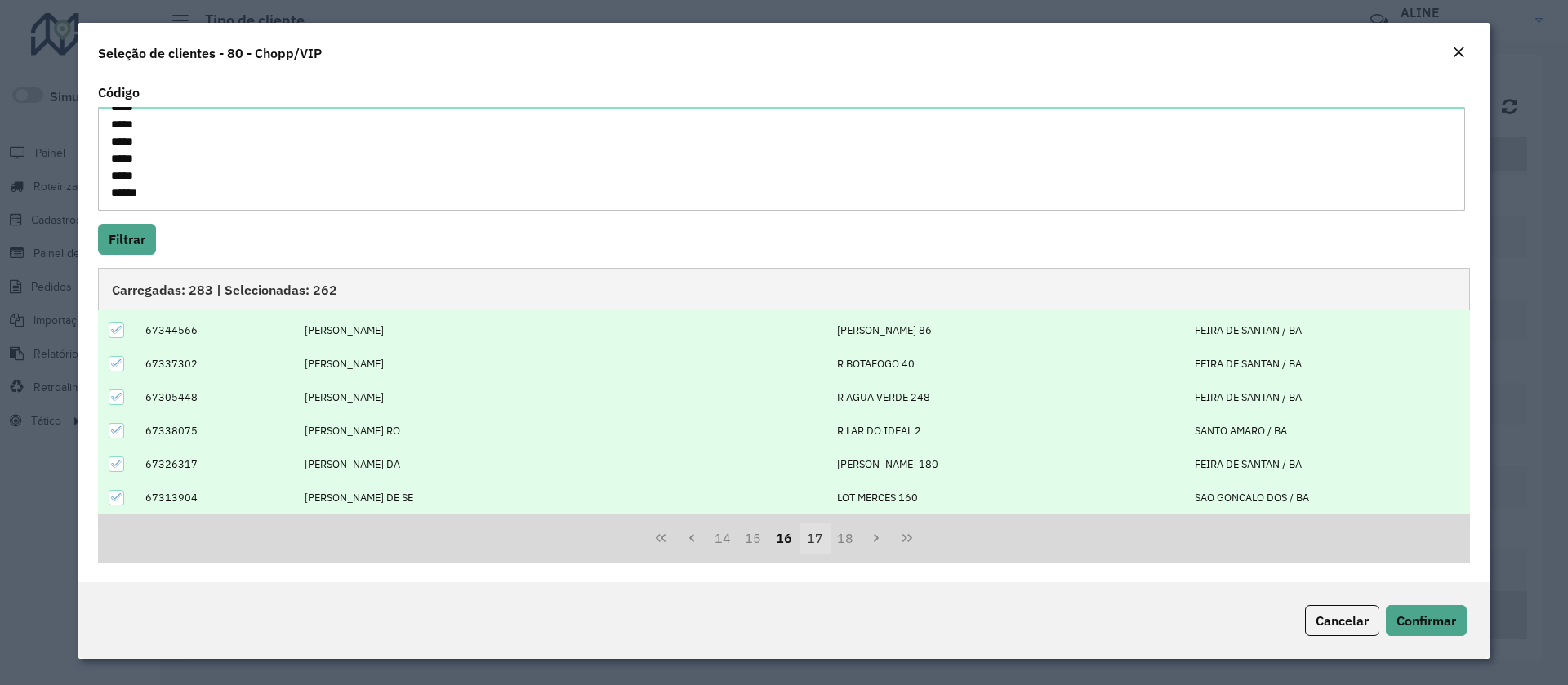
click at [804, 538] on button "17" at bounding box center [815, 538] width 31 height 31
click at [810, 535] on button "18" at bounding box center [815, 538] width 31 height 31
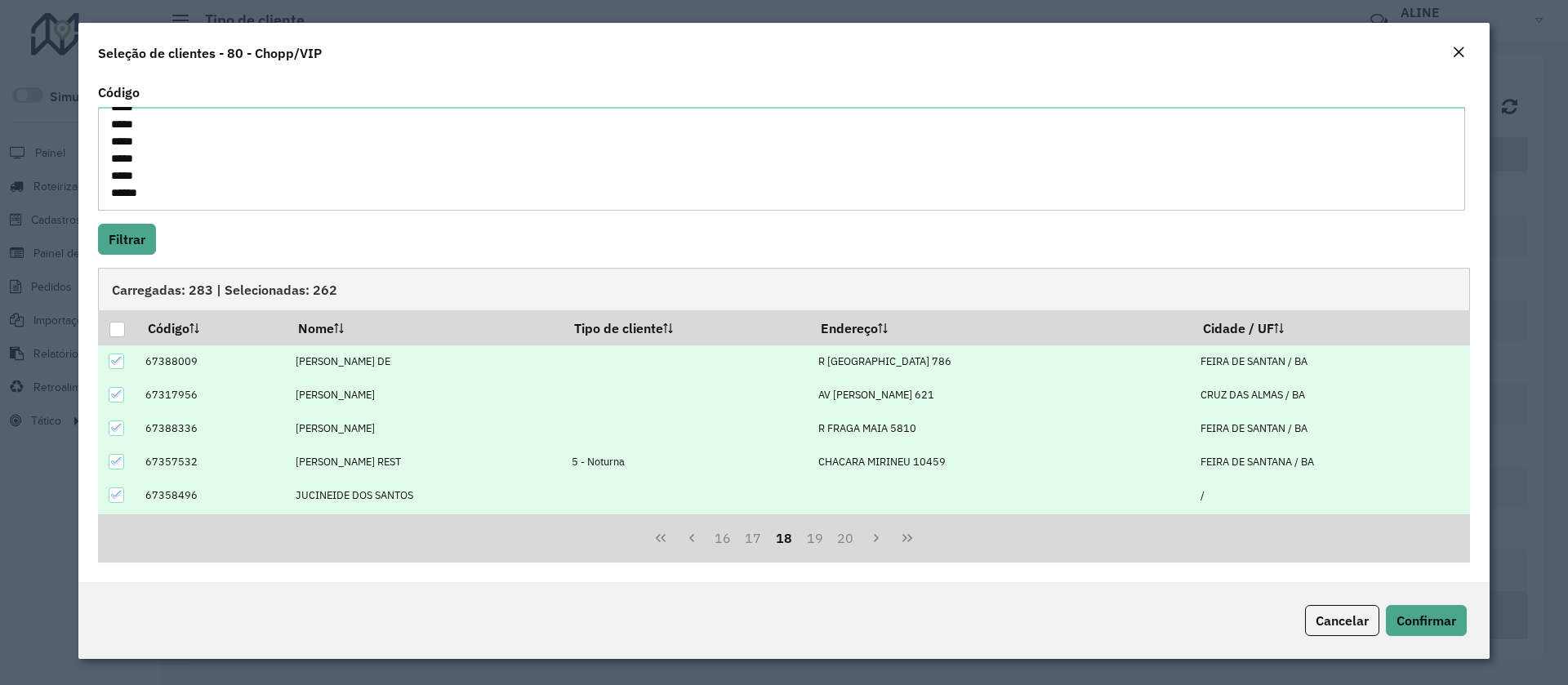
click at [123, 461] on div at bounding box center [116, 462] width 15 height 15
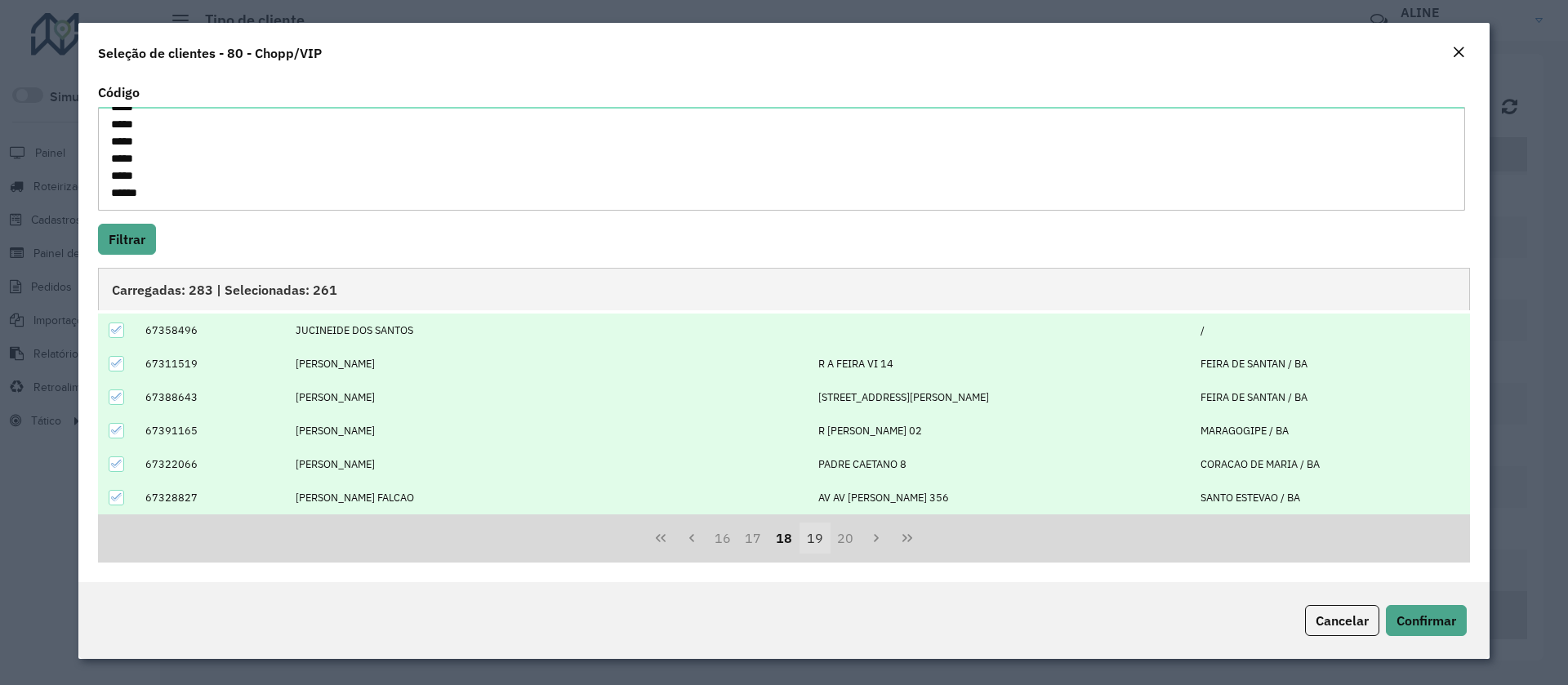
click at [809, 536] on button "19" at bounding box center [815, 538] width 31 height 31
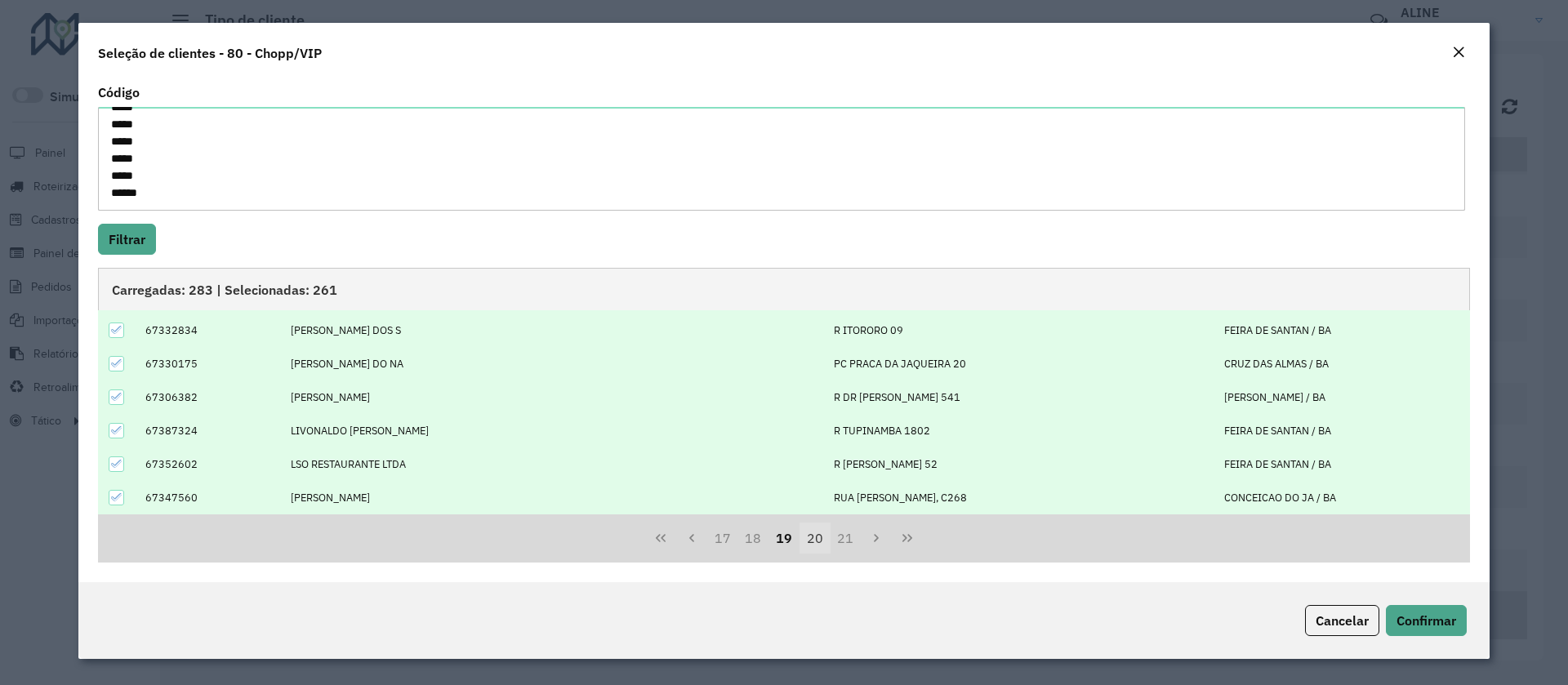
click at [819, 537] on button "20" at bounding box center [815, 538] width 31 height 31
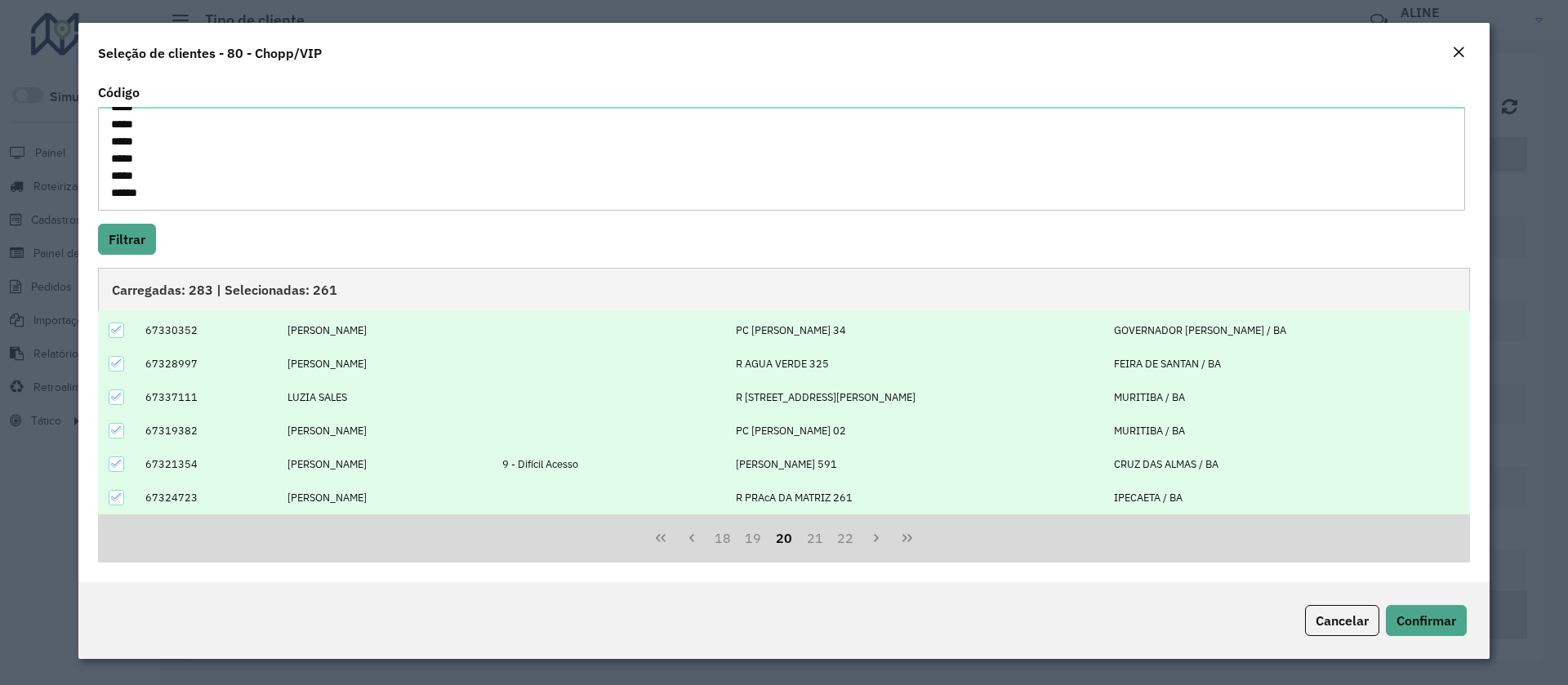
click at [117, 461] on icon at bounding box center [116, 463] width 11 height 11
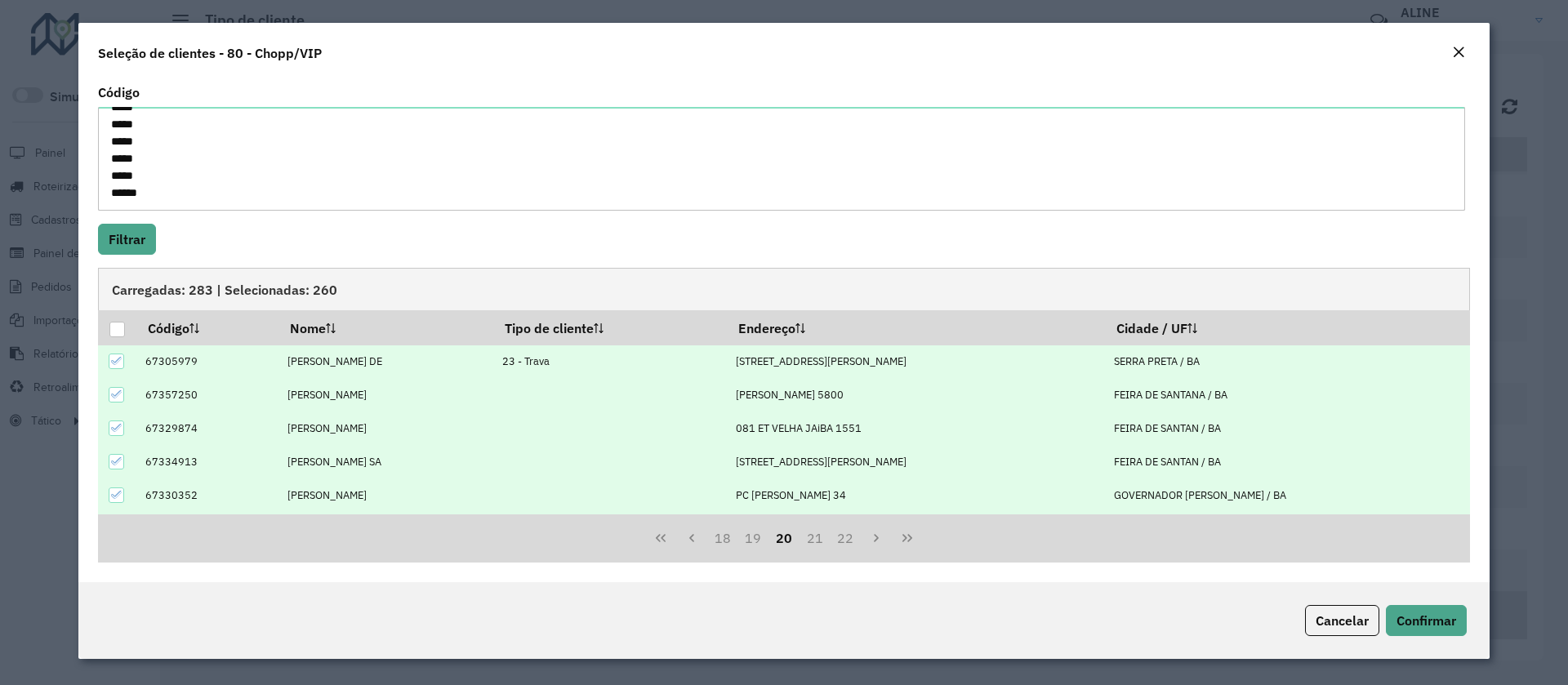
click at [115, 359] on icon at bounding box center [116, 360] width 11 height 11
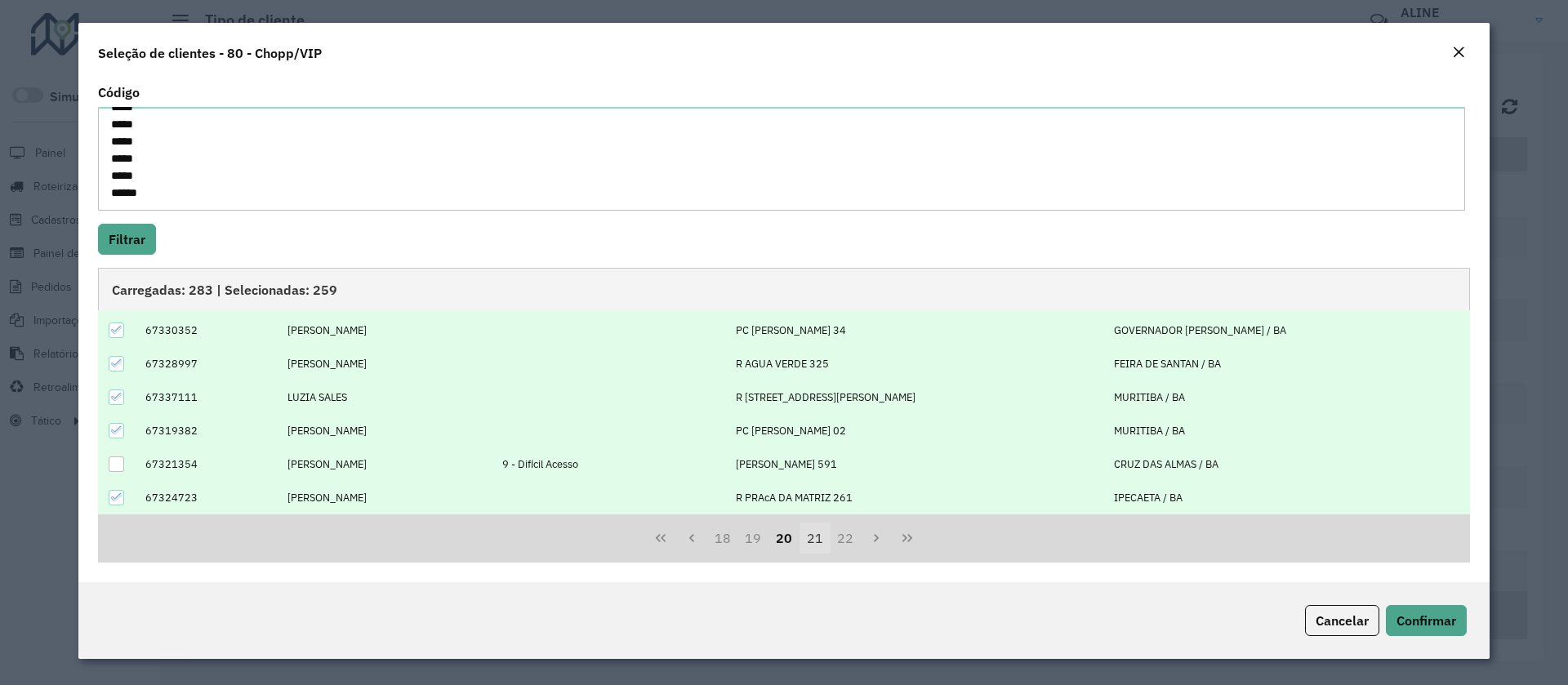
click at [815, 536] on button "21" at bounding box center [815, 538] width 31 height 31
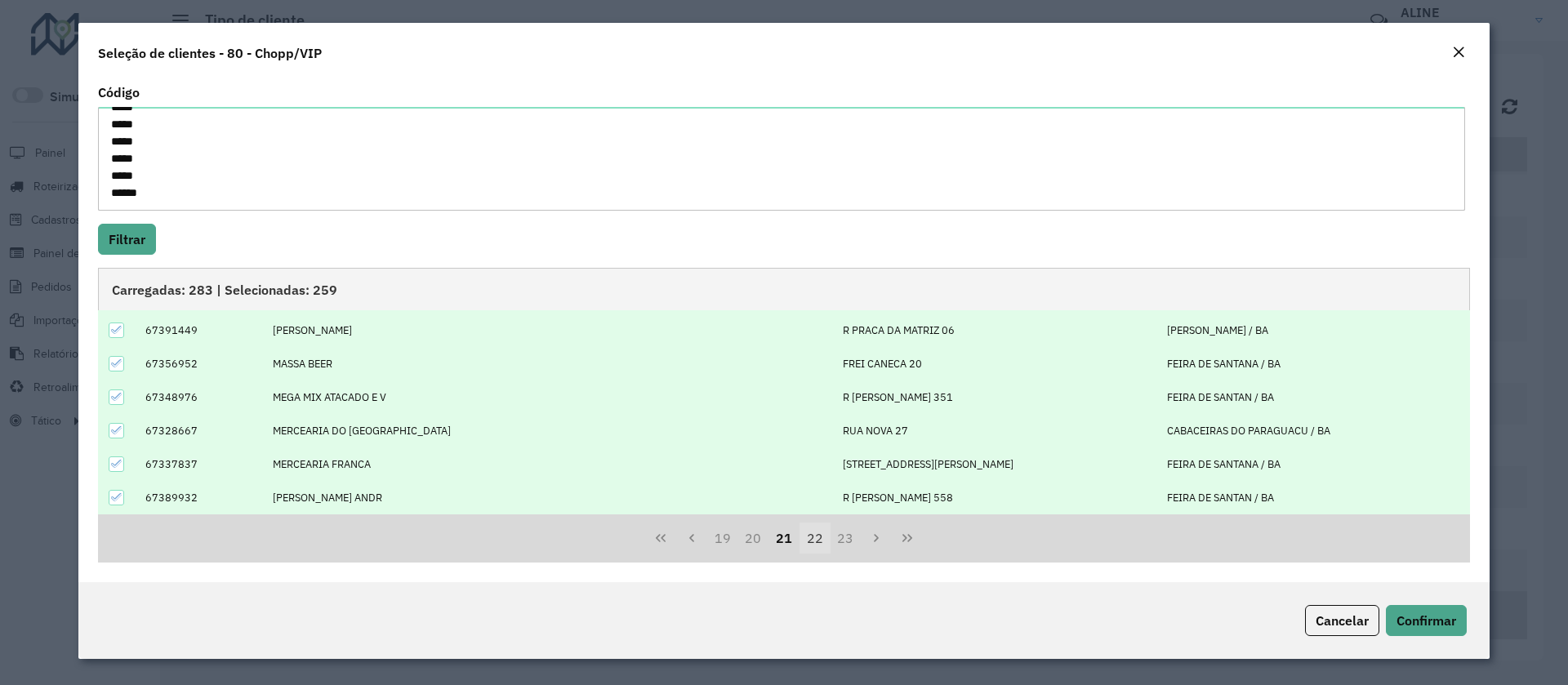
click at [819, 536] on button "22" at bounding box center [815, 538] width 31 height 31
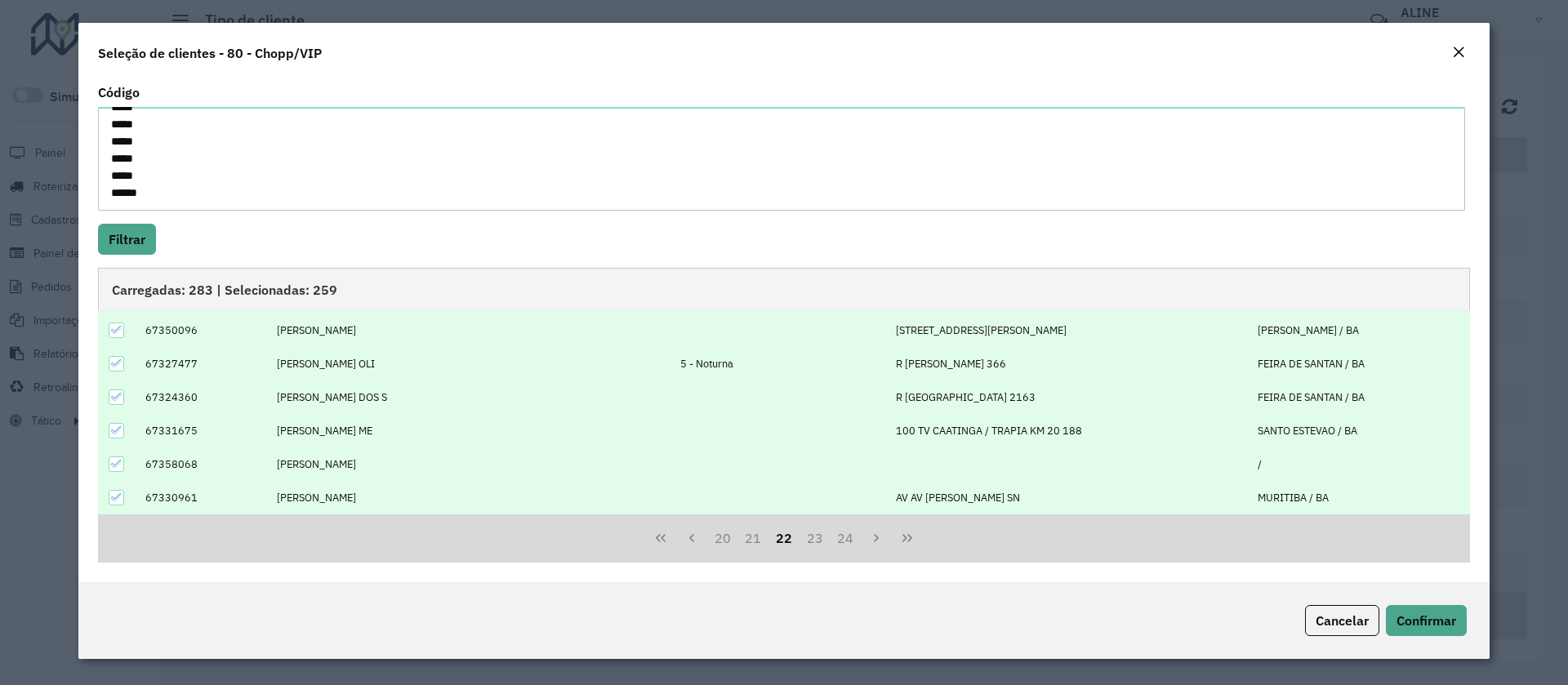
click at [115, 363] on icon at bounding box center [116, 363] width 11 height 11
click at [820, 538] on button "23" at bounding box center [815, 538] width 31 height 31
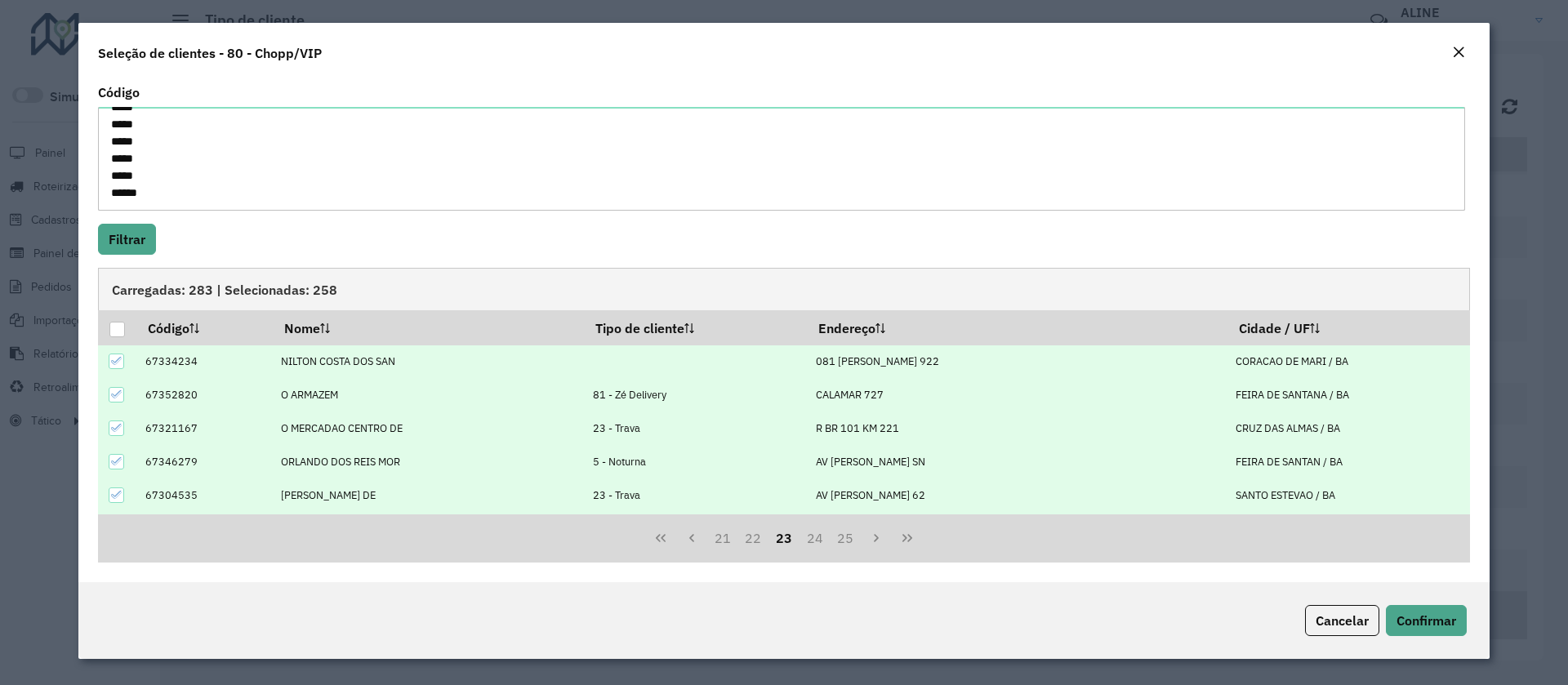
click at [119, 391] on icon at bounding box center [116, 394] width 11 height 11
click at [122, 430] on icon at bounding box center [116, 427] width 11 height 11
click at [115, 459] on icon at bounding box center [116, 461] width 11 height 11
click at [115, 491] on icon at bounding box center [116, 494] width 11 height 11
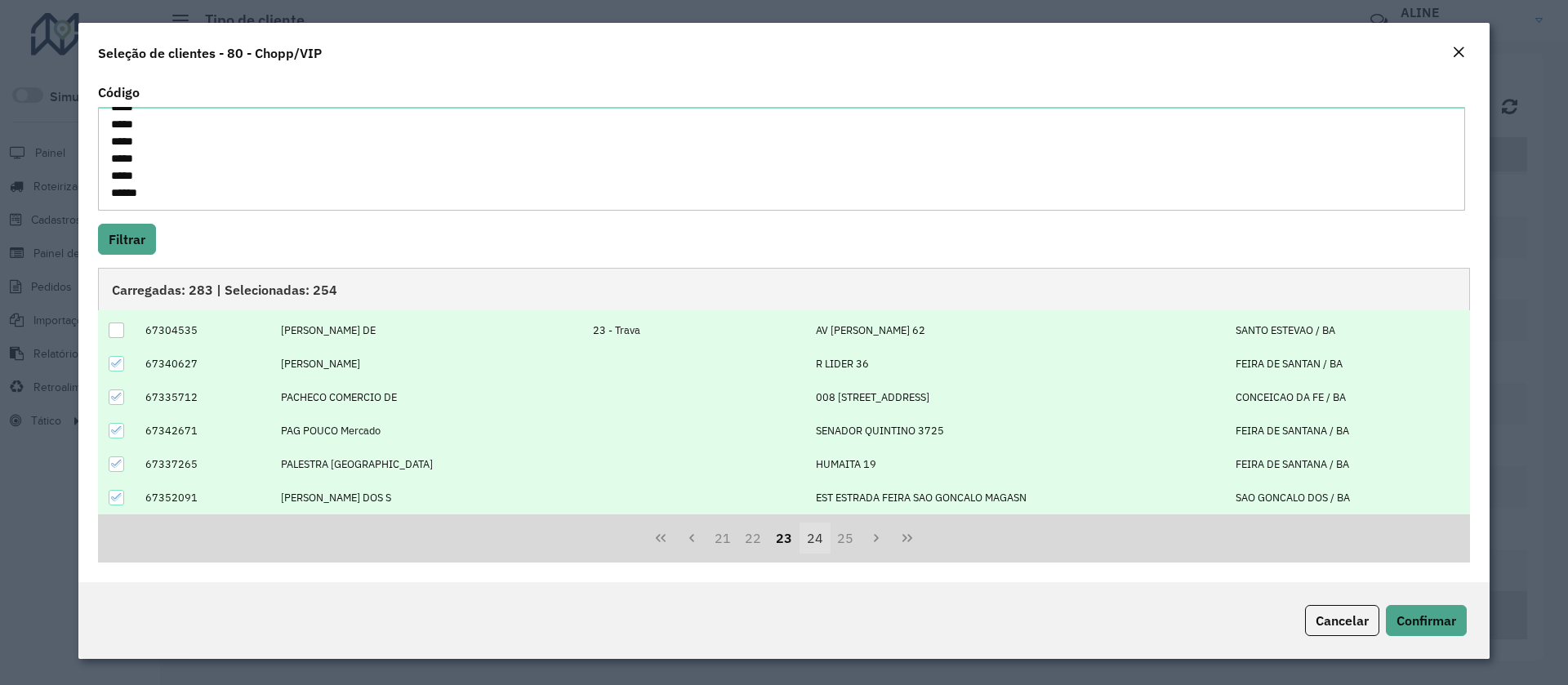
click at [808, 538] on button "24" at bounding box center [815, 538] width 31 height 31
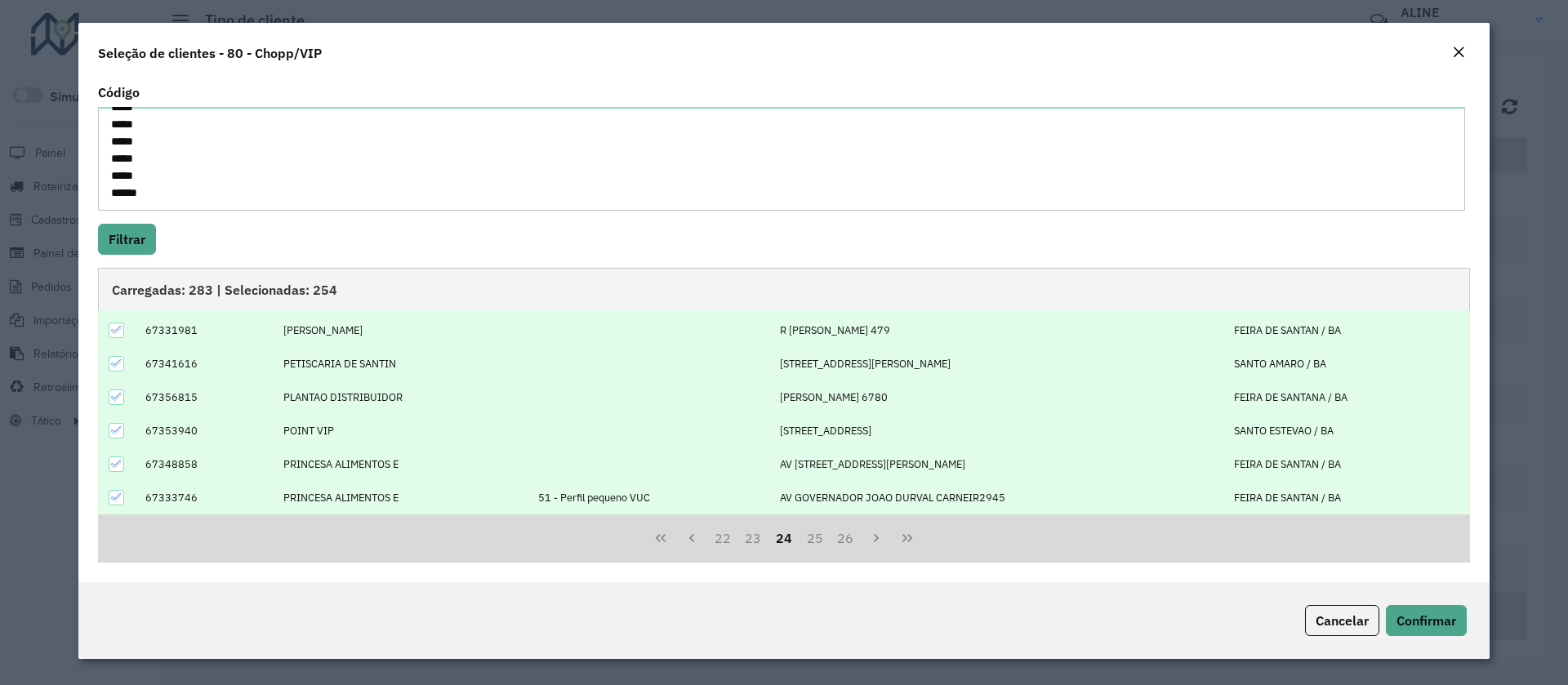
click at [121, 492] on icon at bounding box center [116, 497] width 11 height 11
click at [803, 539] on button "25" at bounding box center [815, 538] width 31 height 31
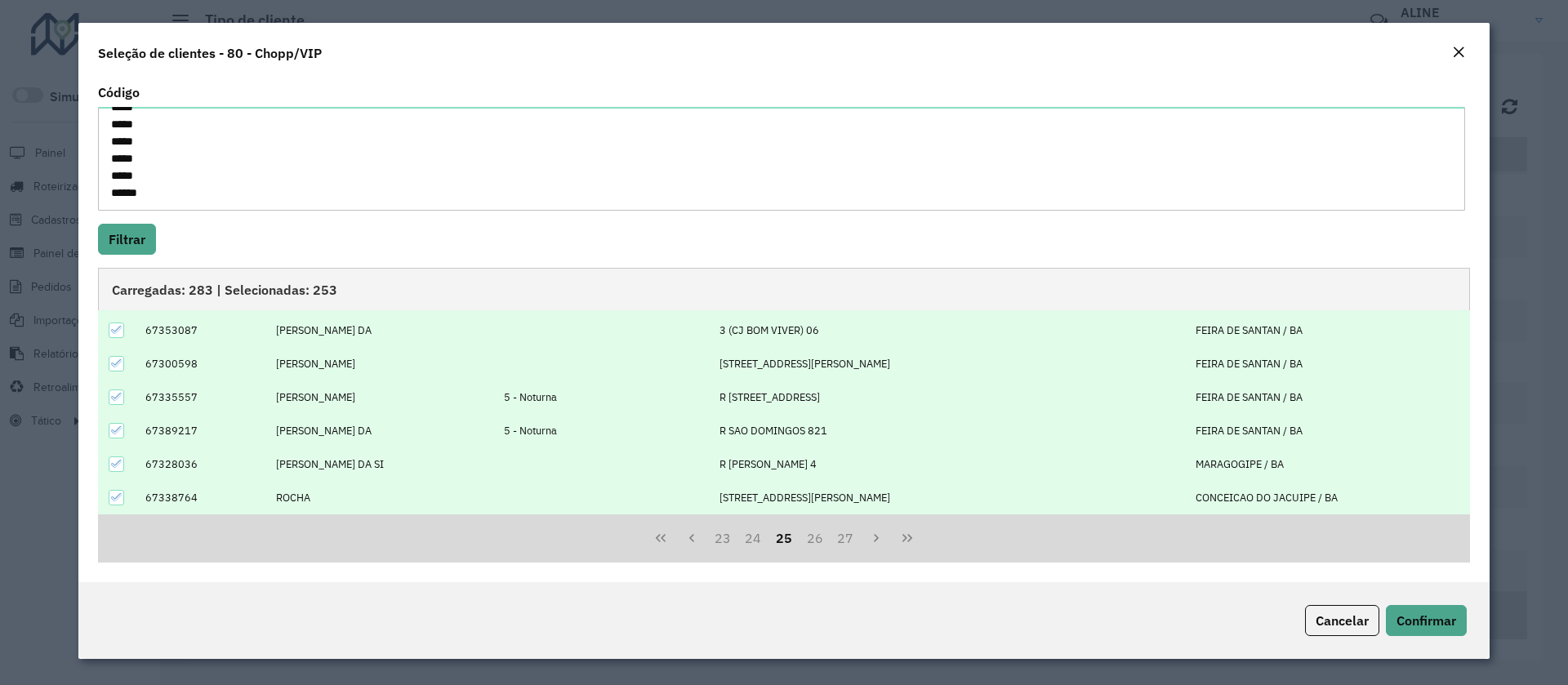
click at [115, 396] on icon at bounding box center [116, 396] width 11 height 11
click at [117, 432] on icon at bounding box center [116, 431] width 10 height 8
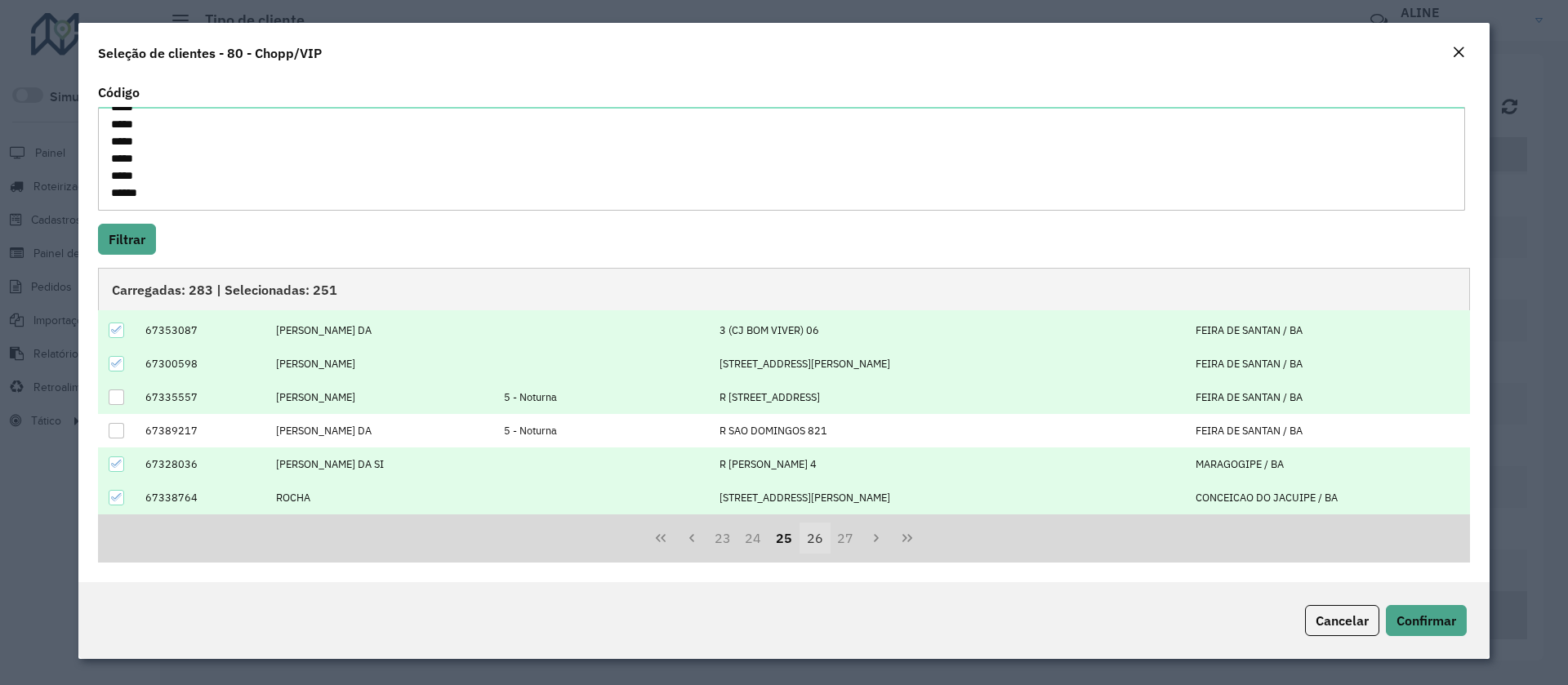
click at [814, 535] on button "26" at bounding box center [815, 538] width 31 height 31
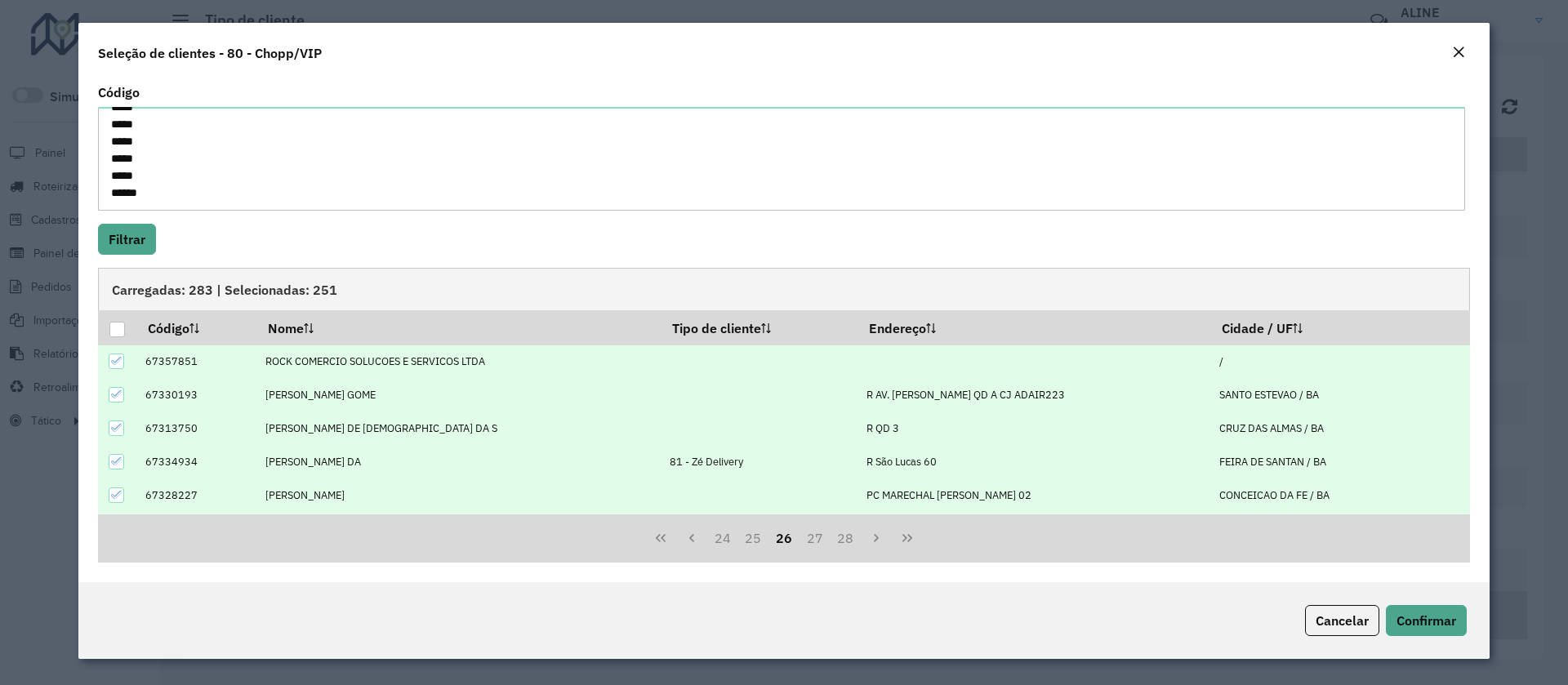
click at [115, 458] on icon at bounding box center [116, 461] width 11 height 11
click at [817, 541] on button "27" at bounding box center [815, 538] width 31 height 31
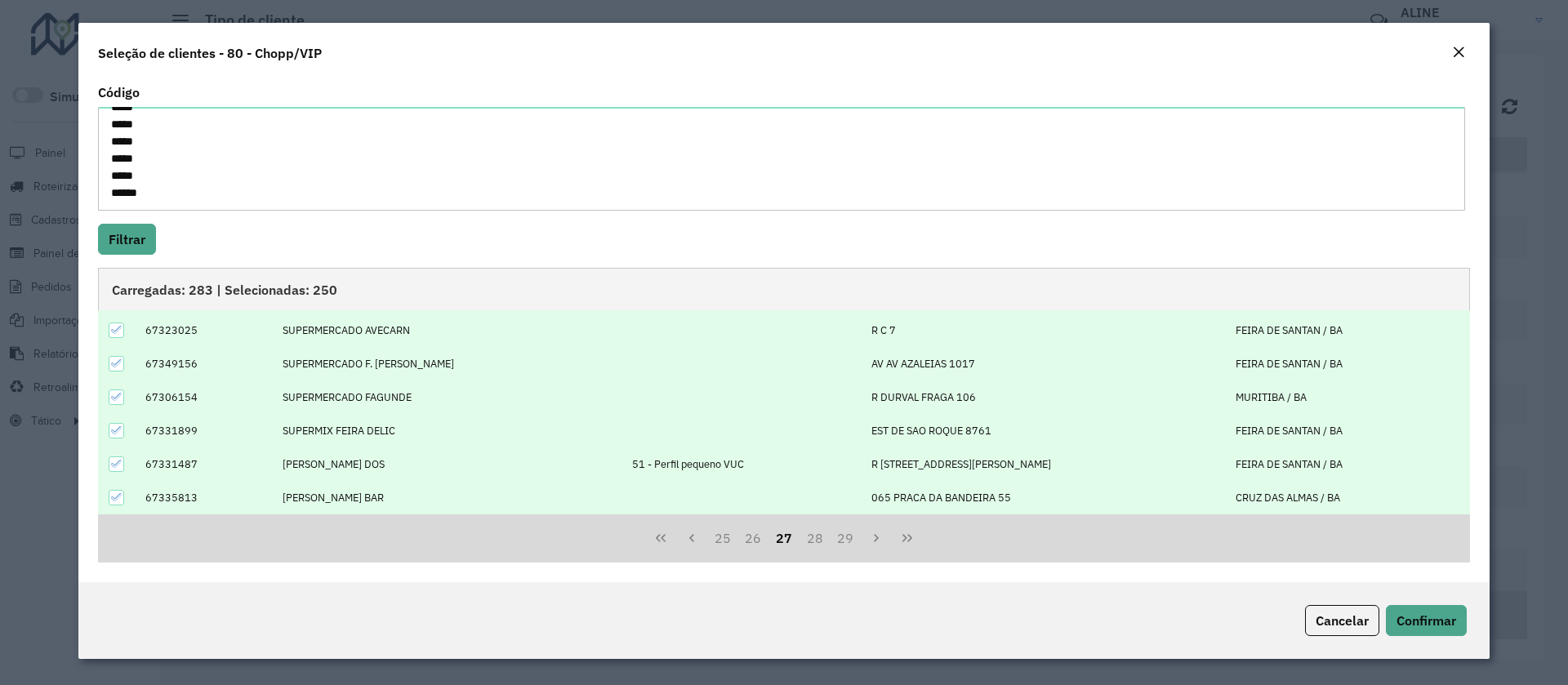
click at [120, 461] on icon at bounding box center [116, 463] width 11 height 11
click at [812, 534] on button "28" at bounding box center [815, 538] width 31 height 31
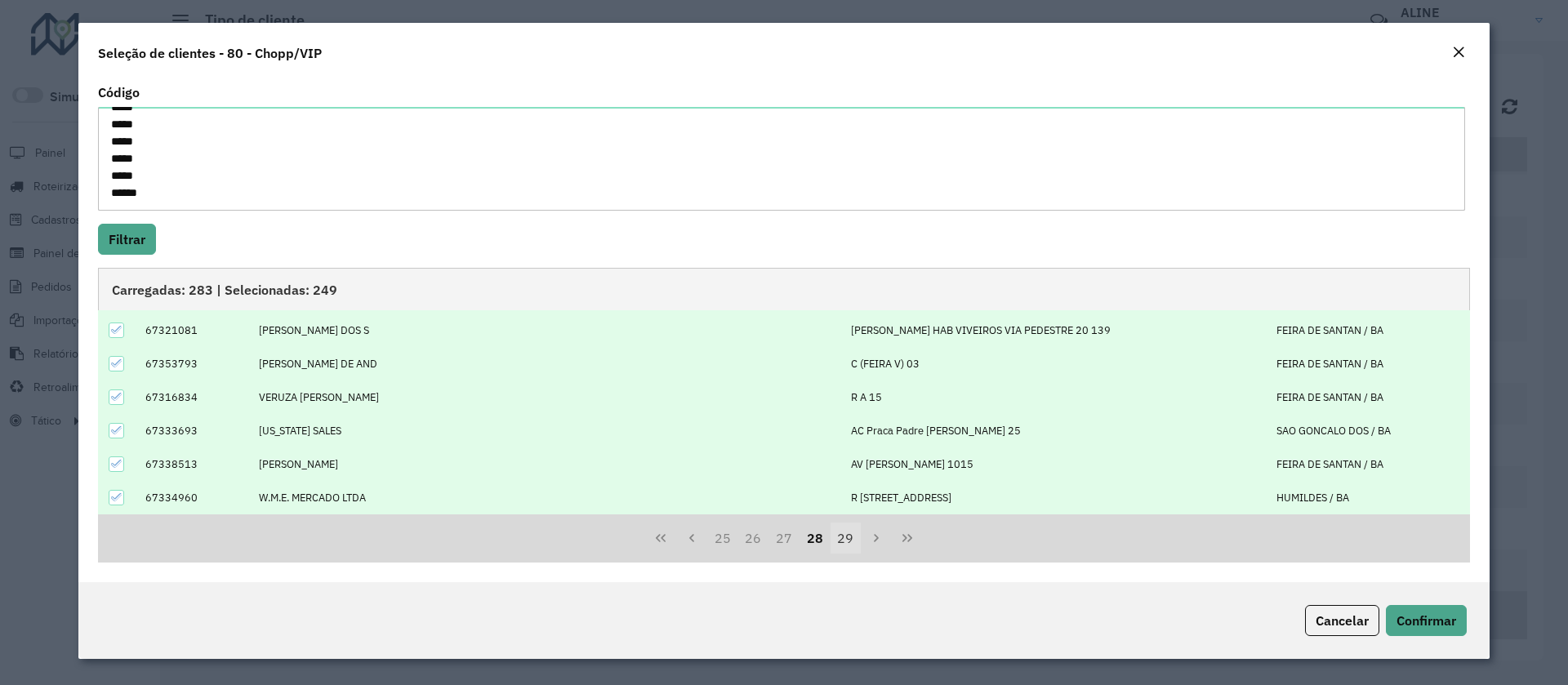
click at [847, 535] on button "29" at bounding box center [846, 538] width 31 height 31
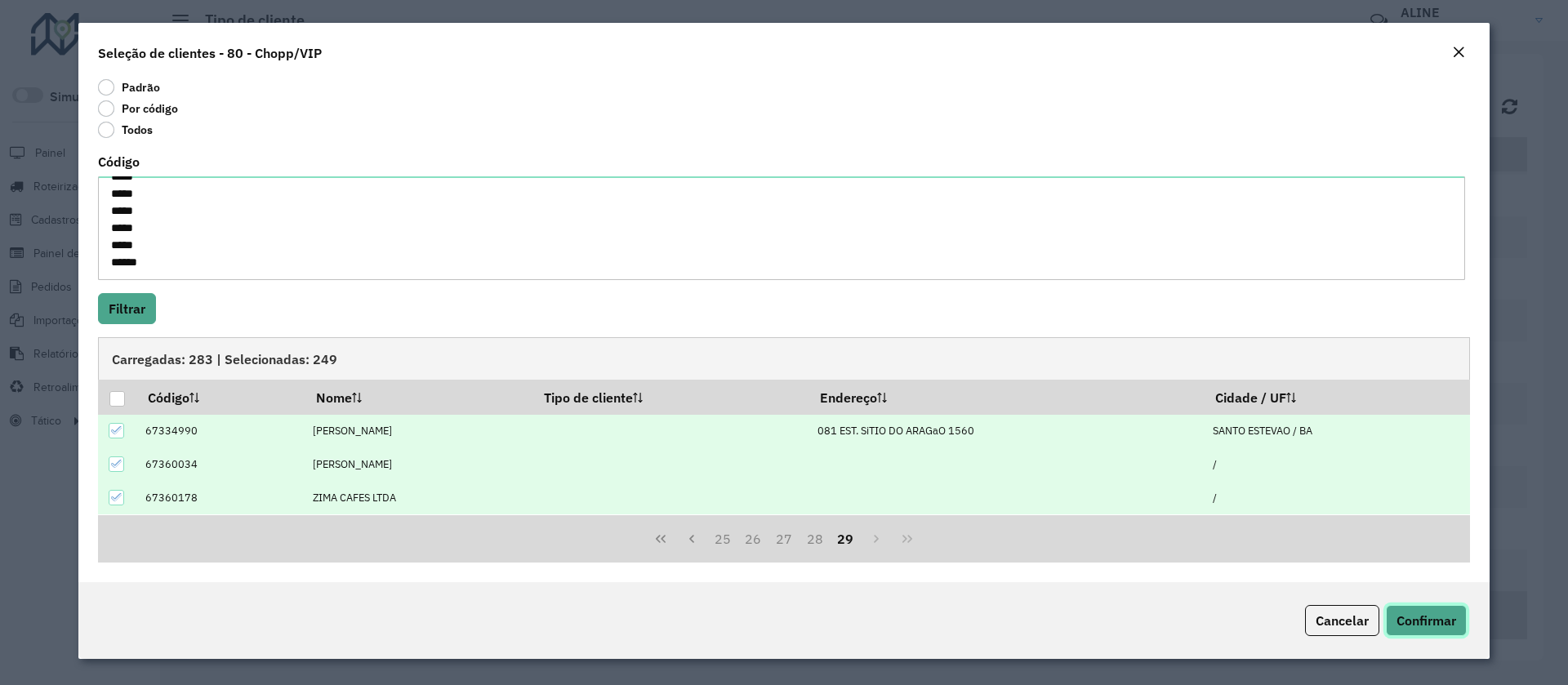
click at [1432, 621] on span "Confirmar" at bounding box center [1425, 621] width 59 height 16
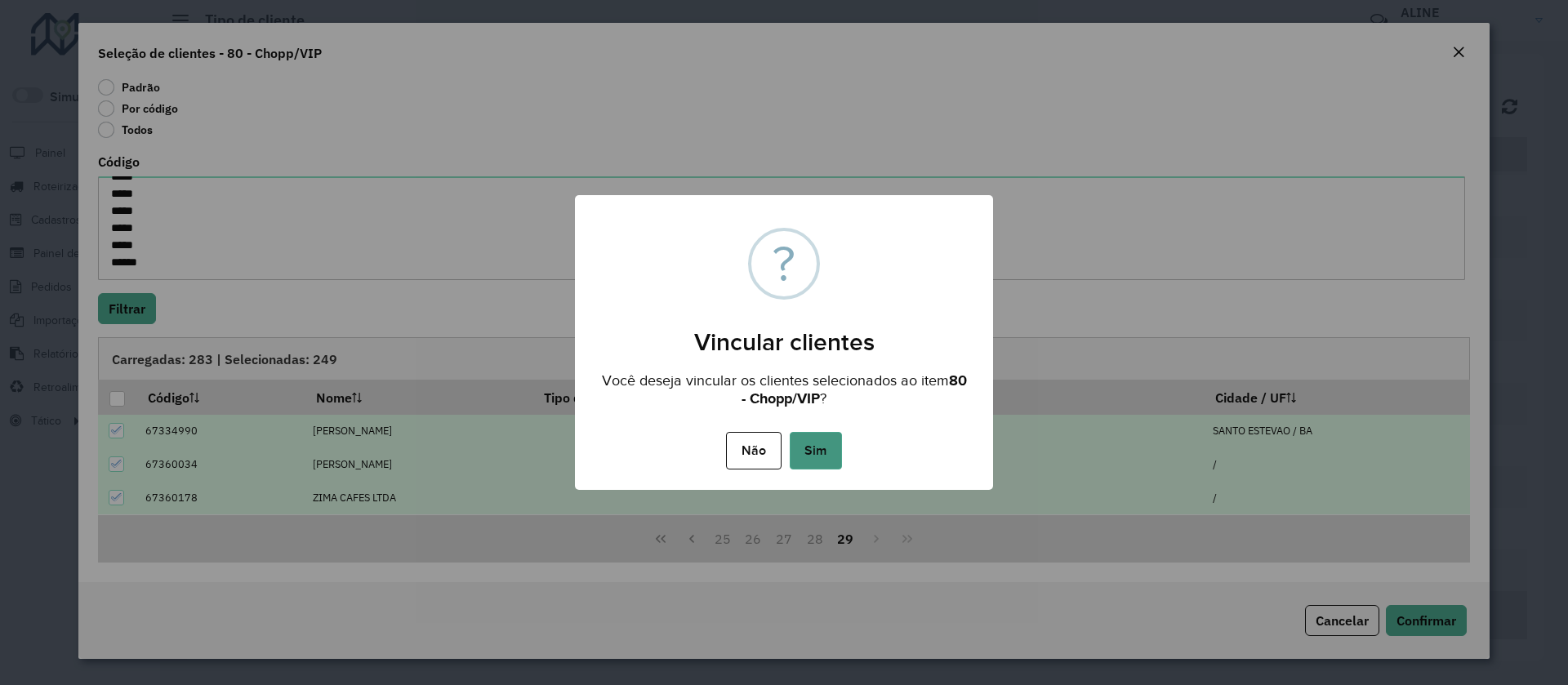
click at [815, 446] on button "Sim" at bounding box center [815, 451] width 52 height 38
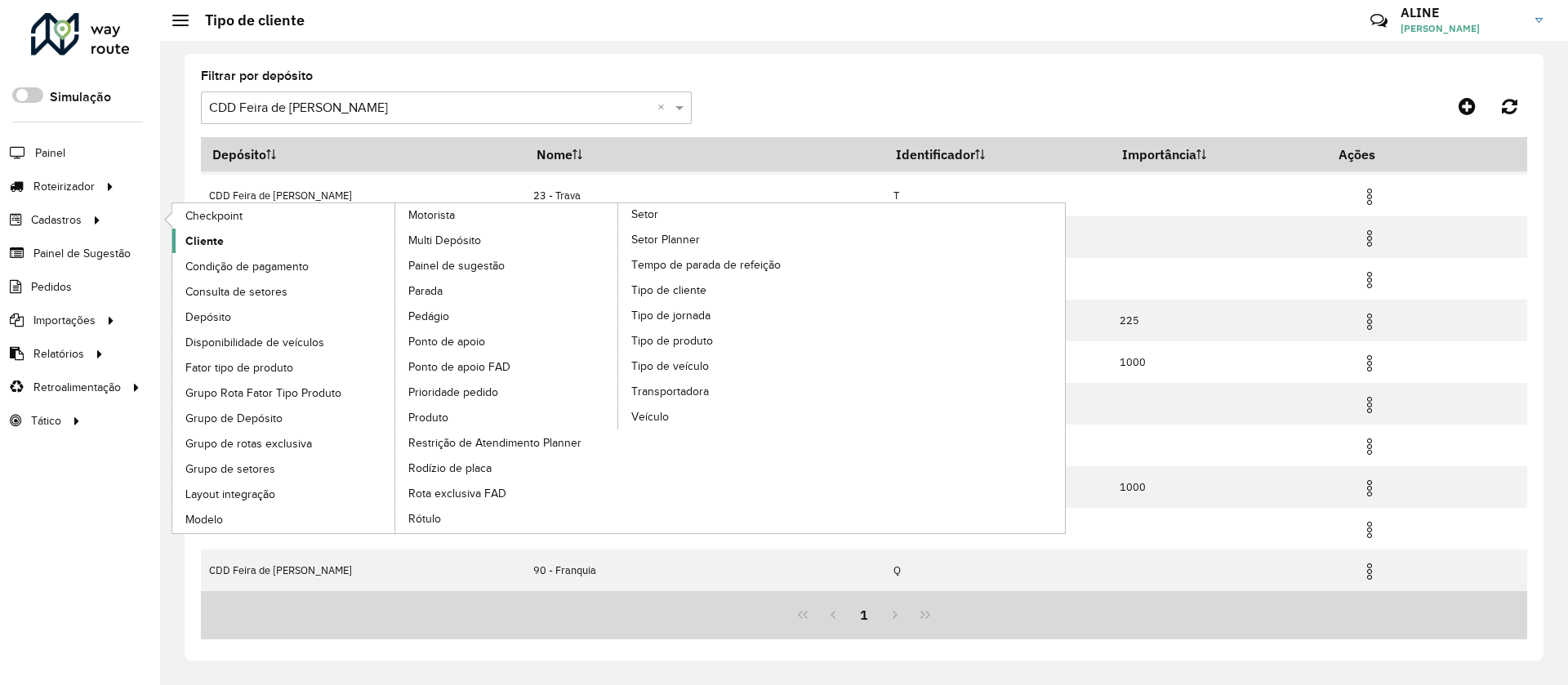
click at [215, 242] on span "Cliente" at bounding box center [204, 242] width 39 height 17
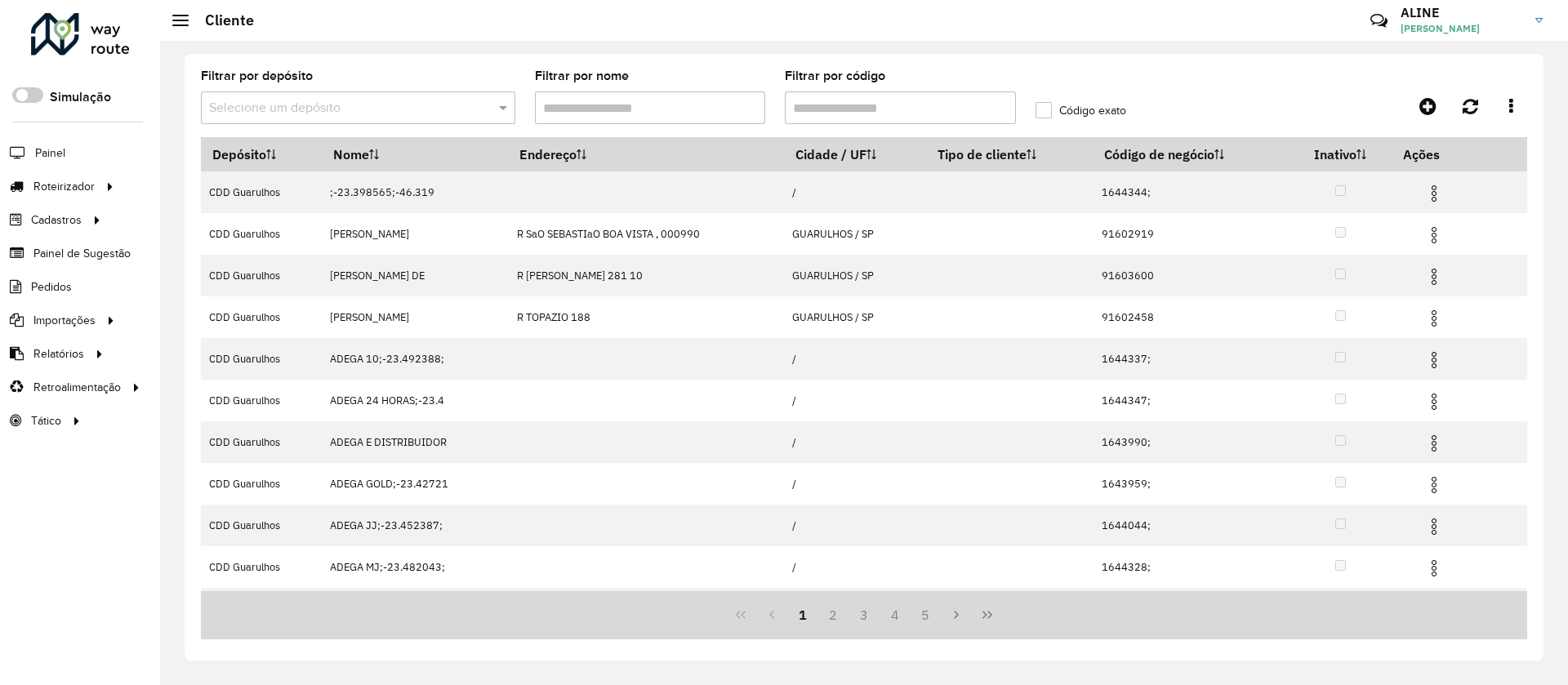
click at [322, 113] on input "text" at bounding box center [341, 108] width 265 height 20
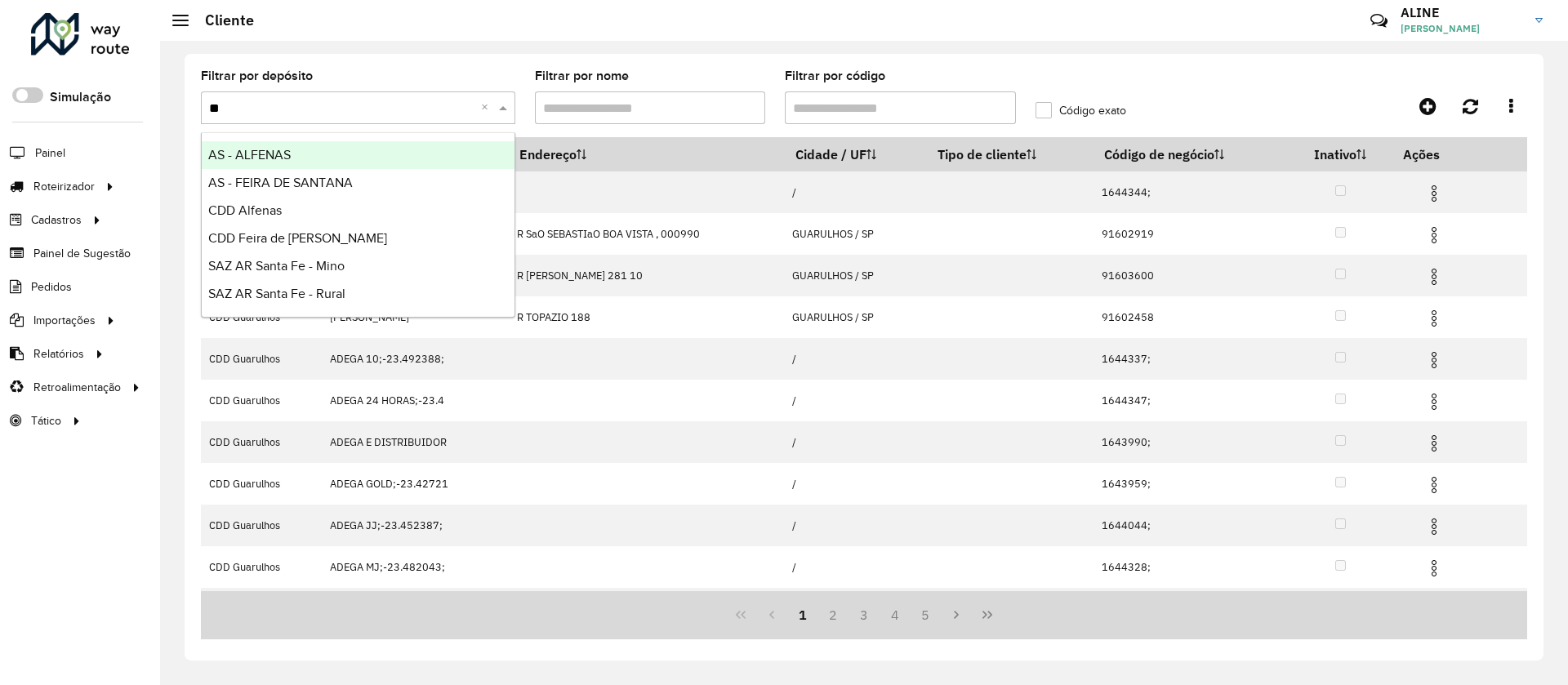
type input "*"
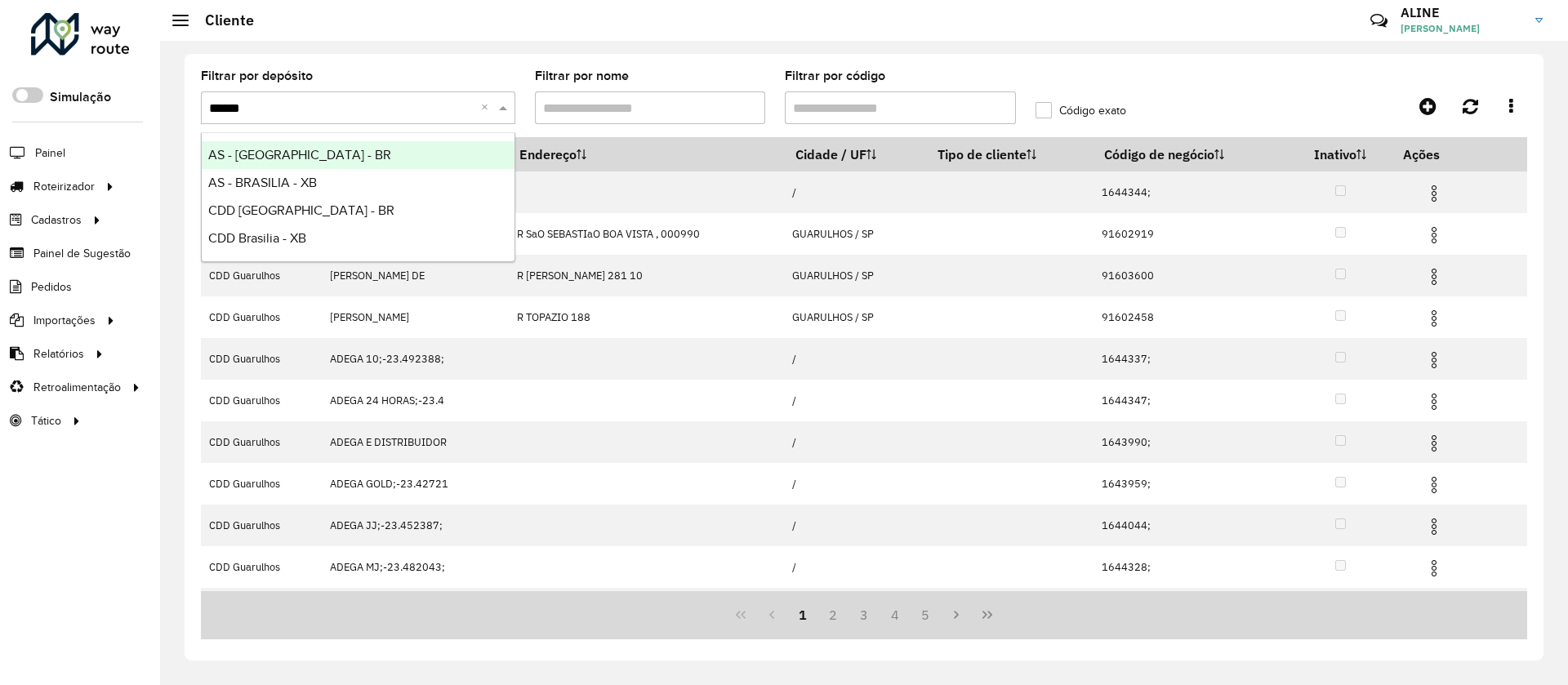
type input "*******"
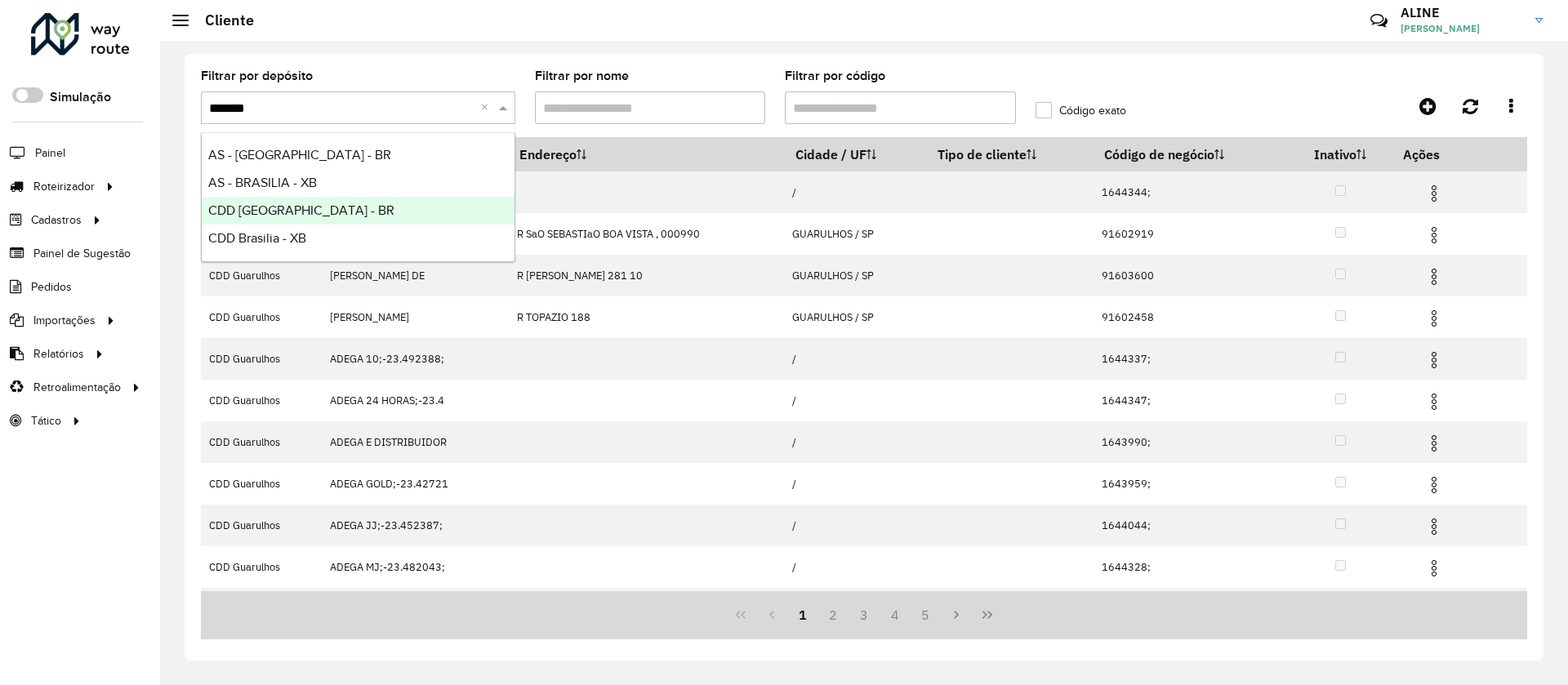
click at [305, 206] on span "CDD Brasilia - BR" at bounding box center [301, 211] width 186 height 14
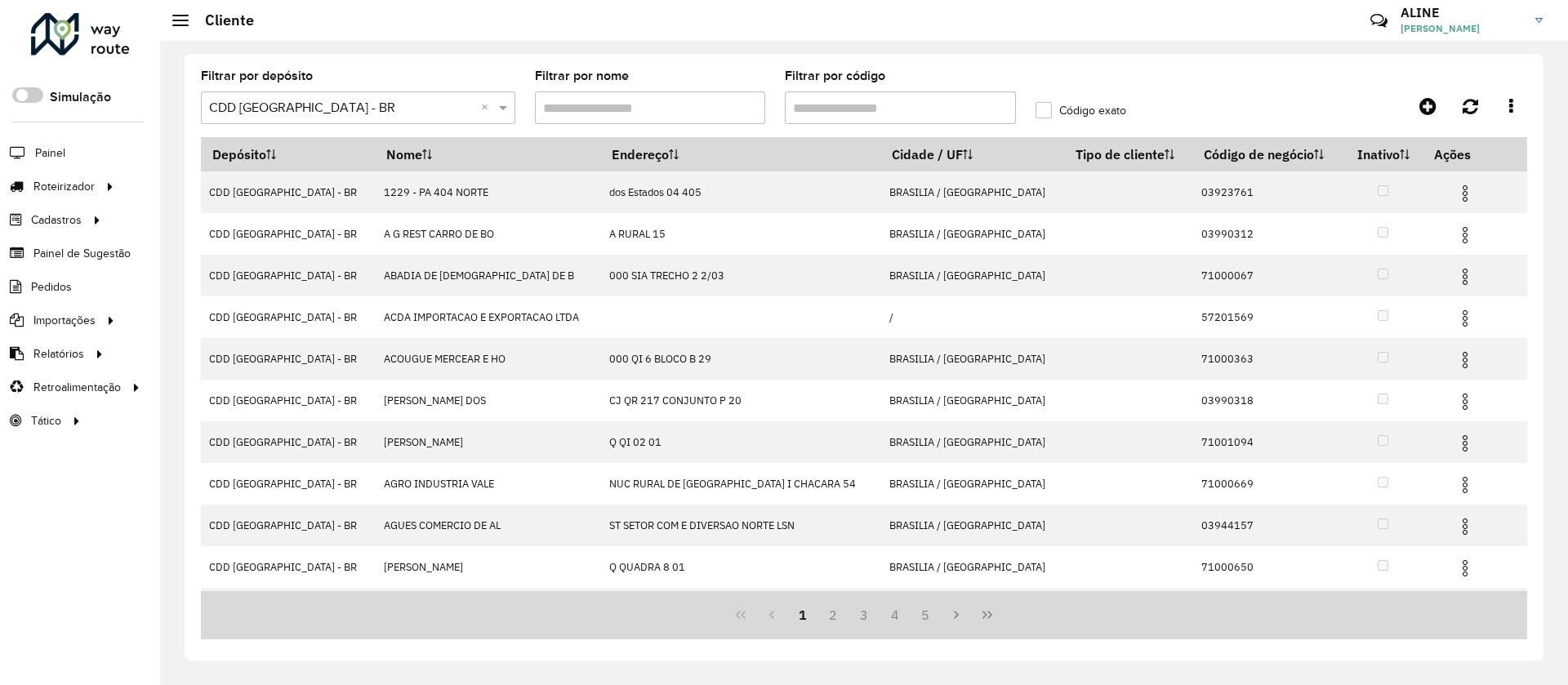
click at [864, 107] on input "Filtrar por código" at bounding box center [900, 107] width 231 height 33
paste input "*****"
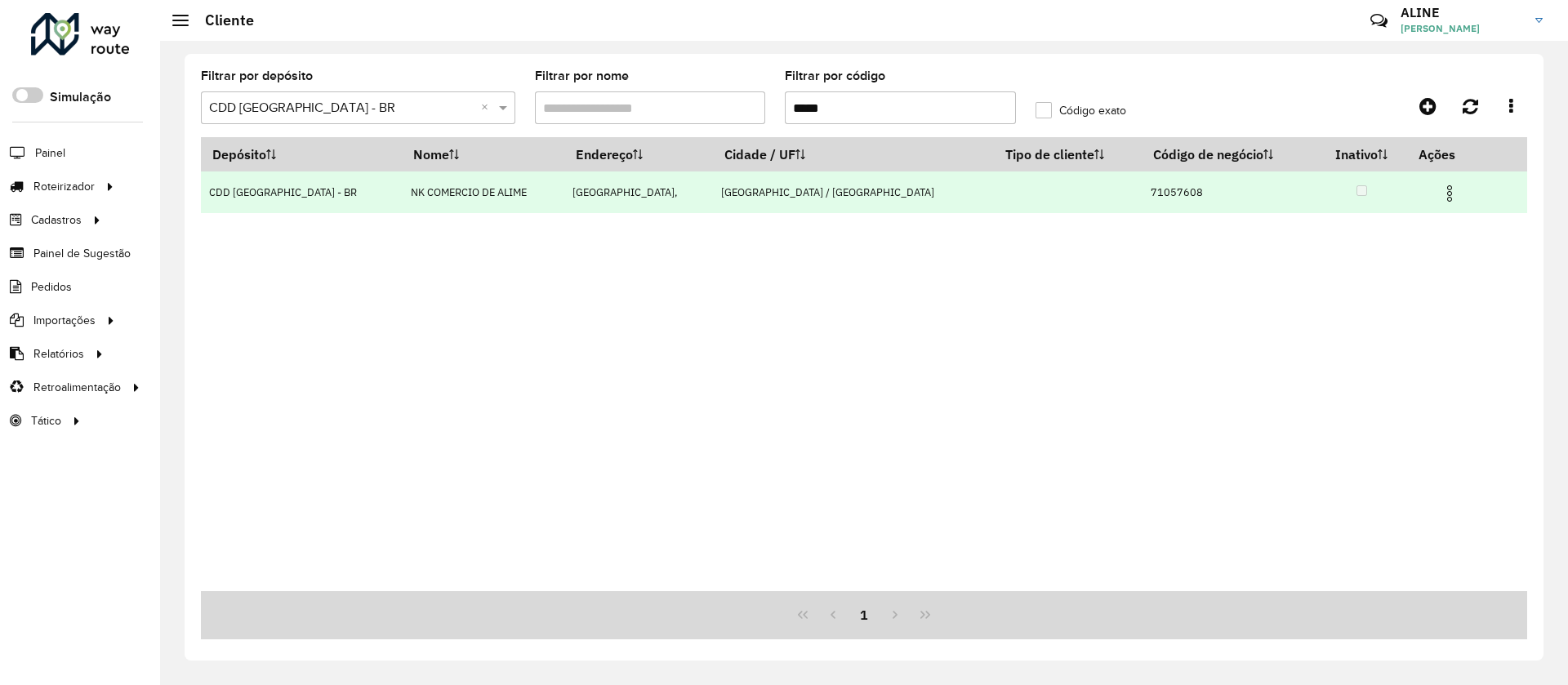
type input "*****"
click at [1440, 193] on img at bounding box center [1449, 193] width 20 height 20
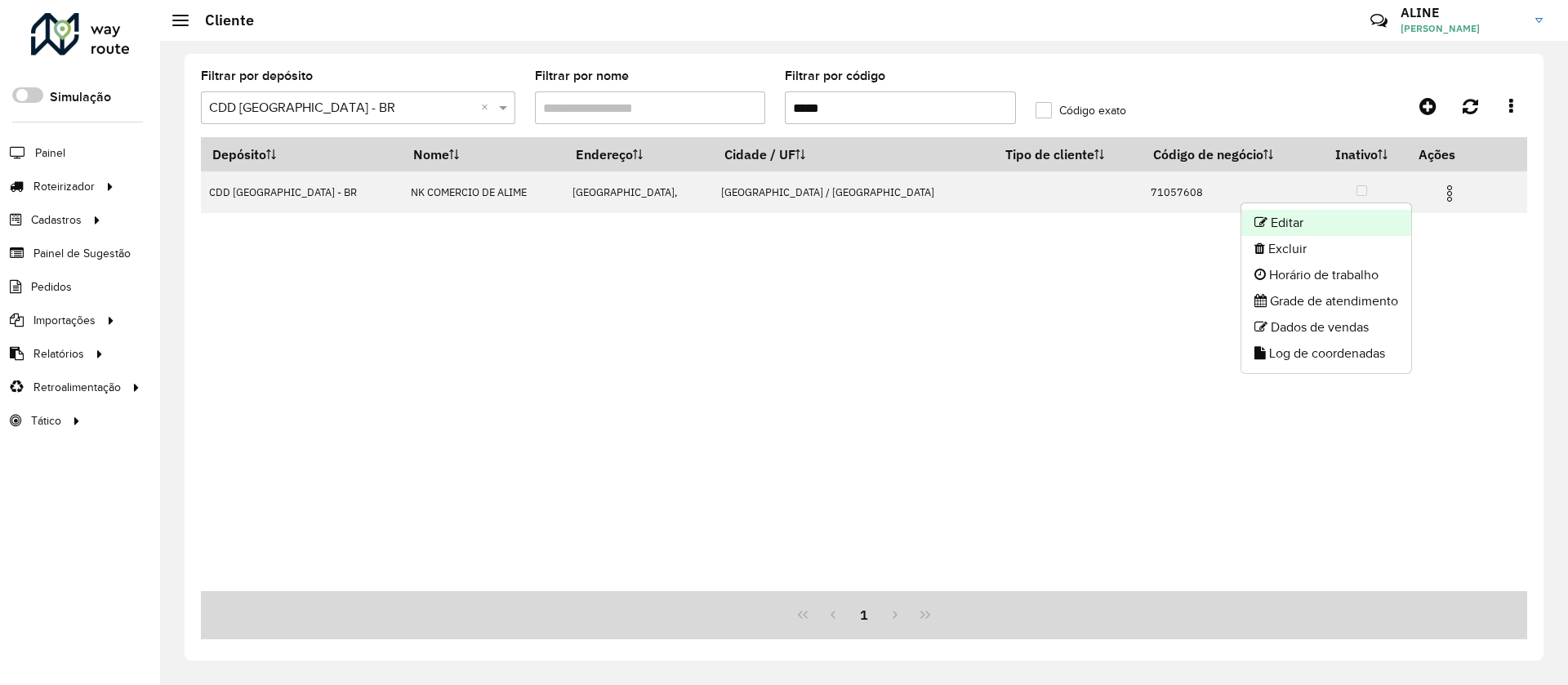
click at [1303, 217] on li "Editar" at bounding box center [1327, 223] width 170 height 26
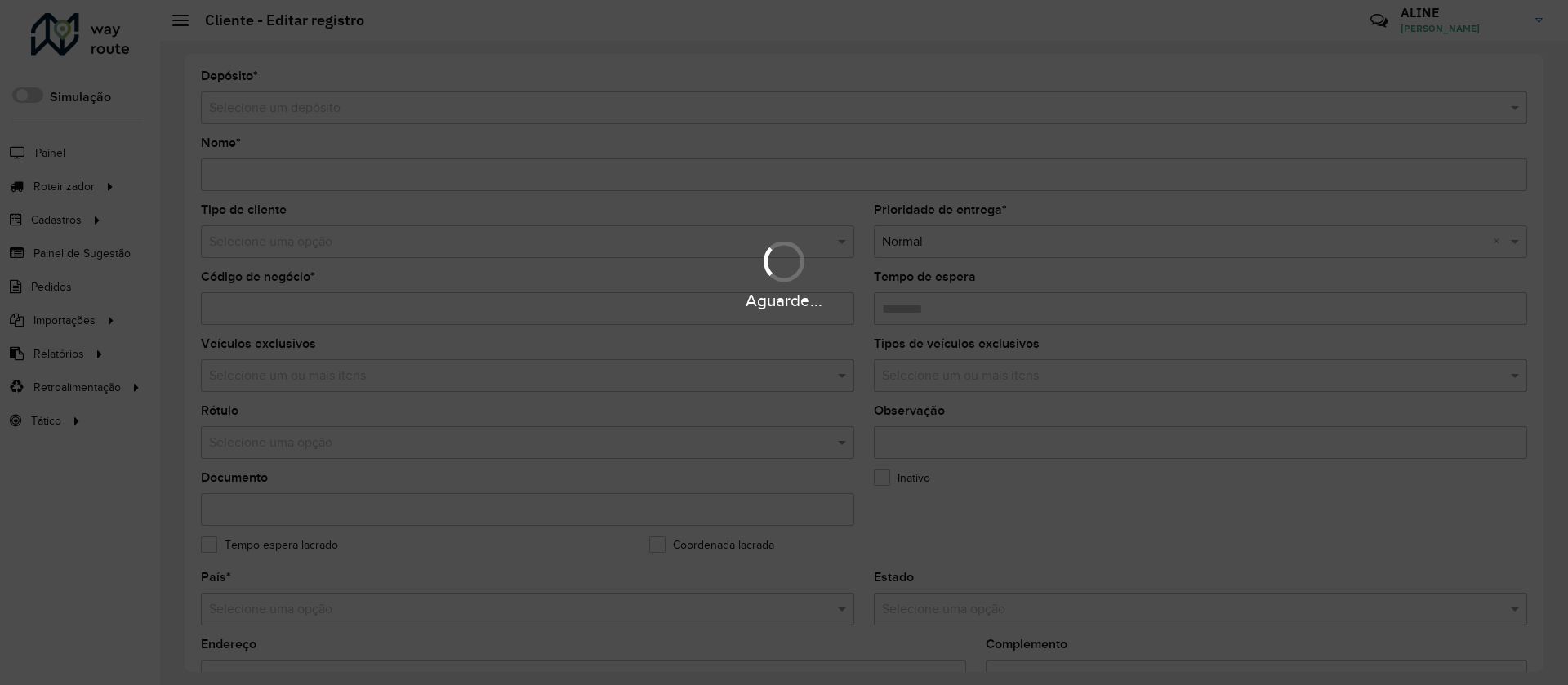
type input "**********"
type input "********"
type input "**********"
type input "********"
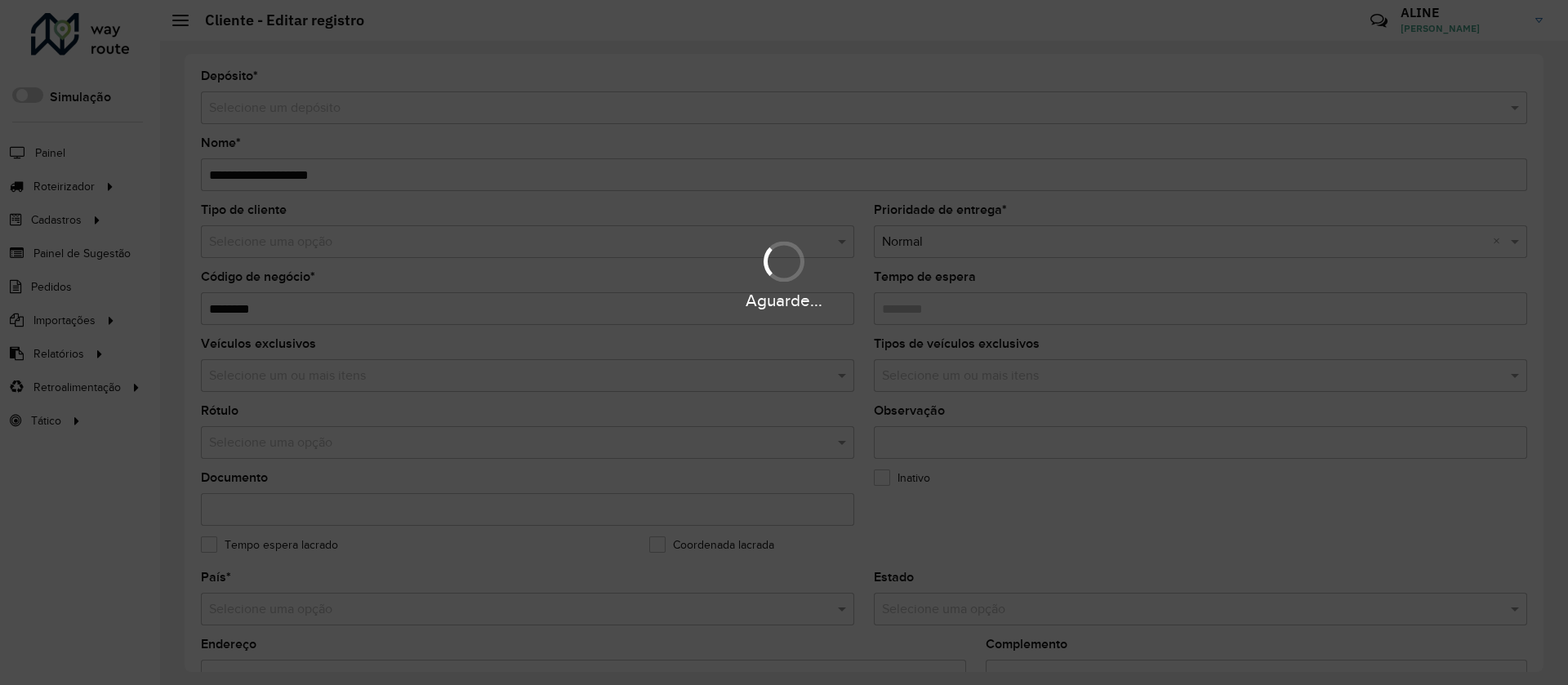
type input "****"
type input "*********"
type input "**********"
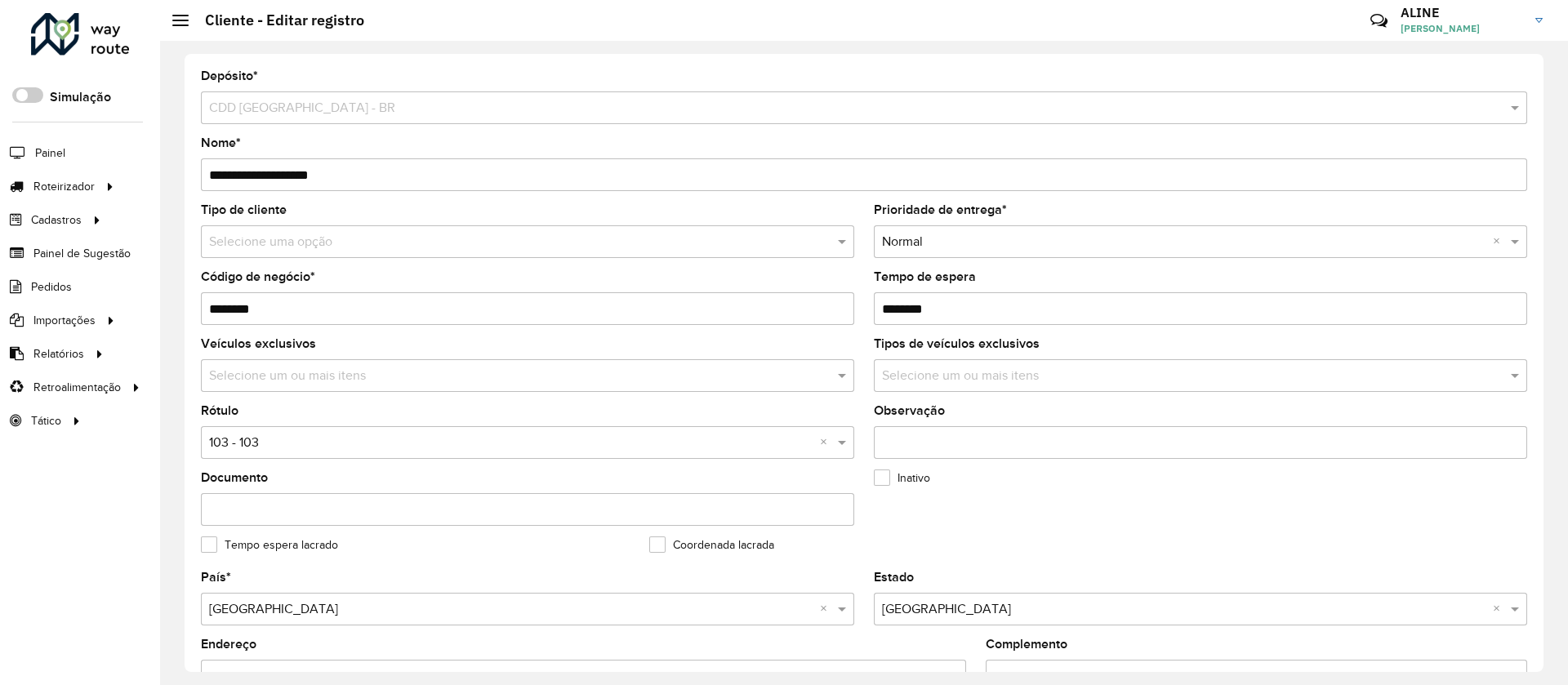
click at [303, 233] on input "text" at bounding box center [510, 242] width 604 height 20
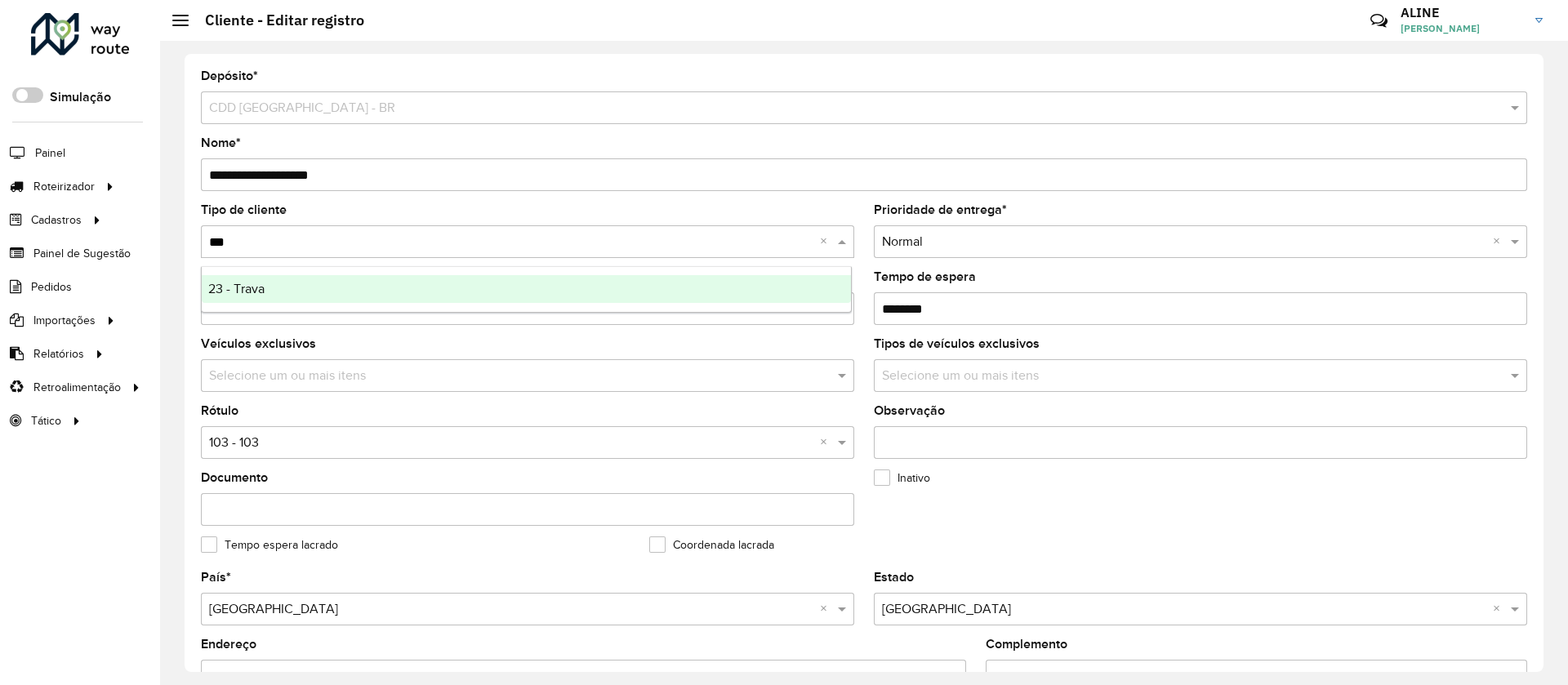
type input "****"
click at [235, 283] on span "23 - Trava" at bounding box center [236, 289] width 57 height 14
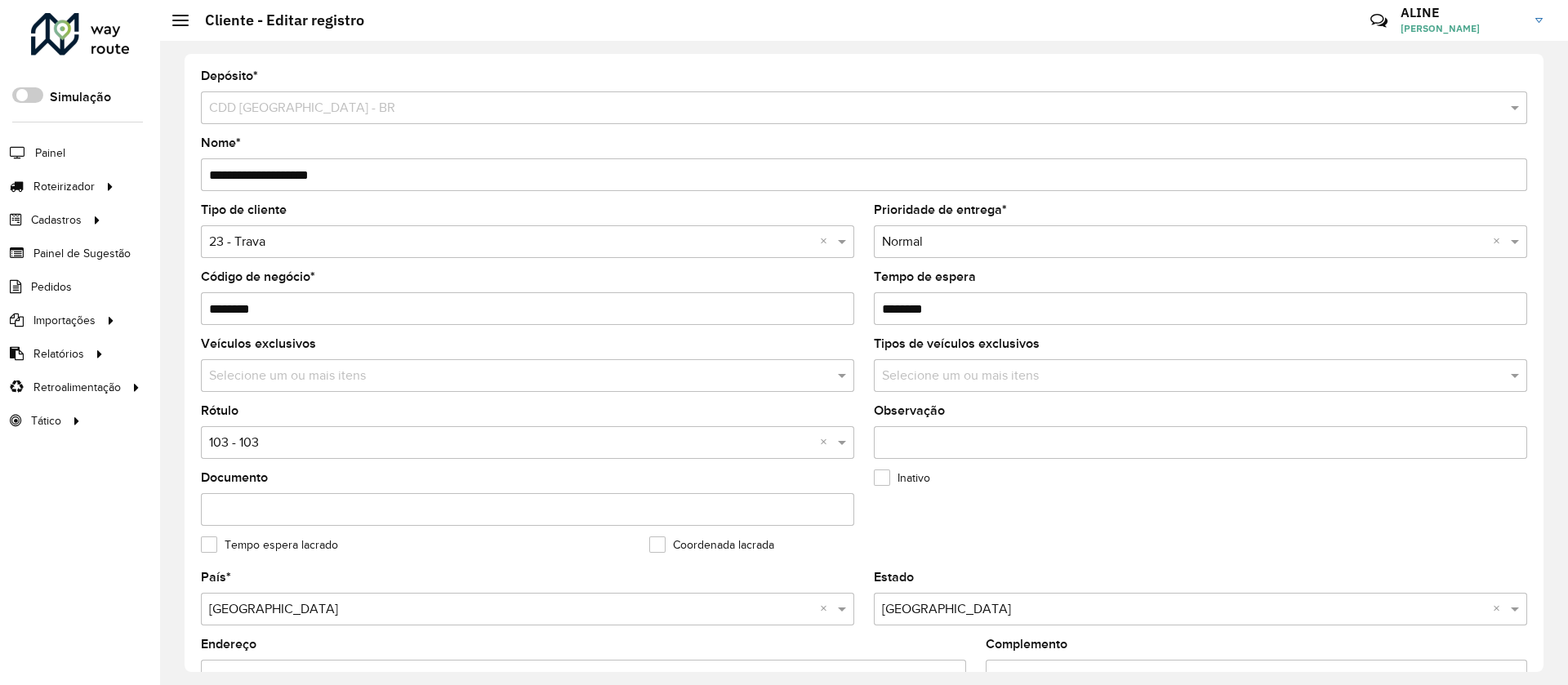
click at [267, 442] on input "text" at bounding box center [510, 443] width 604 height 20
type input "*"
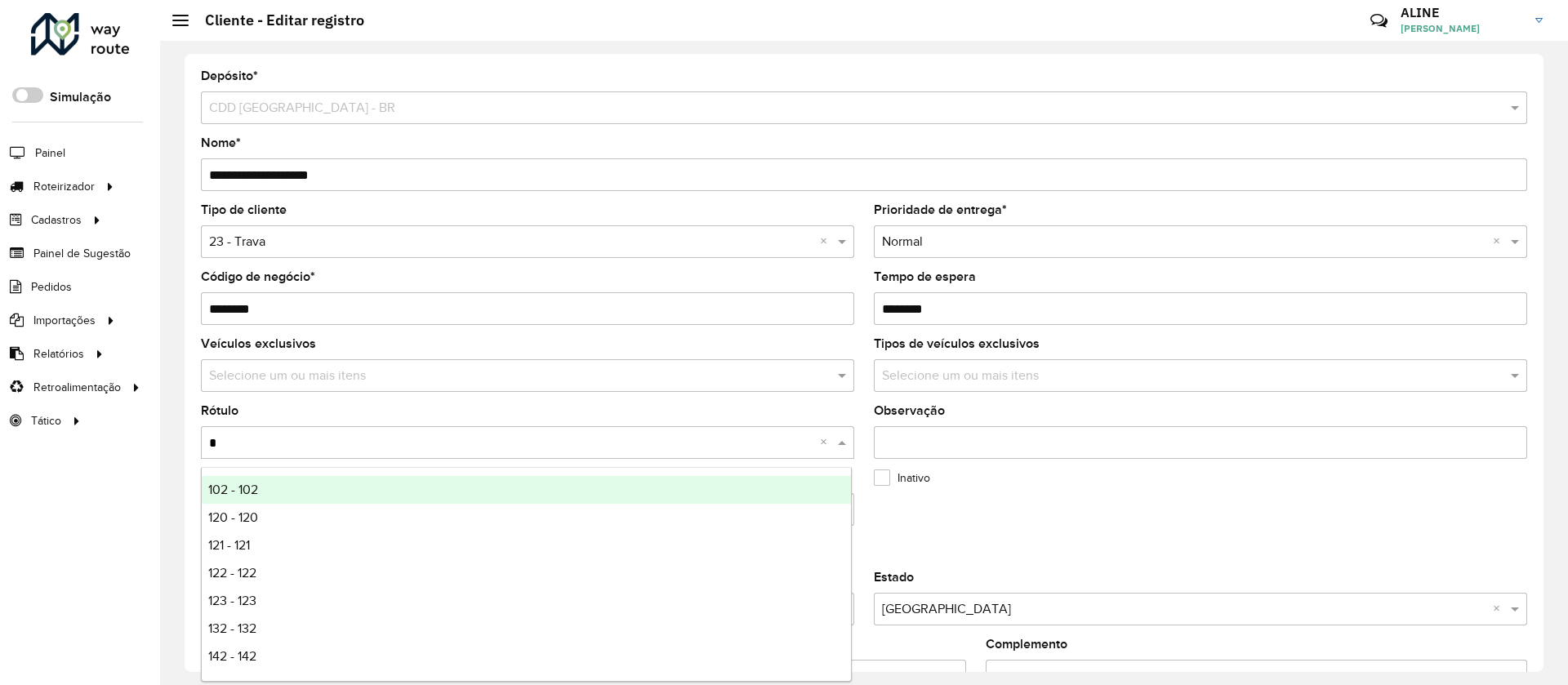
type input "**"
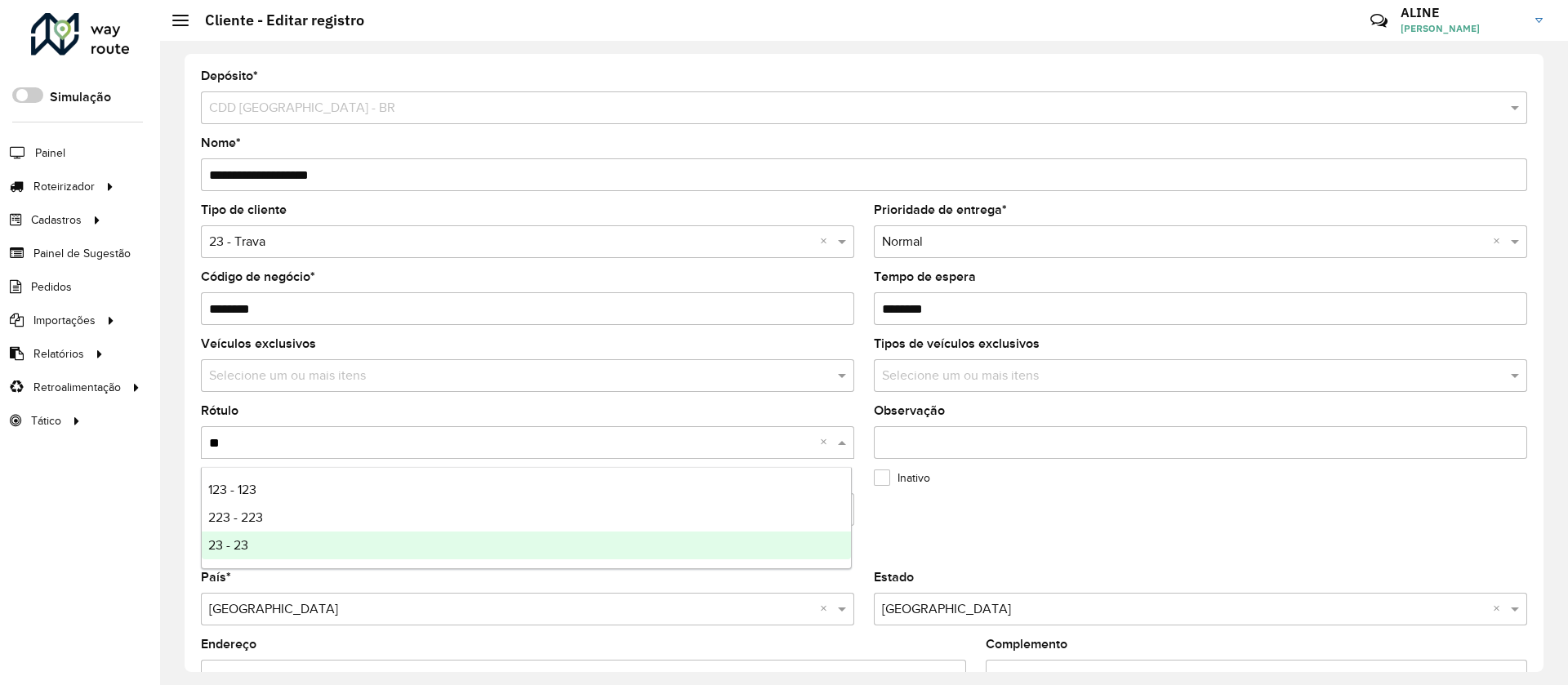
click at [239, 551] on span "23 - 23" at bounding box center [228, 545] width 40 height 14
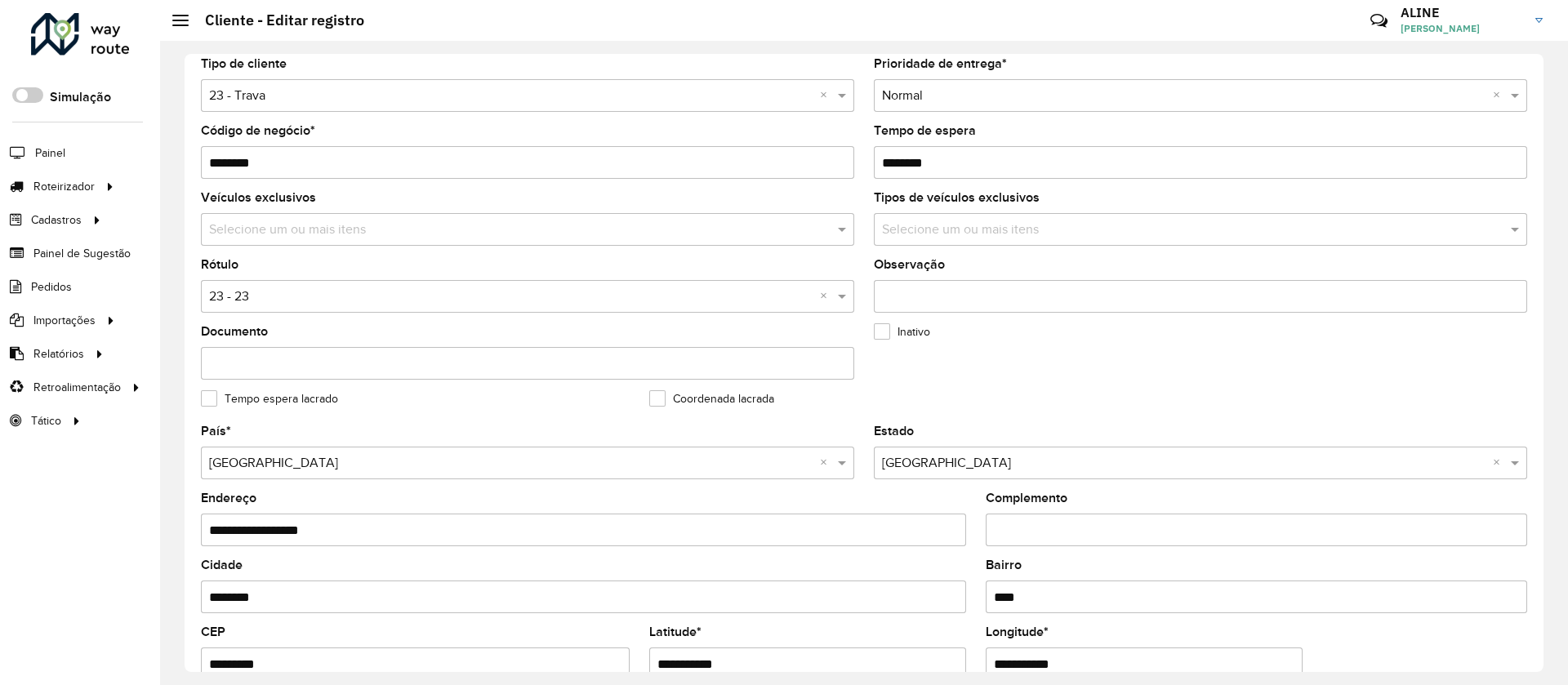
scroll to position [530, 0]
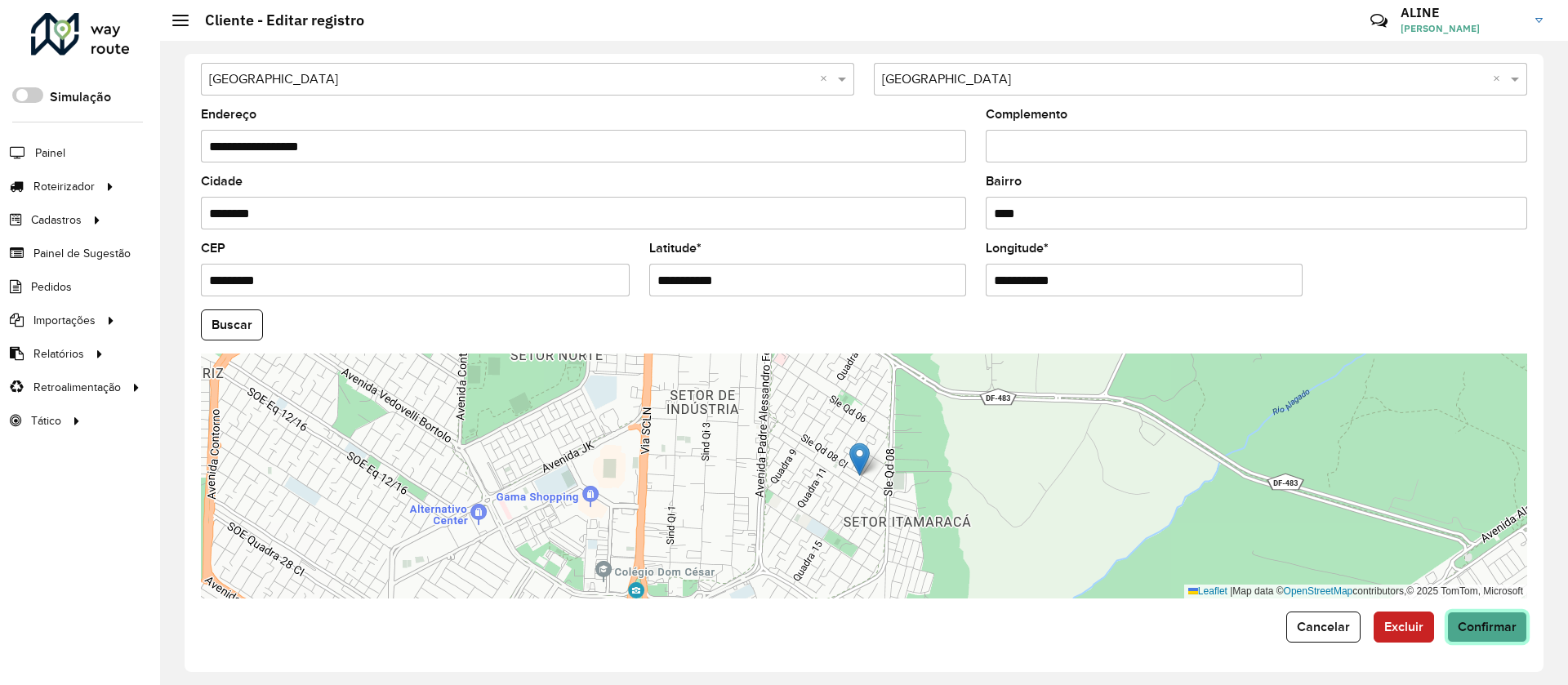
click at [1490, 621] on span "Confirmar" at bounding box center [1486, 627] width 58 height 14
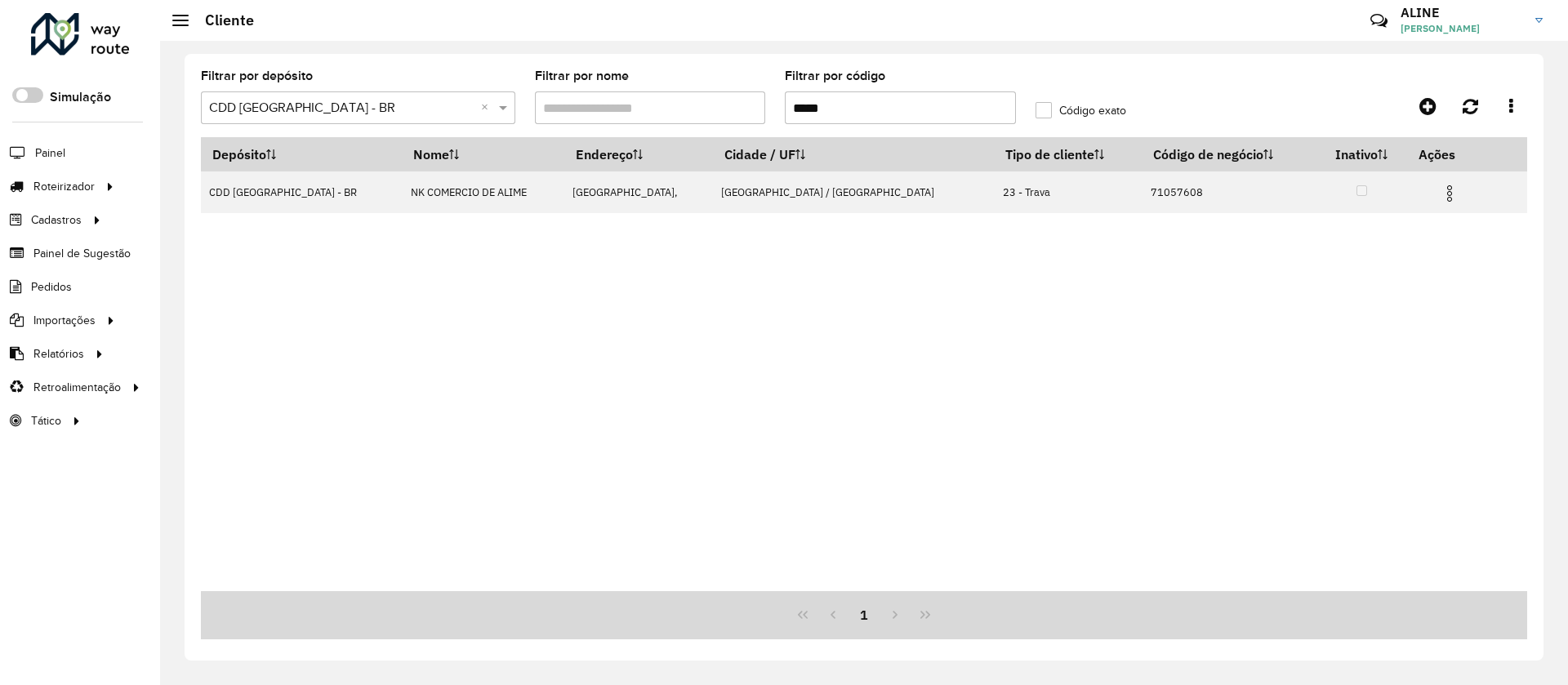
drag, startPoint x: 898, startPoint y: 106, endPoint x: 618, endPoint y: 108, distance: 280.0
click at [627, 104] on formly-group "Filtrar por depósito Selecione um depósito × CDD Brasilia - BR × Filtrar por no…" at bounding box center [691, 104] width 1001 height 67
paste input "text"
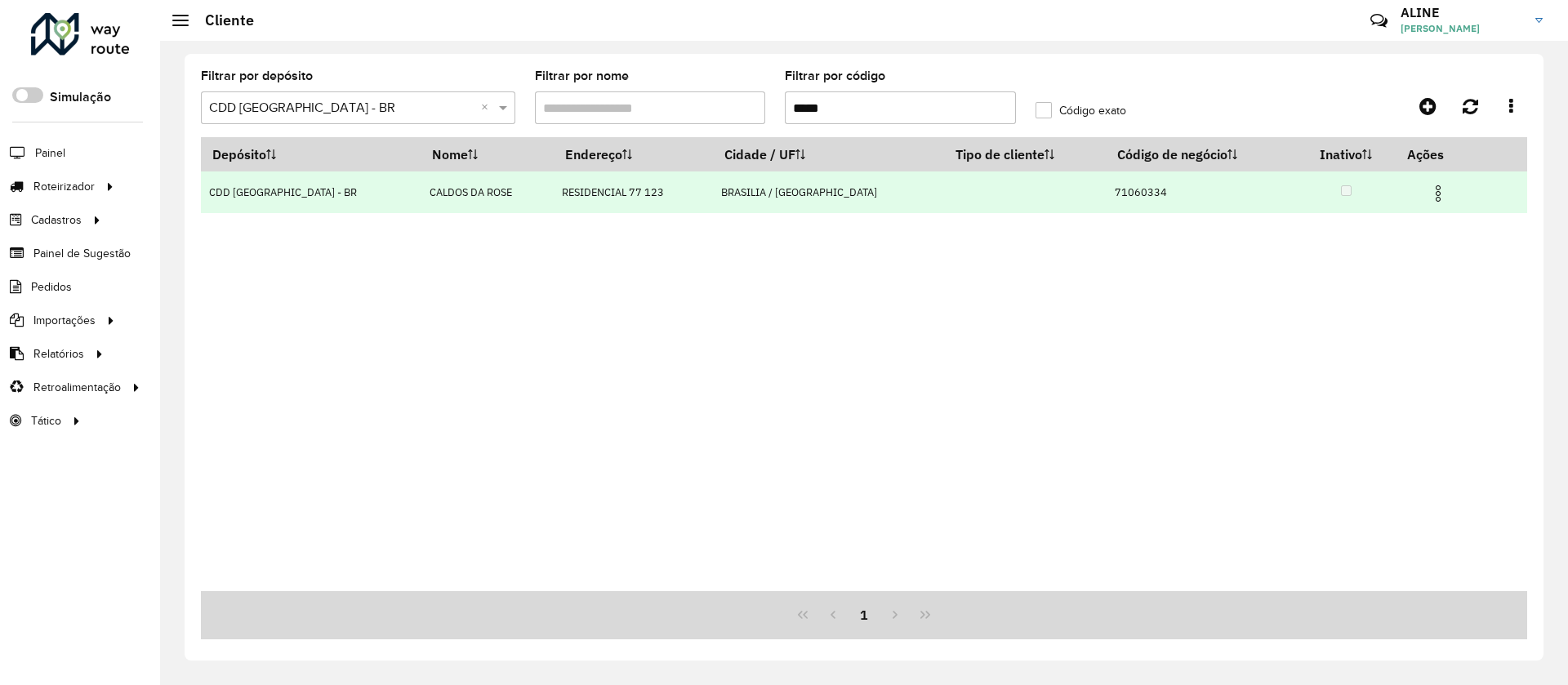
type input "*****"
click at [1428, 182] on span at bounding box center [1437, 192] width 20 height 22
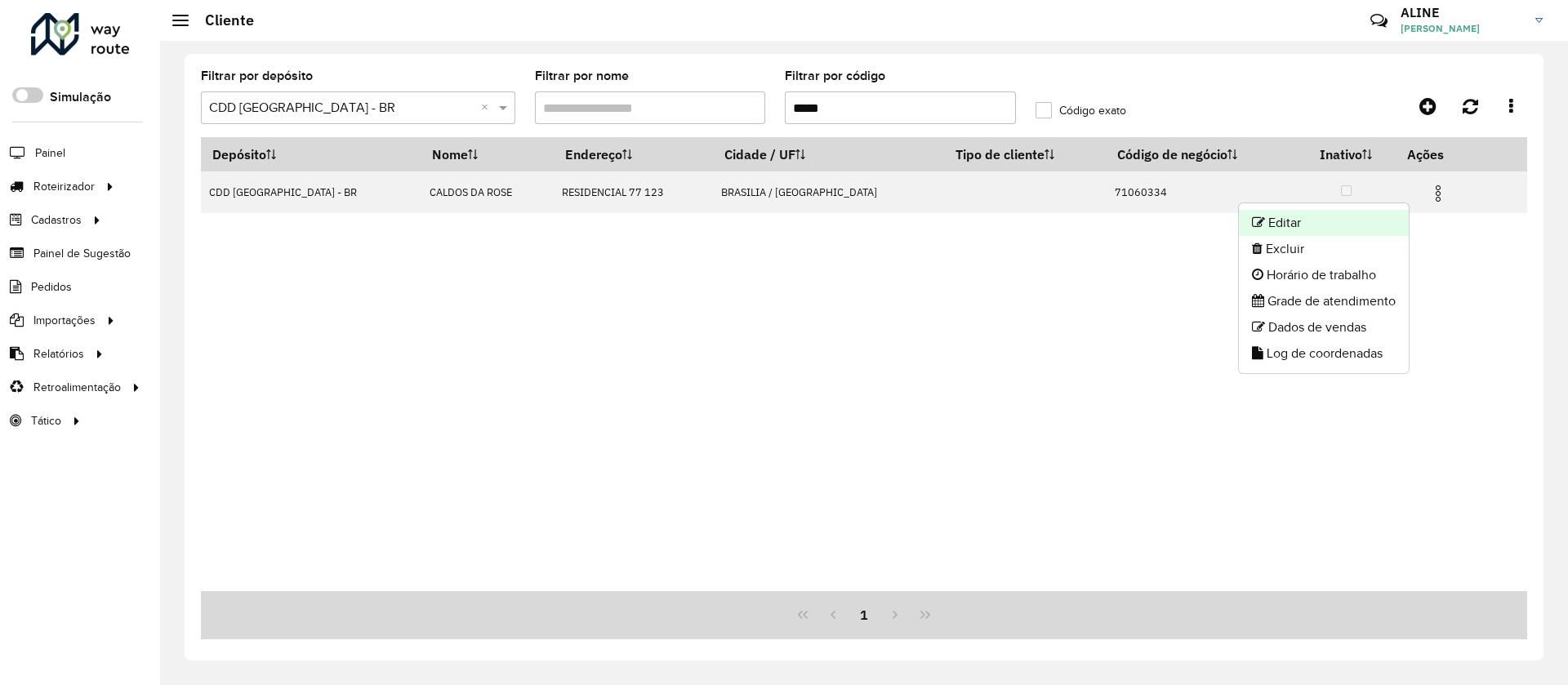
click at [1343, 214] on li "Editar" at bounding box center [1324, 223] width 170 height 26
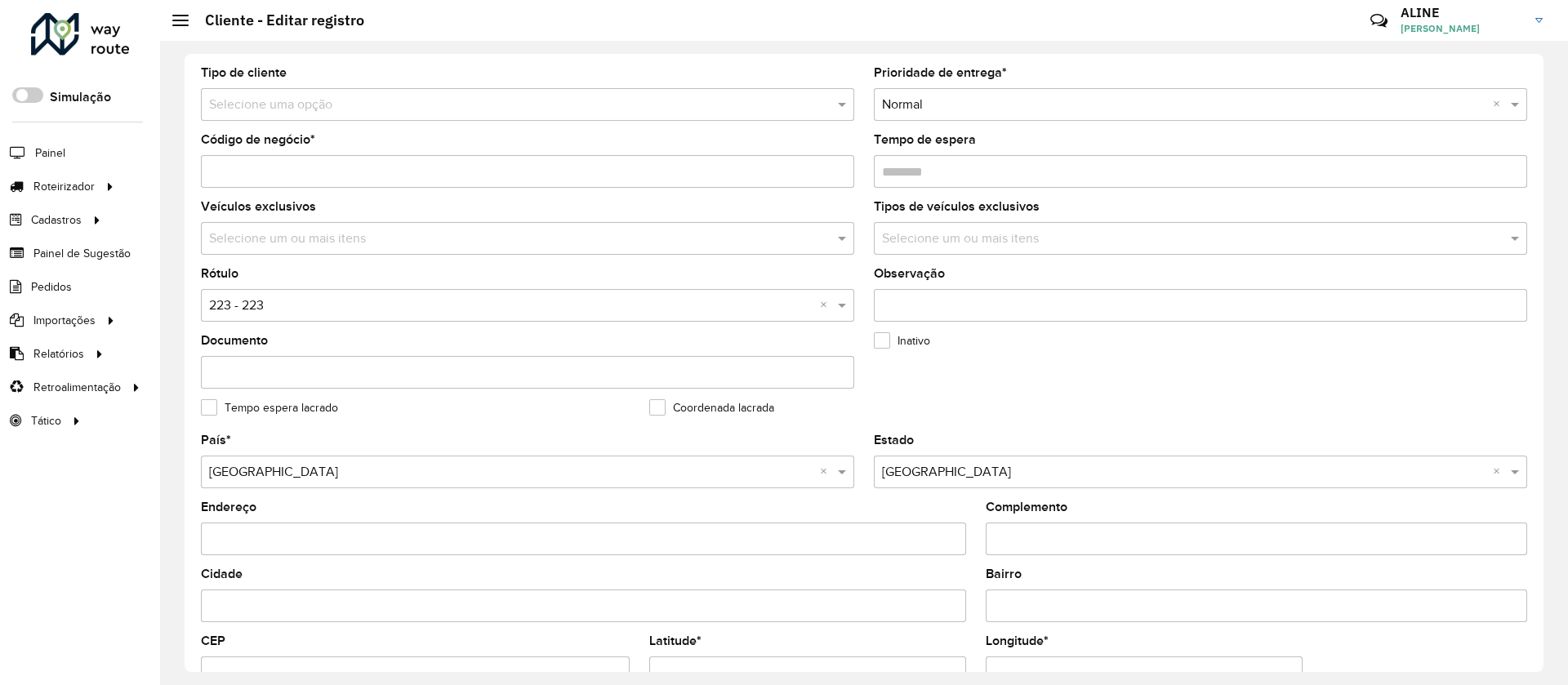
scroll to position [490, 0]
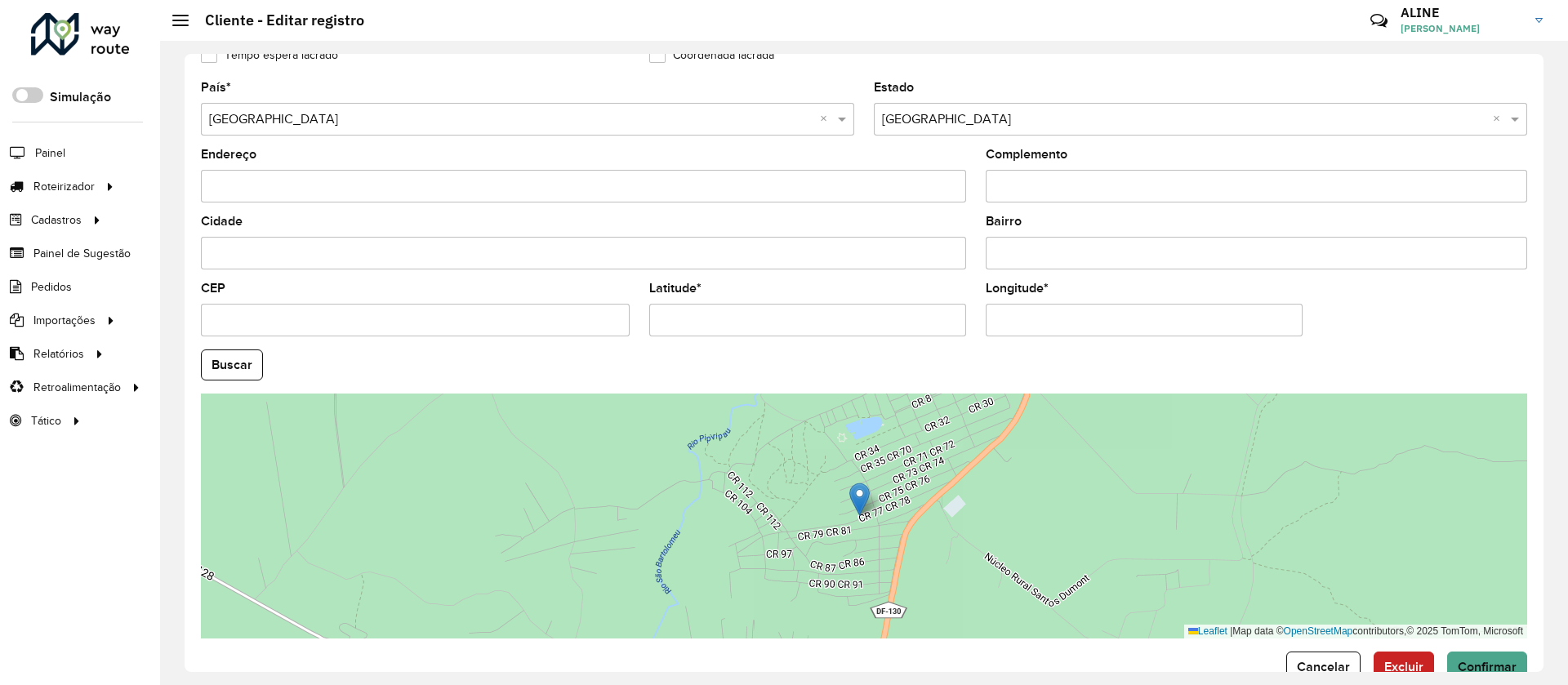
drag, startPoint x: 793, startPoint y: 312, endPoint x: 444, endPoint y: 293, distance: 349.5
click at [444, 293] on formly-group "País * Selecione uma opção × Brasil × Estado Selecione uma opção × Distrito Fed…" at bounding box center [863, 360] width 1345 height 557
paste input "text"
type input "**********"
drag, startPoint x: 1117, startPoint y: 321, endPoint x: 695, endPoint y: 336, distance: 422.3
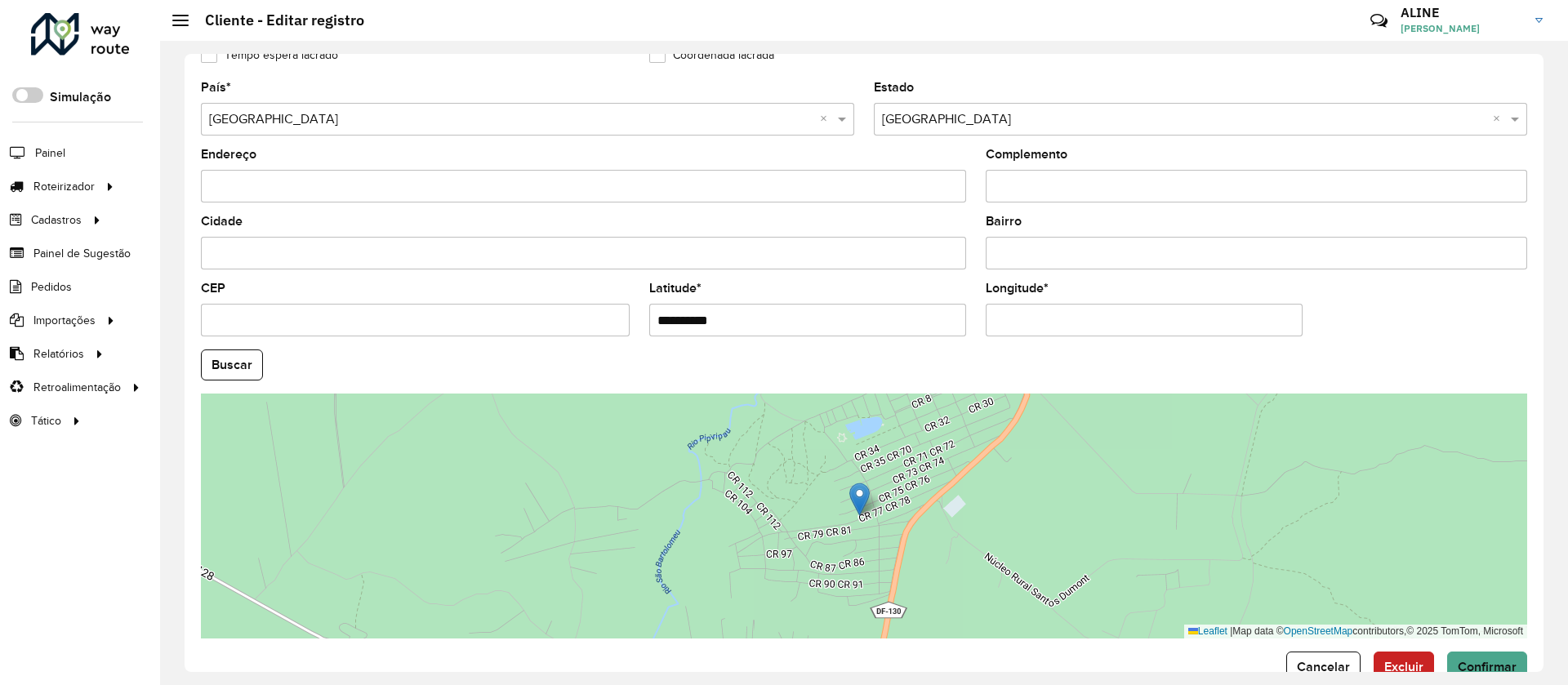
click at [695, 336] on hb-app "Aguarde... Pop-up bloqueado! Seu navegador bloqueou automáticamente a abertura …" at bounding box center [784, 342] width 1568 height 685
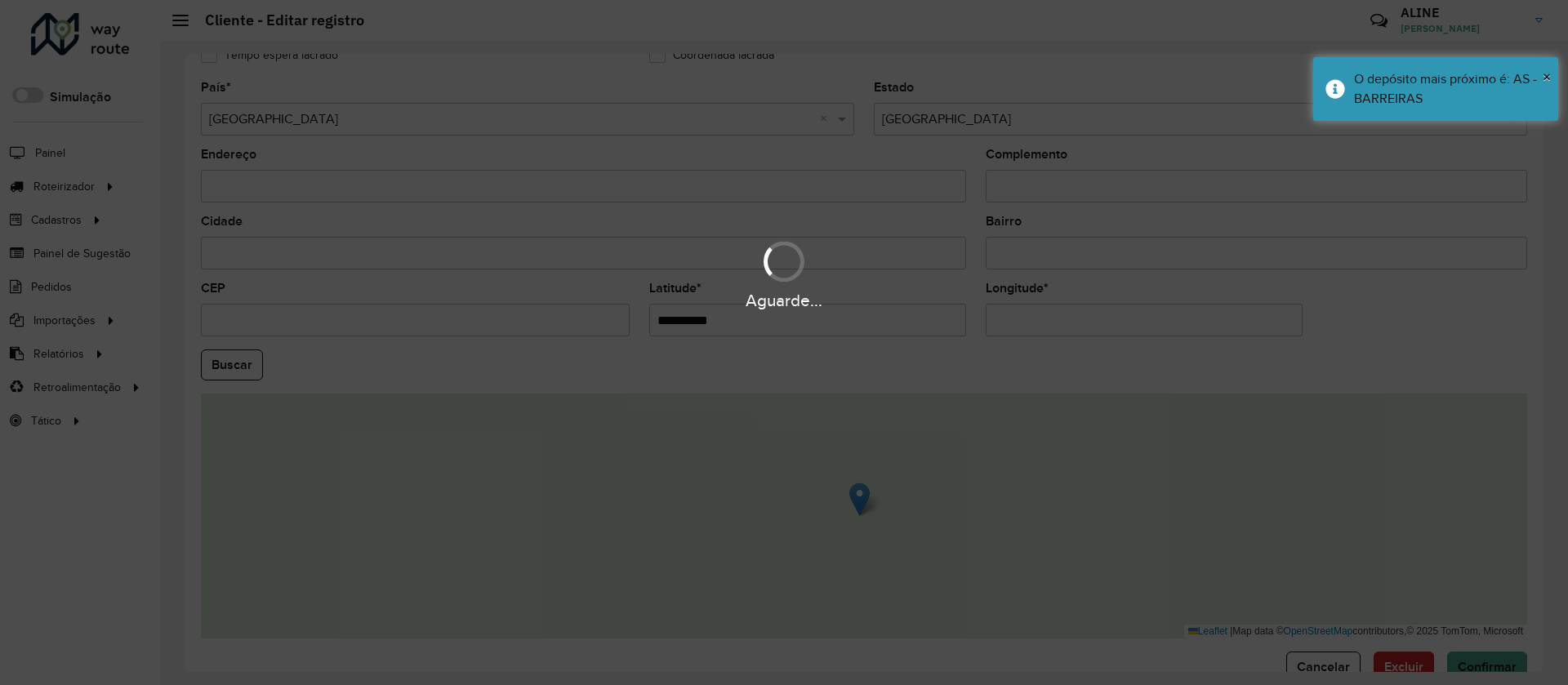
type input "**********"
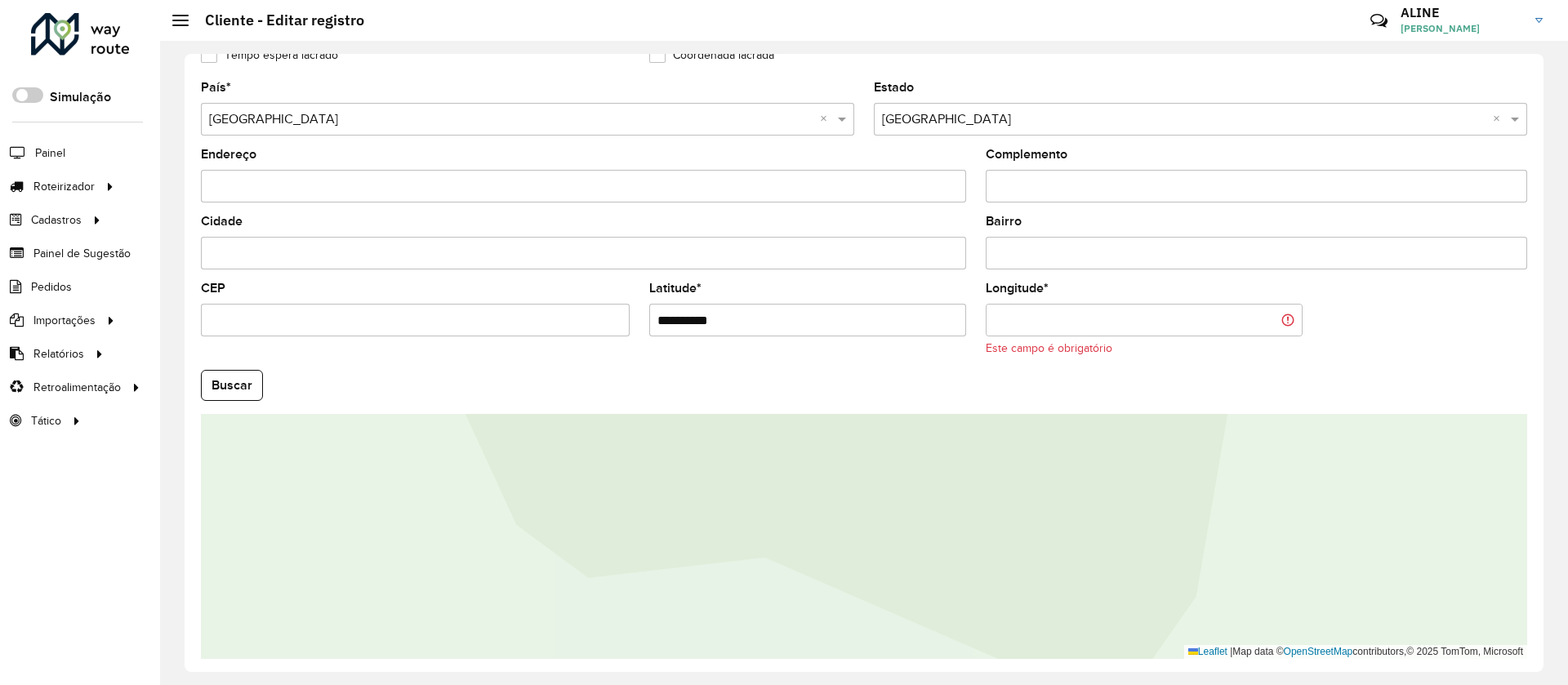
paste input "**********"
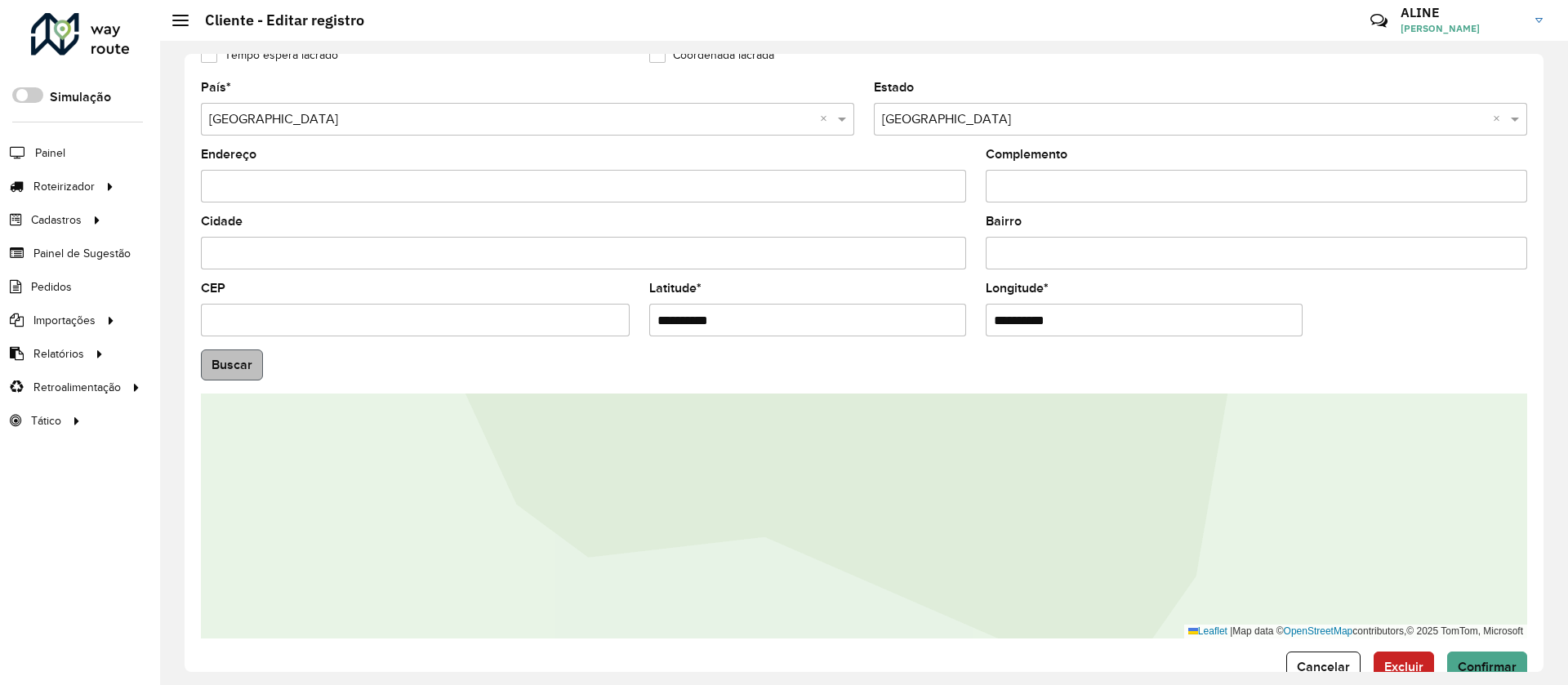
type input "**********"
click at [210, 373] on hb-app "Aguarde... Pop-up bloqueado! Seu navegador bloqueou automáticamente a abertura …" at bounding box center [784, 342] width 1568 height 685
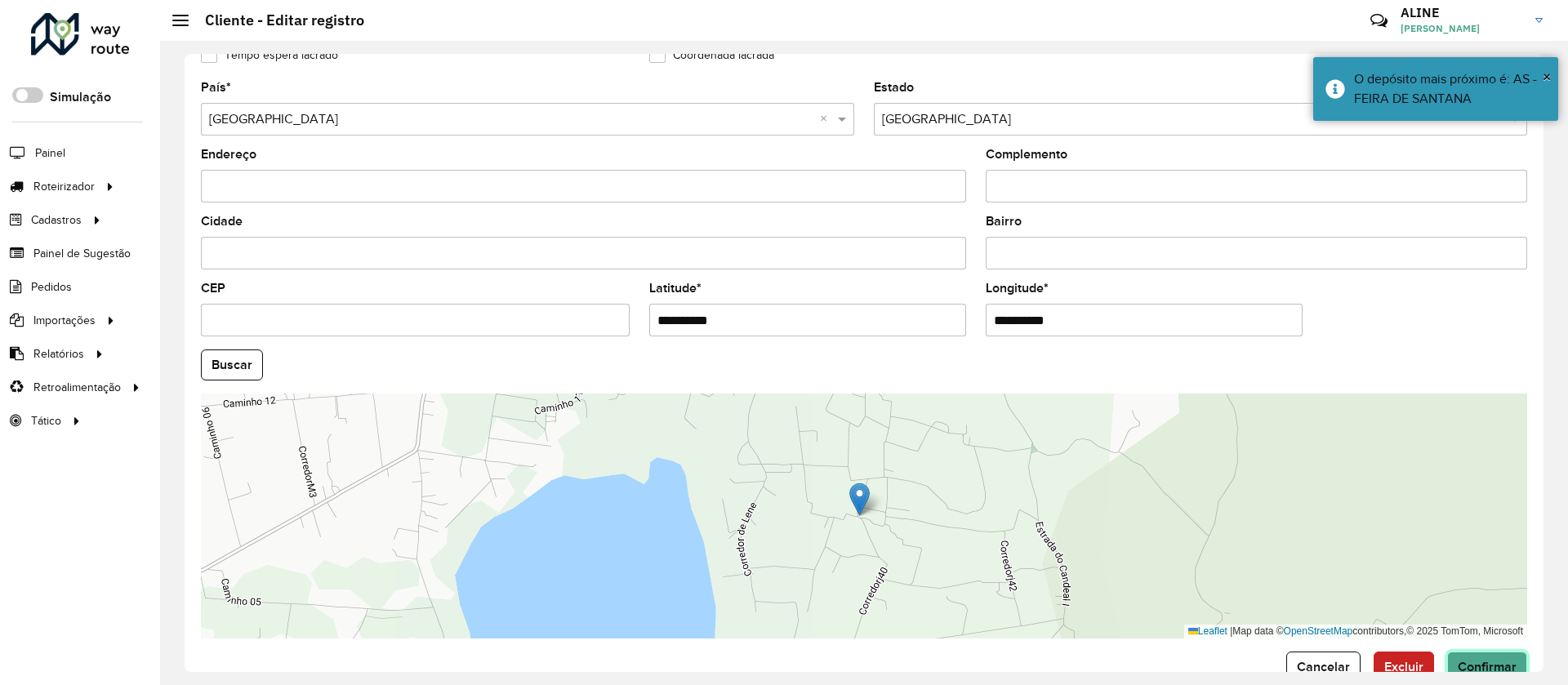
click at [1480, 662] on span "Confirmar" at bounding box center [1486, 667] width 58 height 14
